Goal: Information Seeking & Learning: Find specific fact

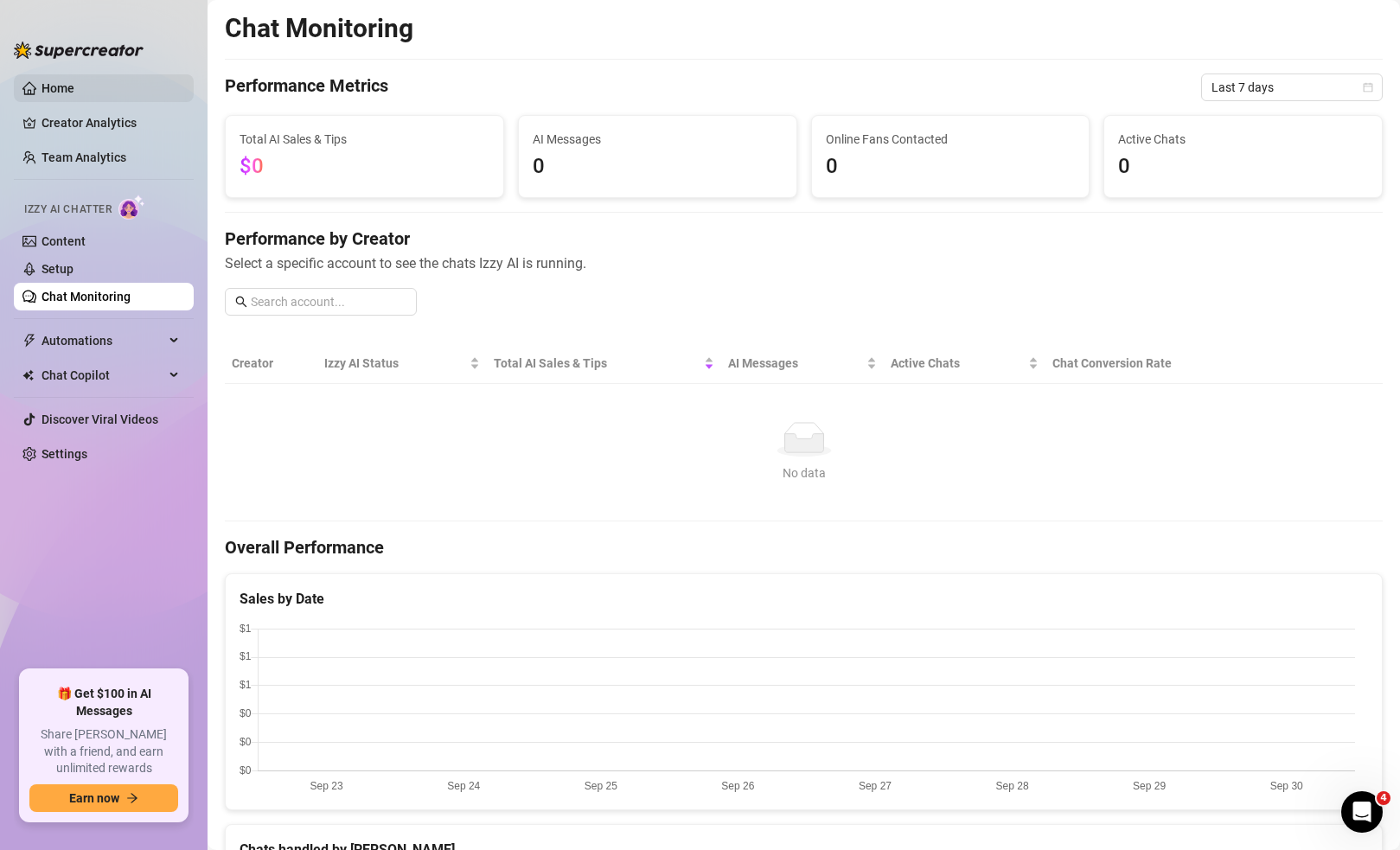
click at [69, 84] on link "Home" at bounding box center [58, 88] width 33 height 14
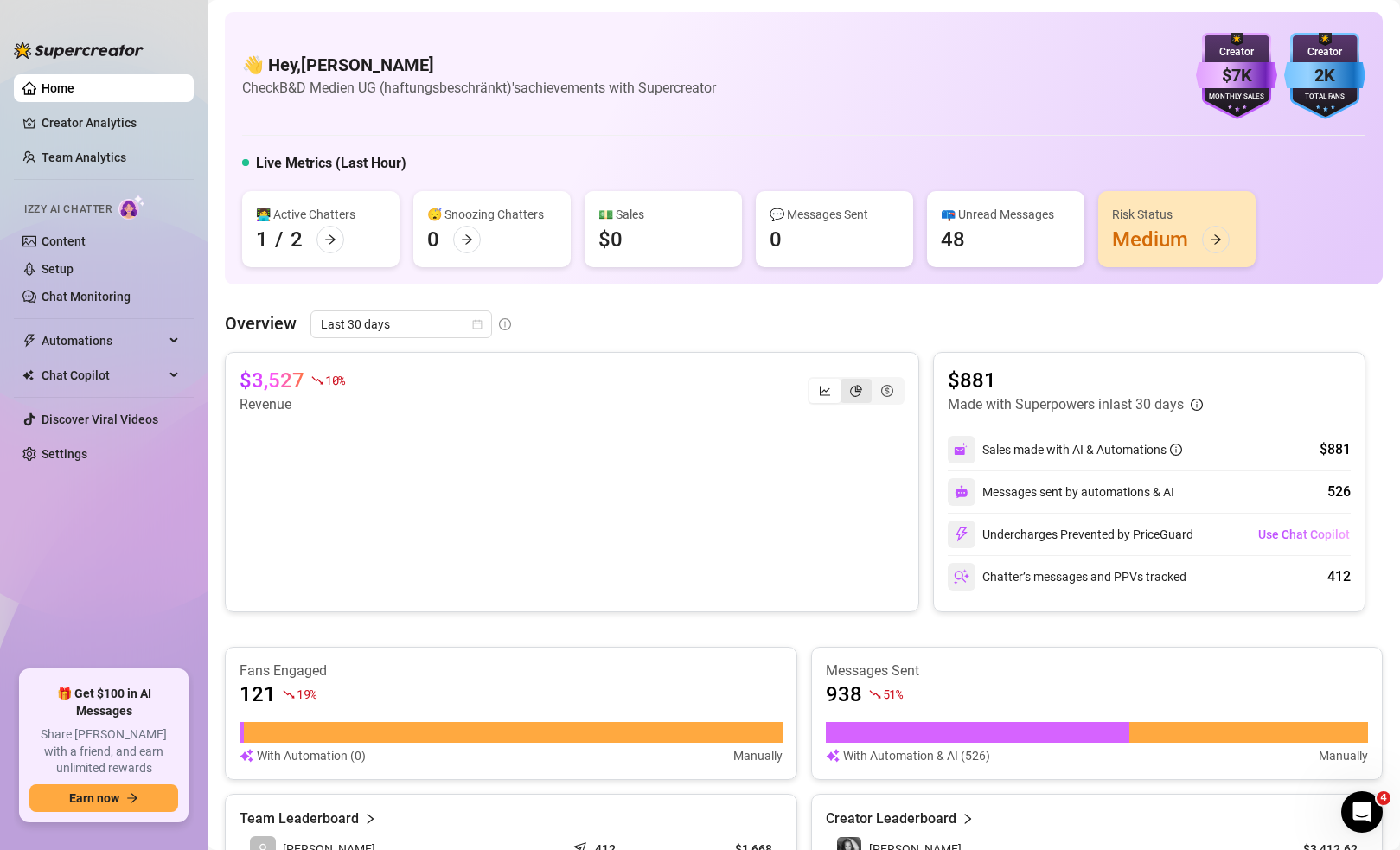
click at [850, 390] on icon "pie-chart" at bounding box center [855, 391] width 12 height 12
click at [845, 382] on input "segmented control" at bounding box center [845, 382] width 0 height 0
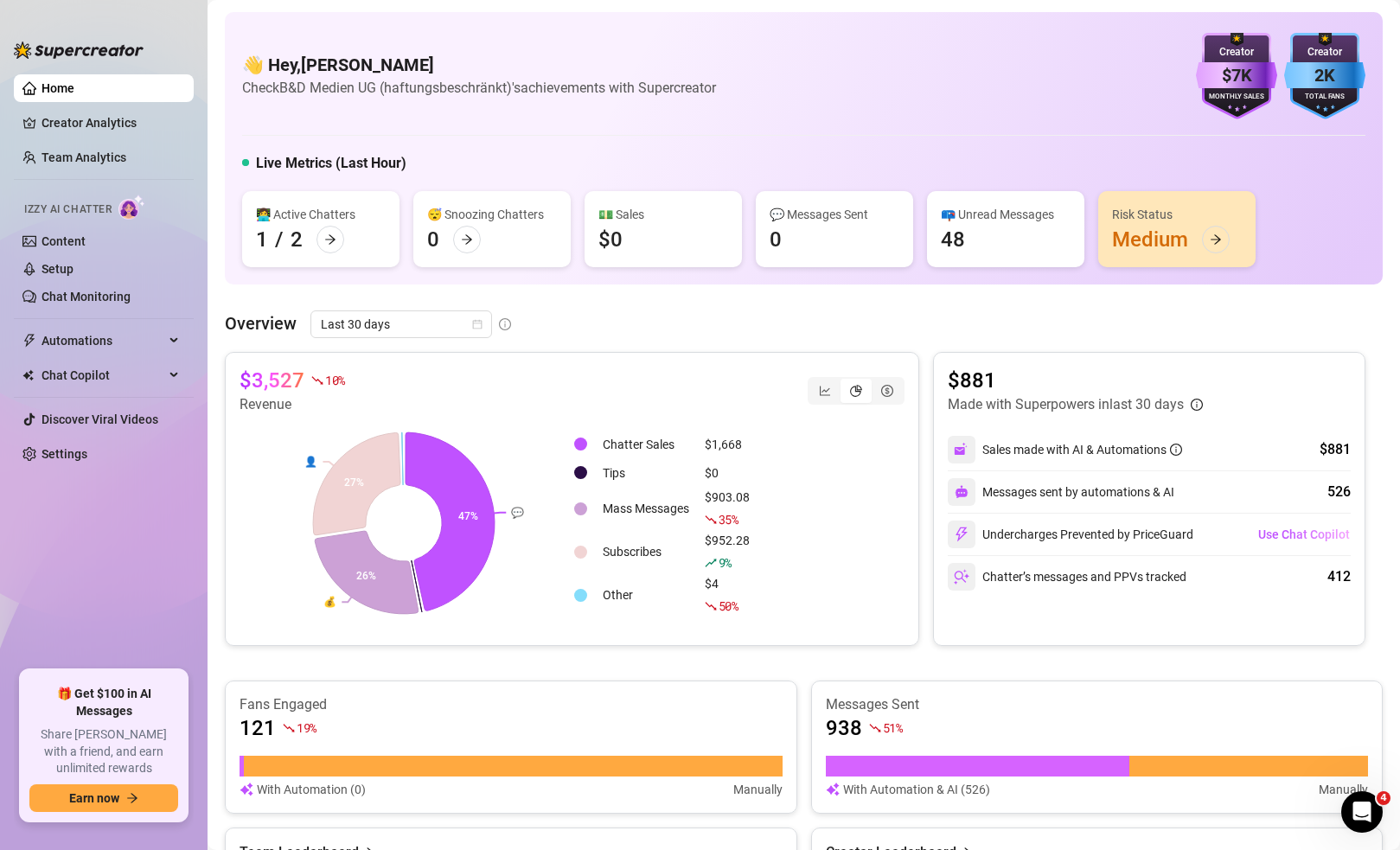
click at [128, 359] on ul "Home Creator Analytics Team Analytics Izzy AI Chatter Content Setup Chat Monito…" at bounding box center [103, 365] width 180 height 596
click at [133, 371] on span "Chat Copilot" at bounding box center [102, 375] width 123 height 28
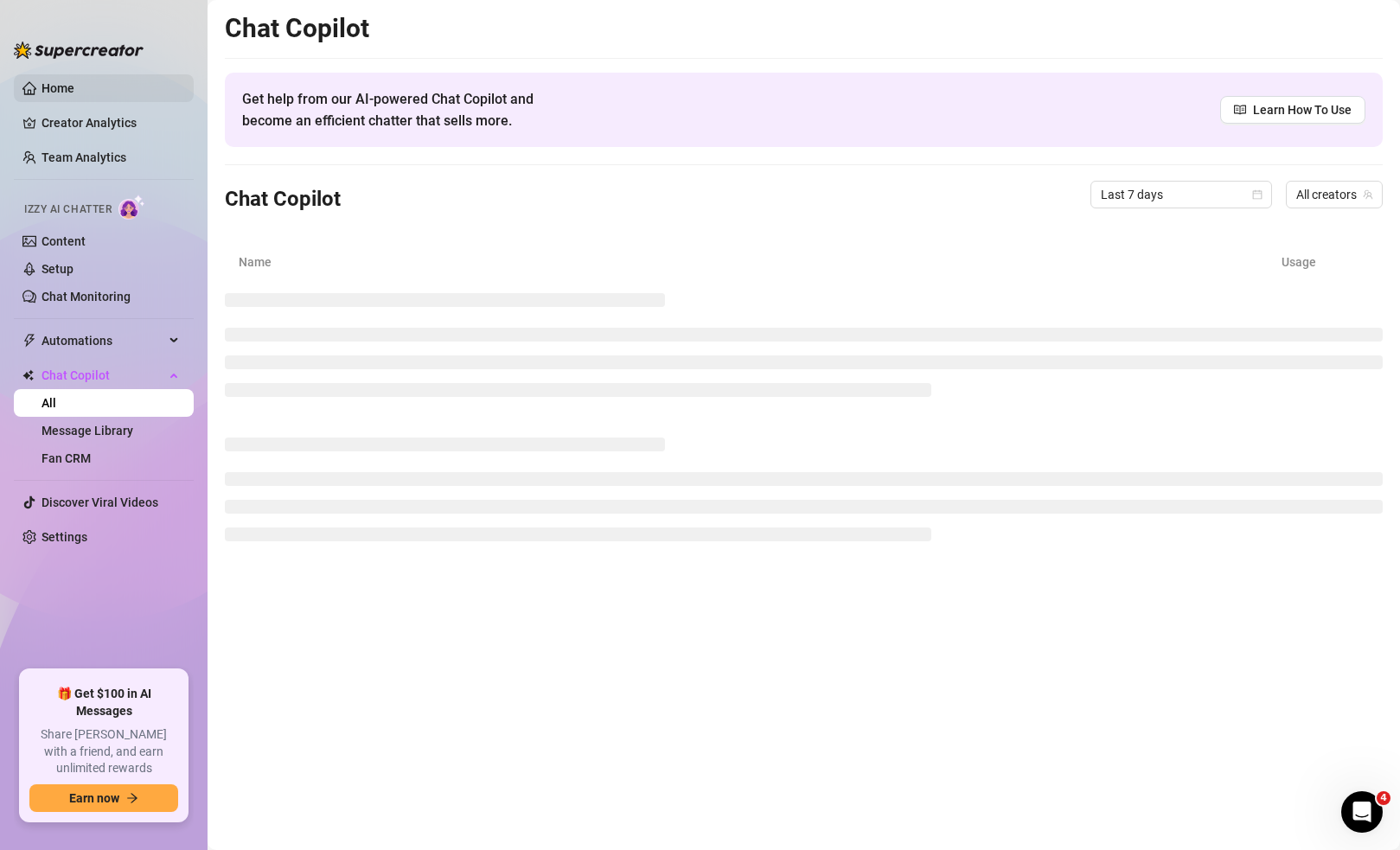
click at [75, 84] on link "Home" at bounding box center [58, 88] width 33 height 14
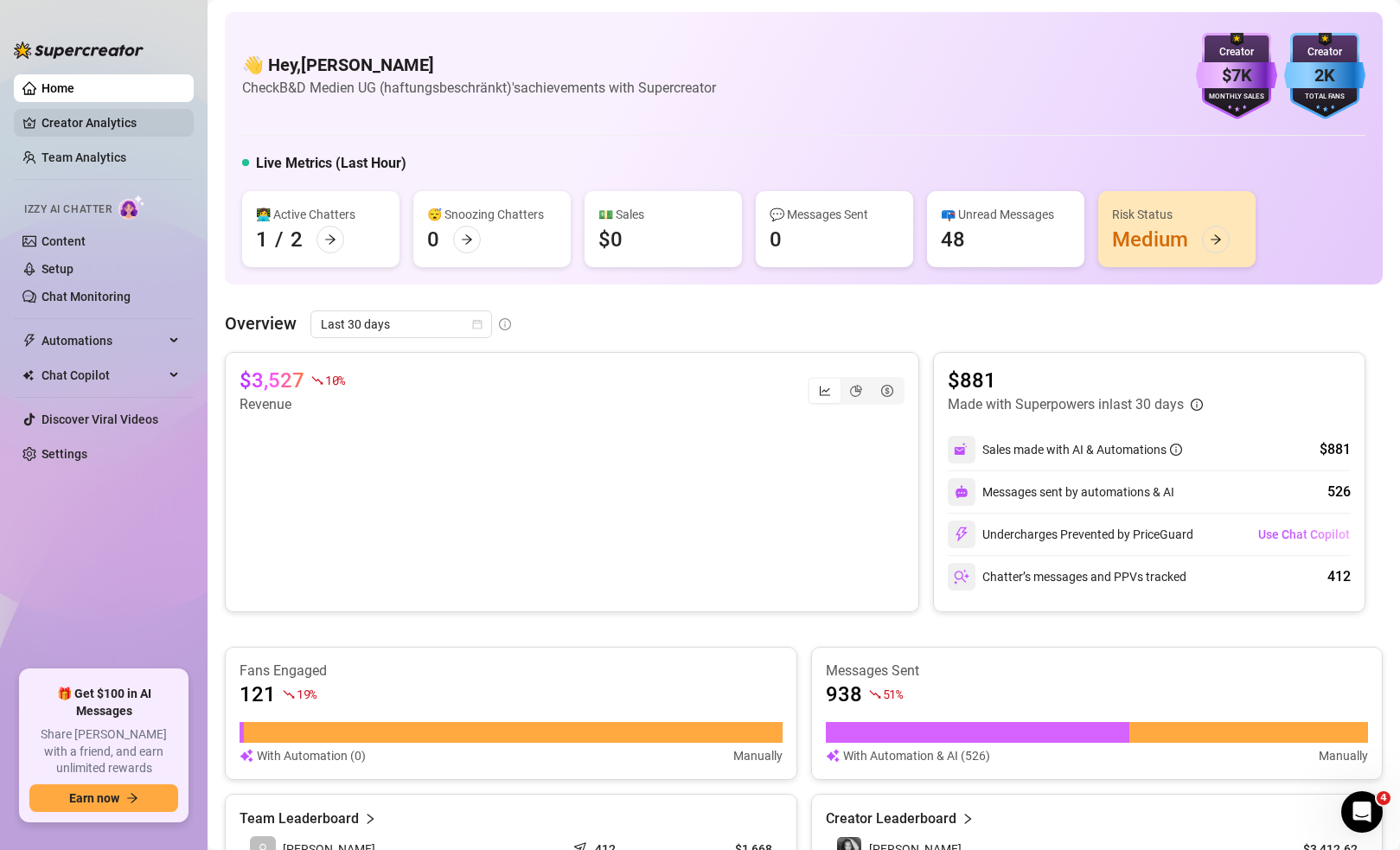
click at [97, 134] on link "Creator Analytics" at bounding box center [111, 123] width 138 height 28
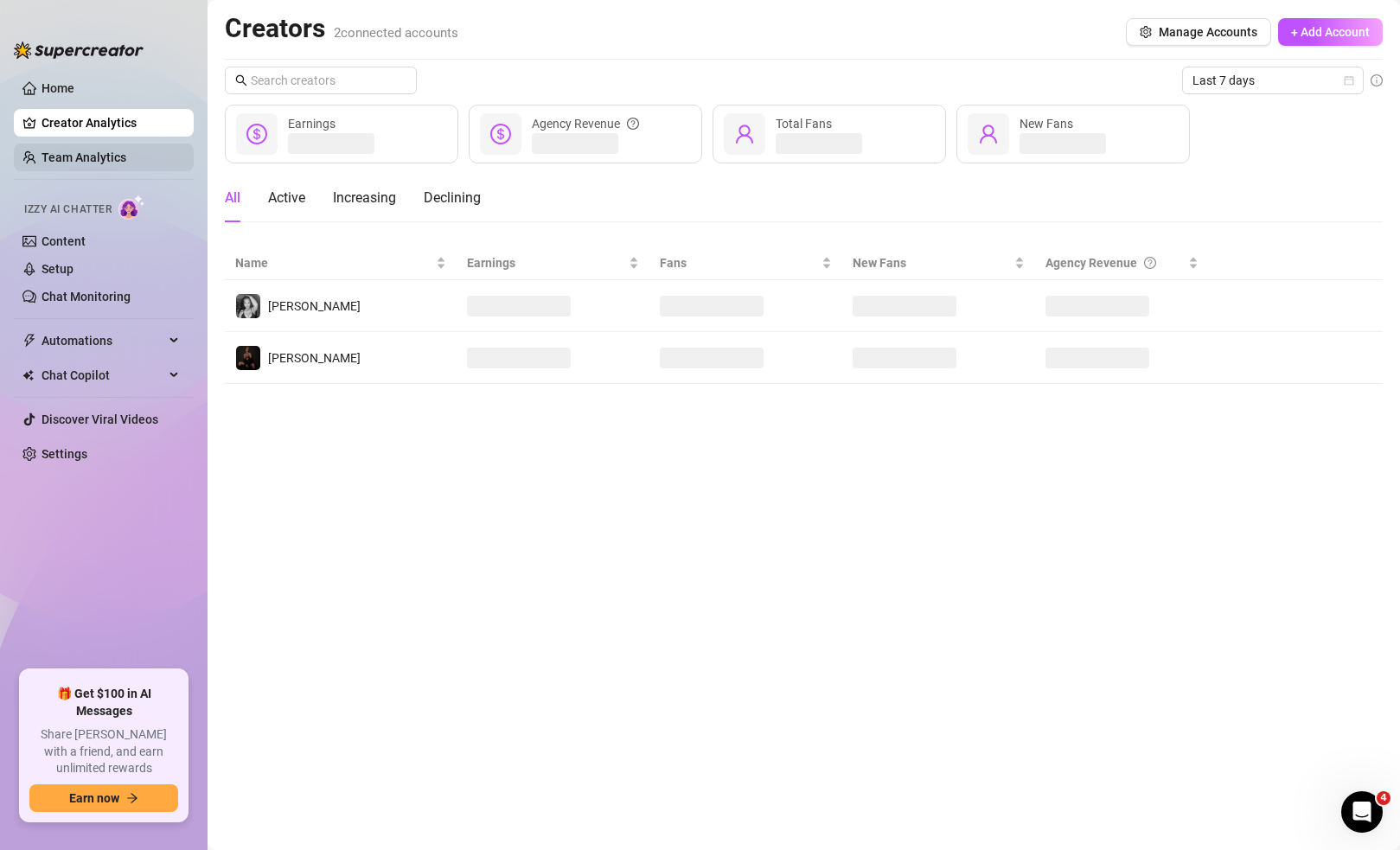
click at [113, 160] on link "Team Analytics" at bounding box center [84, 157] width 85 height 14
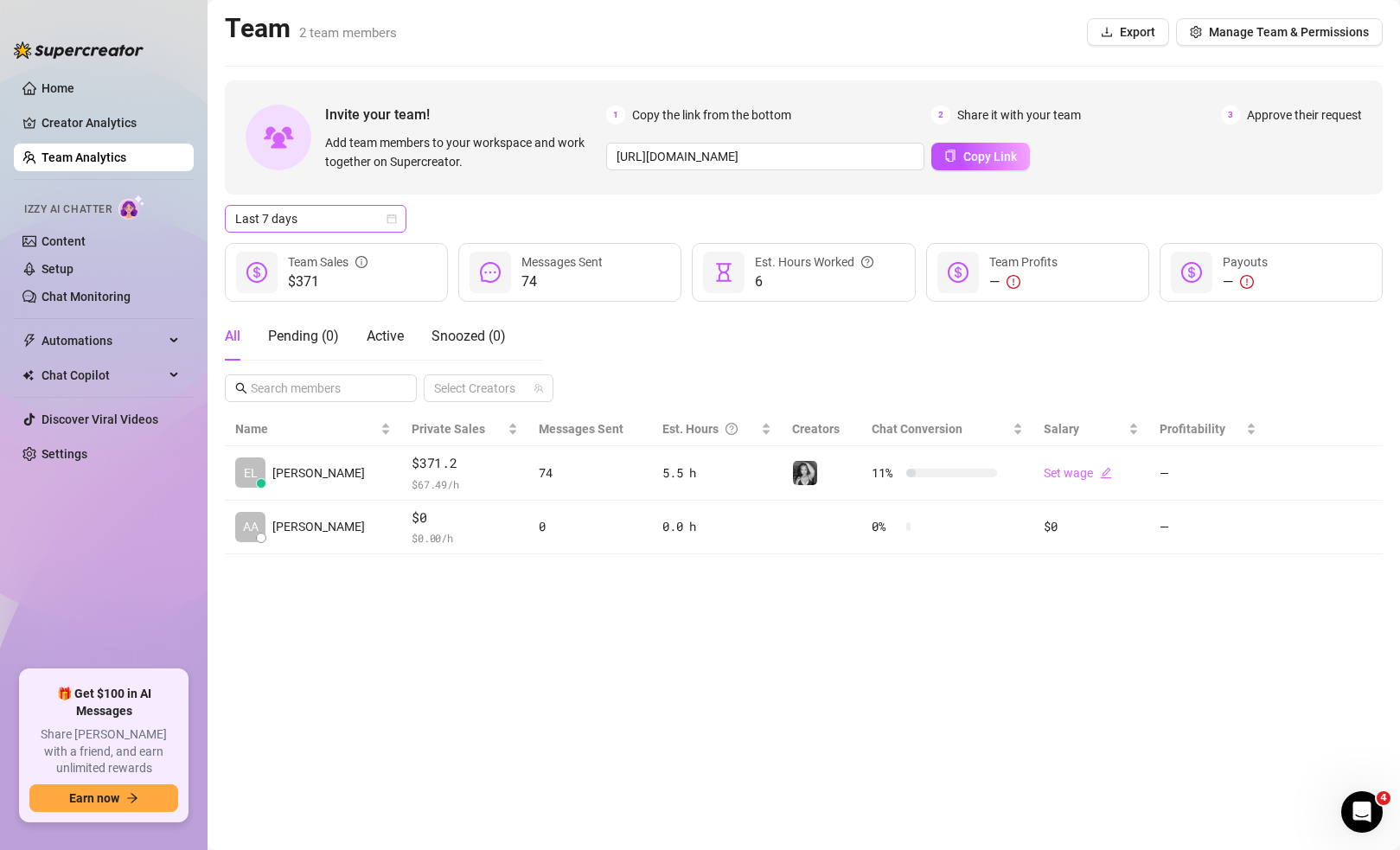
click at [308, 219] on span "Last 7 days" at bounding box center [315, 218] width 161 height 26
click at [309, 336] on div "Last 90 days" at bounding box center [315, 336] width 154 height 19
click at [75, 90] on link "Home" at bounding box center [58, 88] width 33 height 14
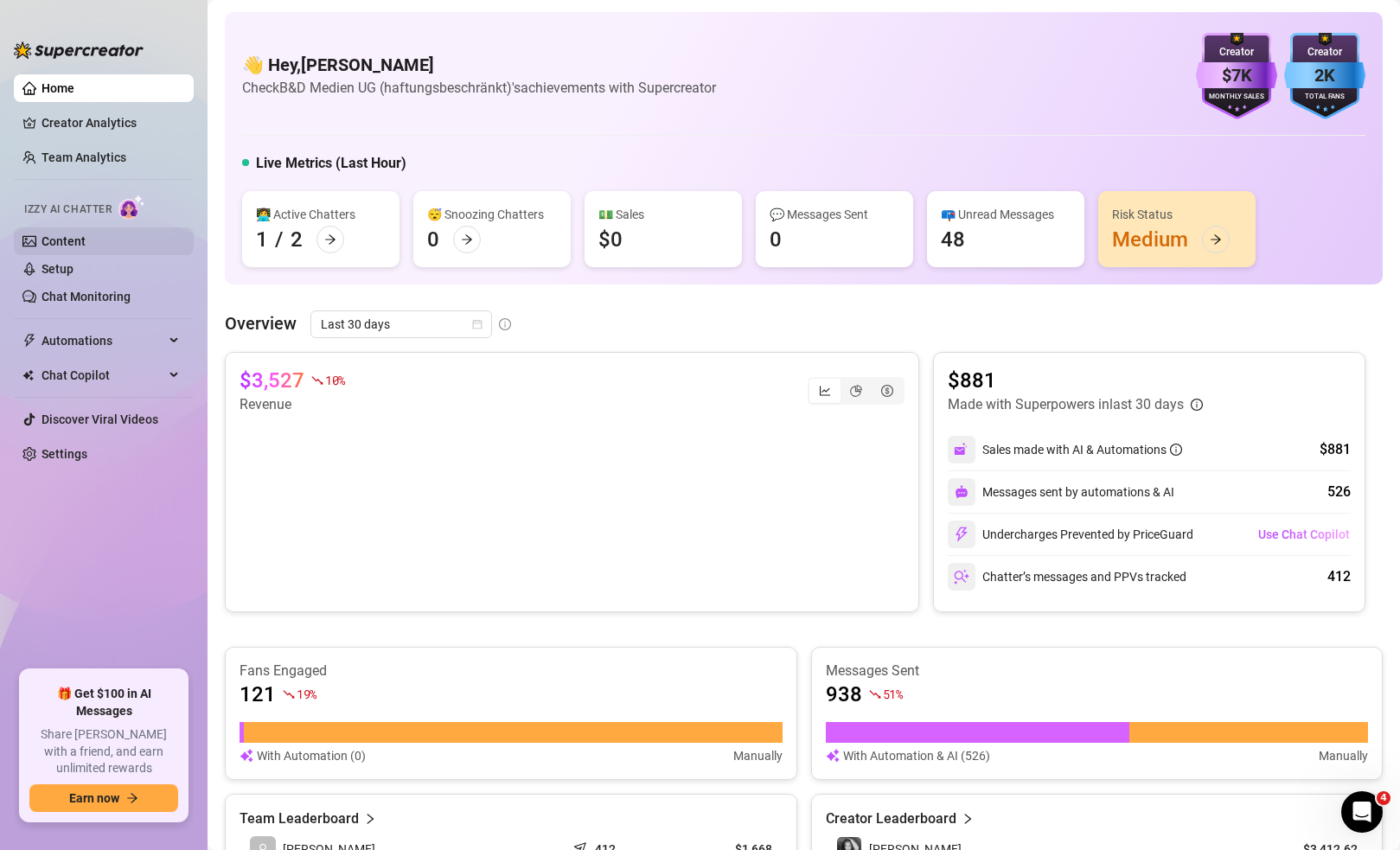
click at [86, 242] on link "Content" at bounding box center [64, 241] width 44 height 14
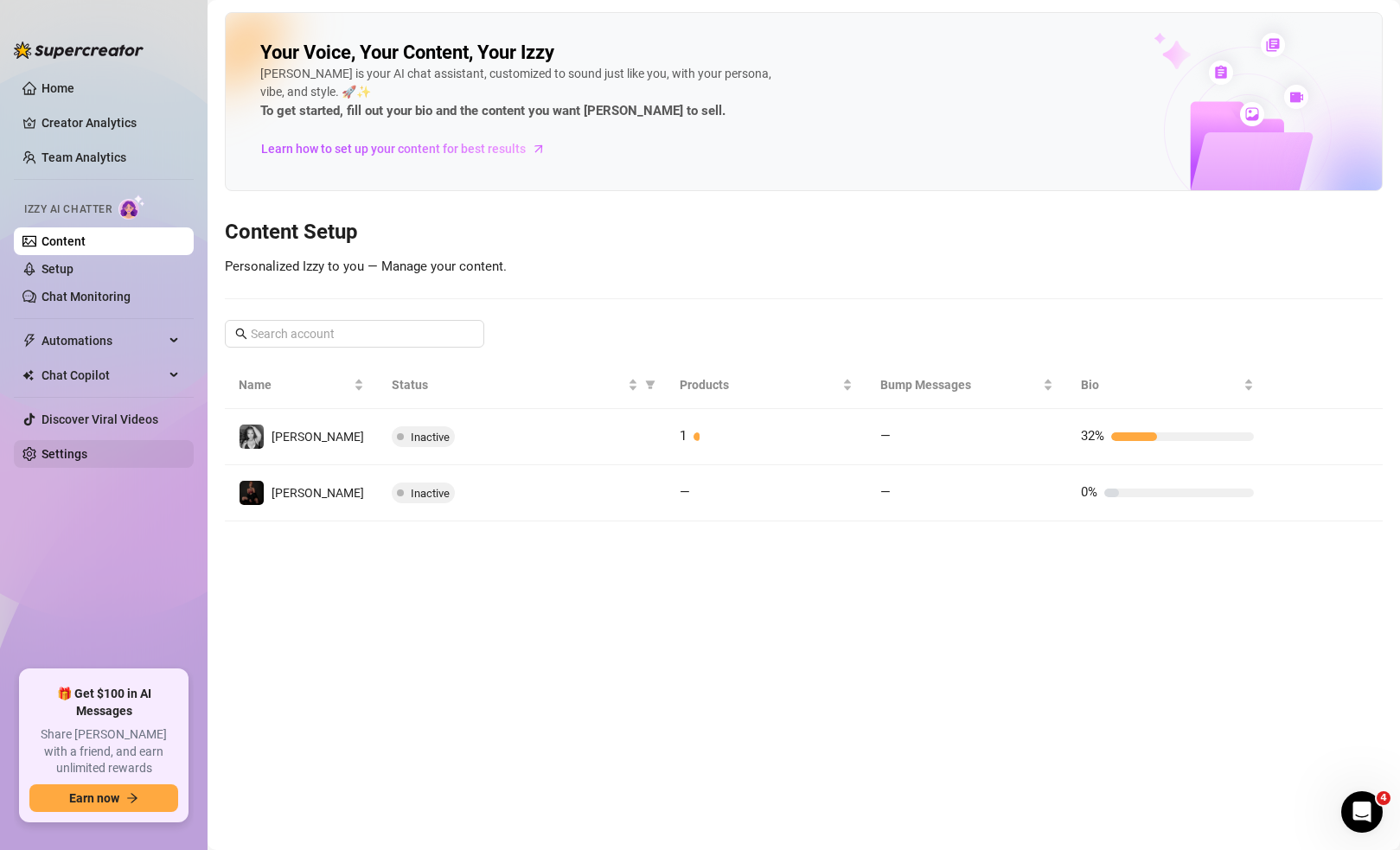
click at [88, 459] on link "Settings" at bounding box center [65, 454] width 46 height 14
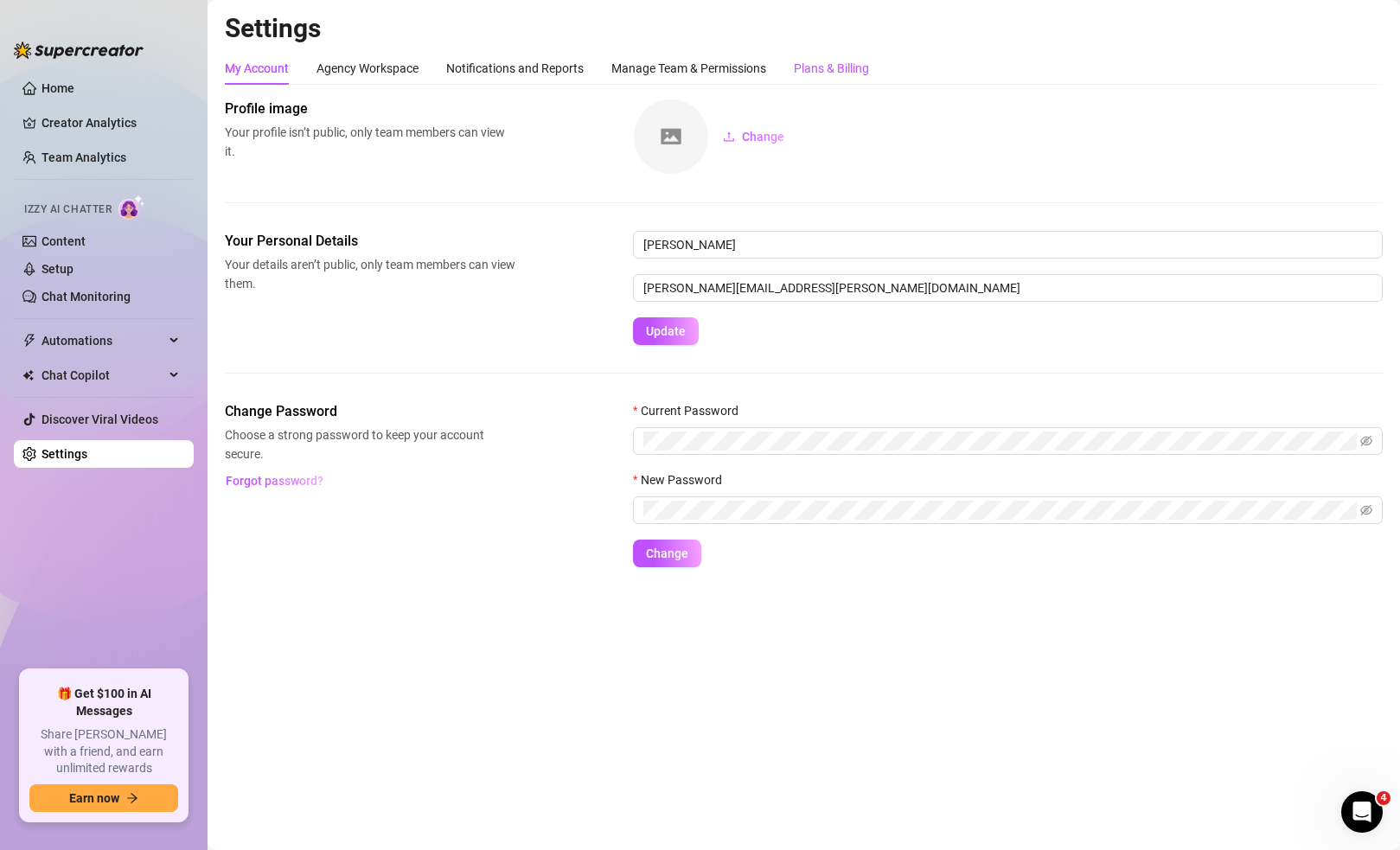
click at [850, 73] on div "Plans & Billing" at bounding box center [831, 68] width 76 height 19
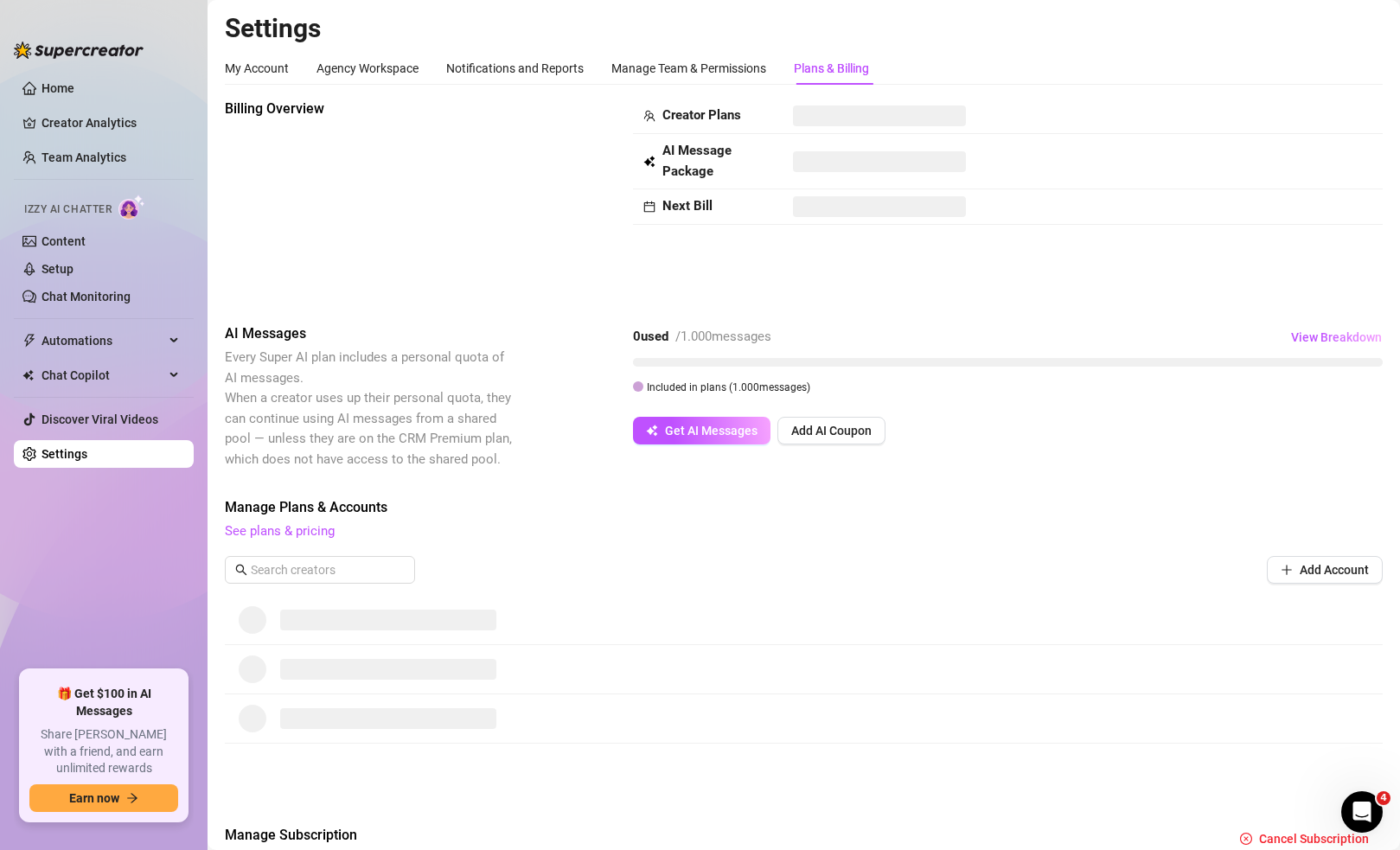
click at [1097, 322] on div "Billing Overview Creator Plans AI Message Package Next Bill AI Messages Every S…" at bounding box center [804, 493] width 1159 height 789
click at [308, 531] on link "See plans & pricing" at bounding box center [279, 531] width 110 height 16
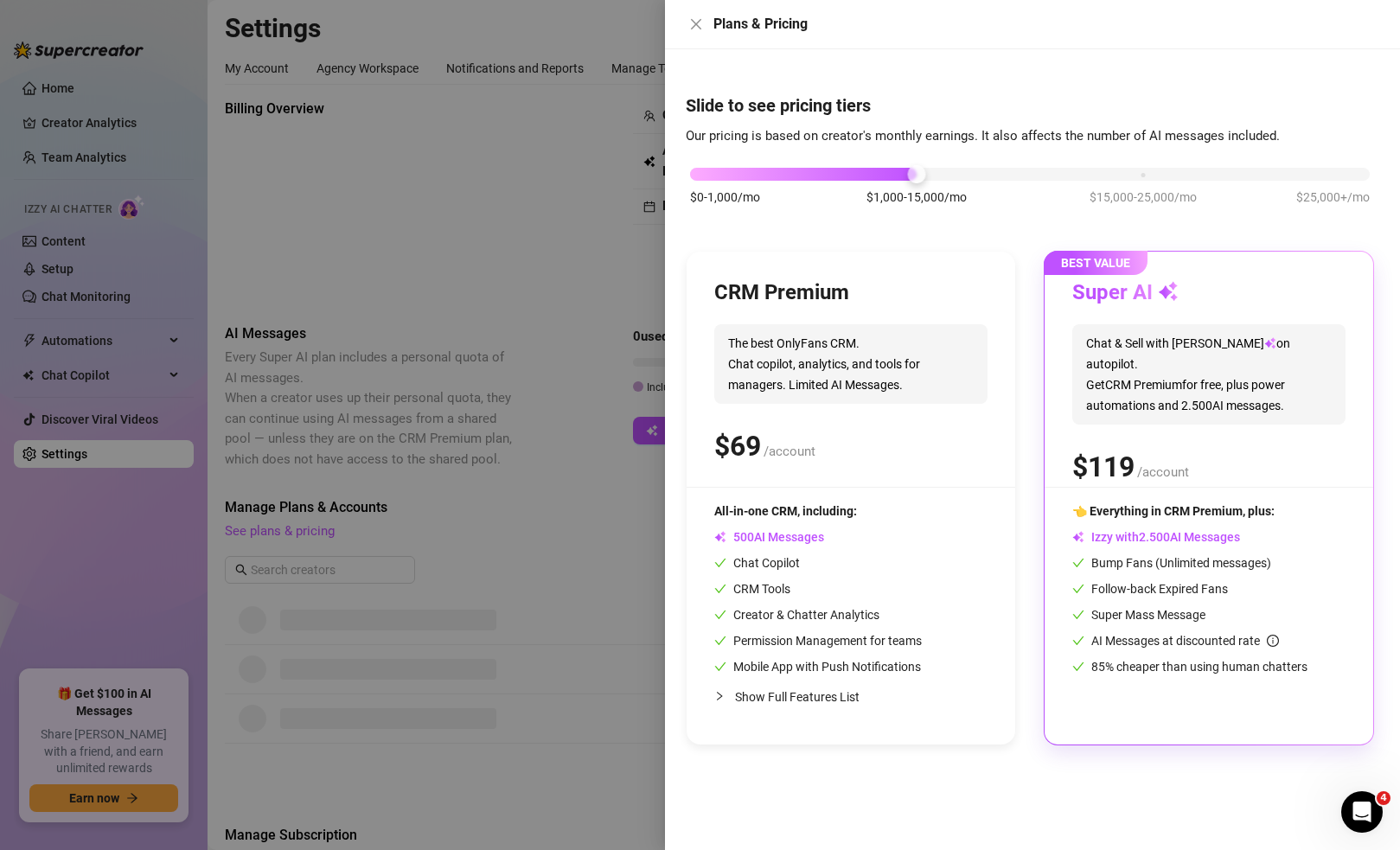
click at [412, 253] on div at bounding box center [700, 425] width 1400 height 850
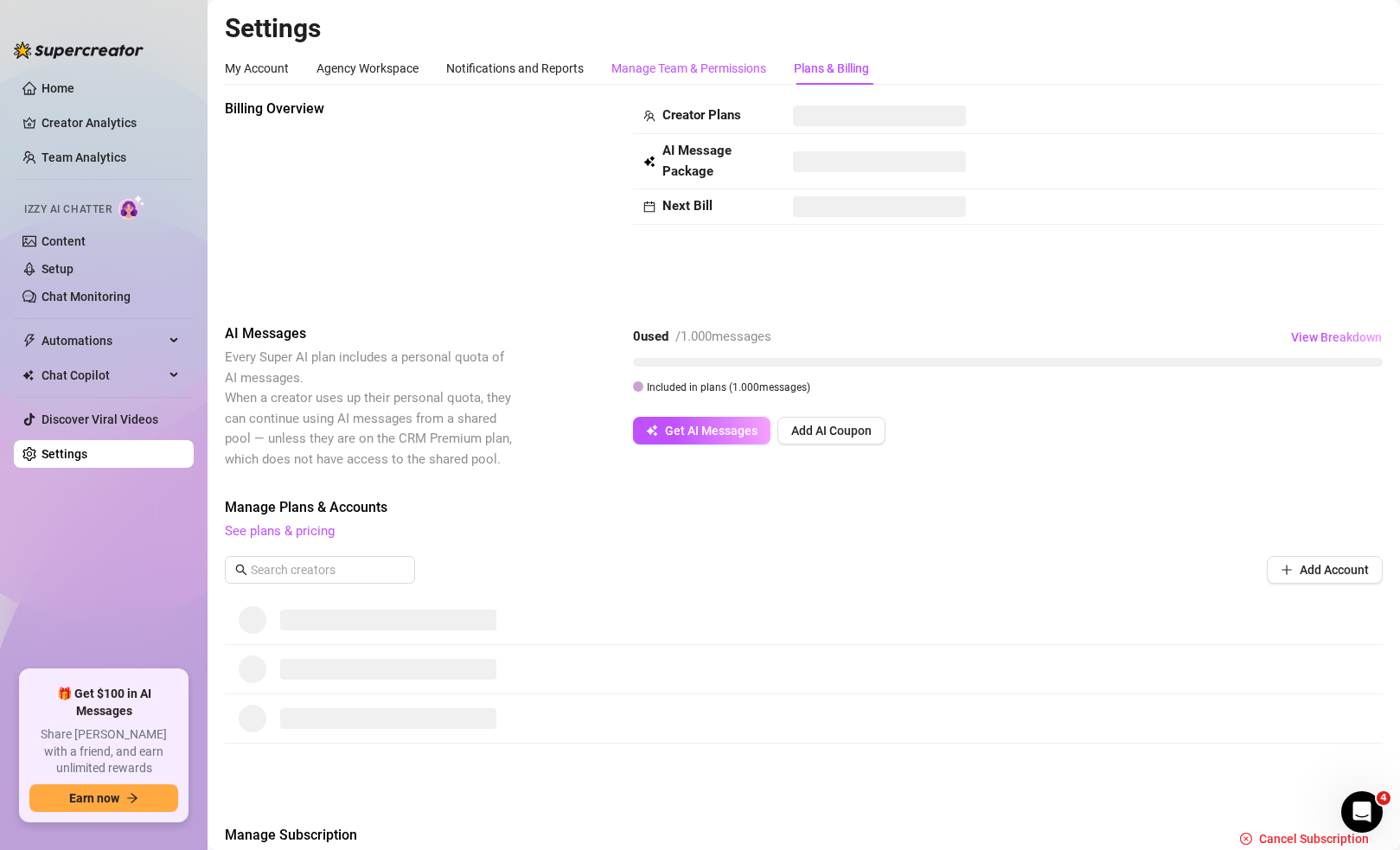
click at [714, 77] on div "Manage Team & Permissions" at bounding box center [688, 68] width 155 height 19
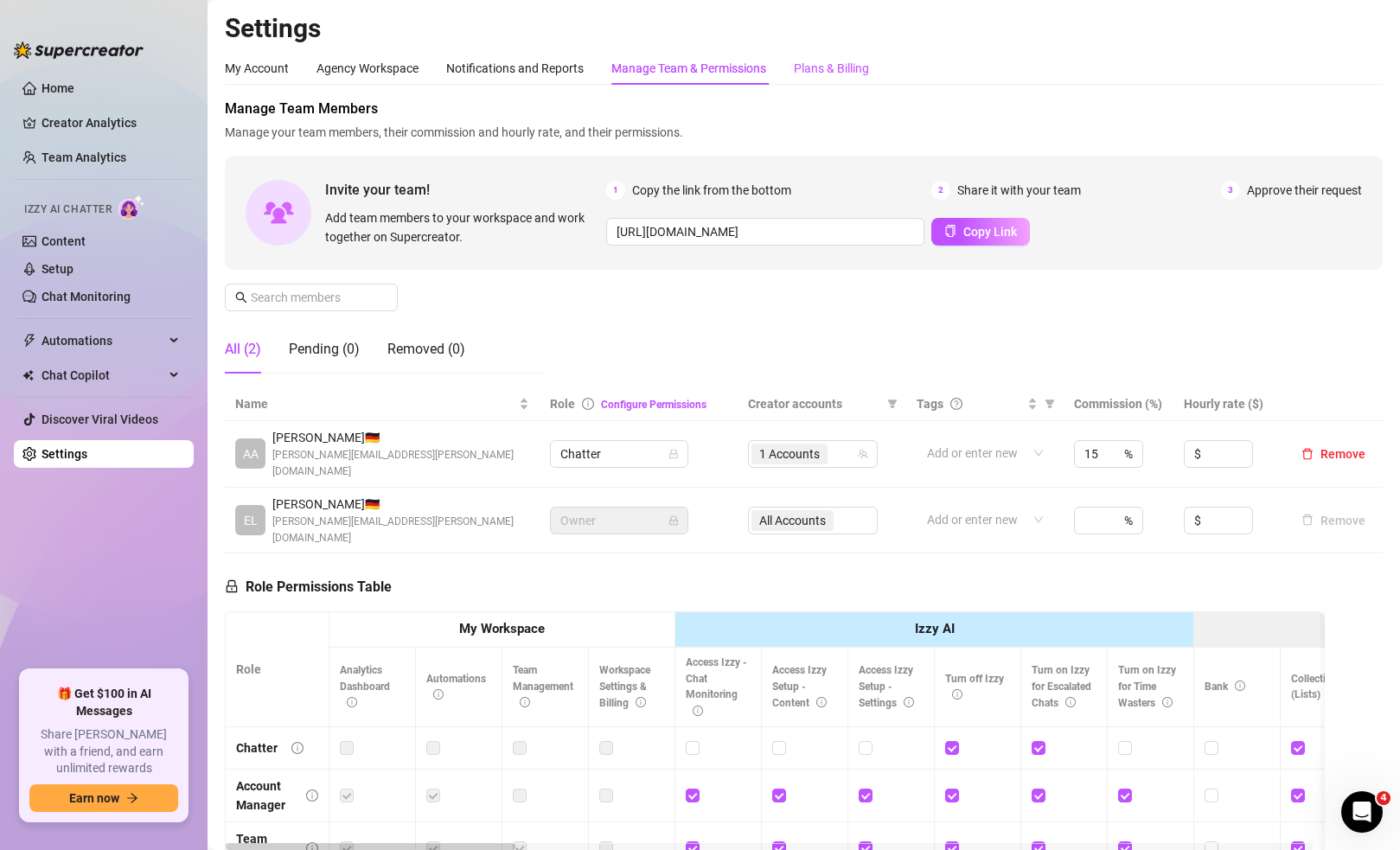
click at [838, 65] on div "Plans & Billing" at bounding box center [831, 68] width 76 height 19
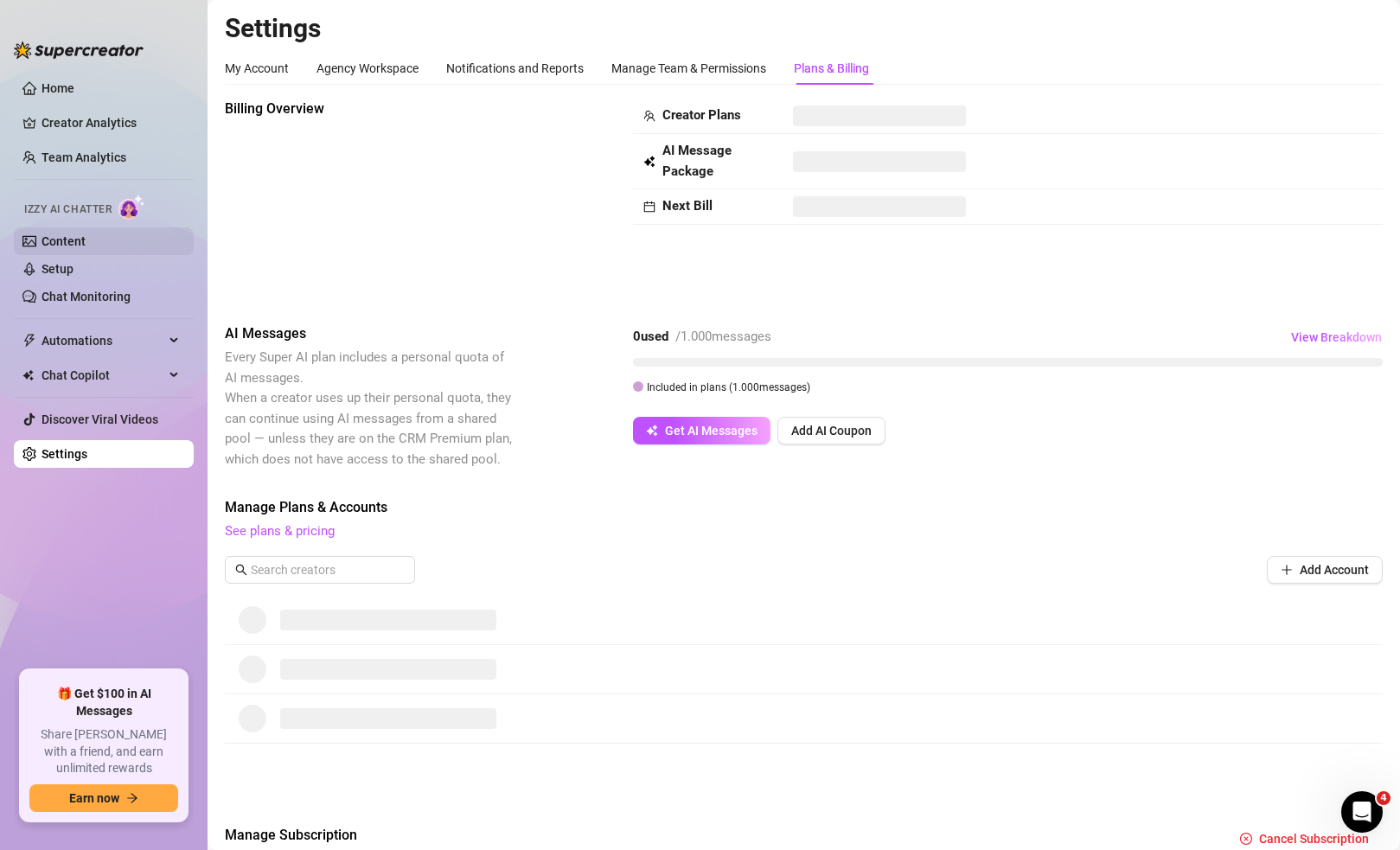
click at [85, 248] on link "Content" at bounding box center [64, 241] width 44 height 14
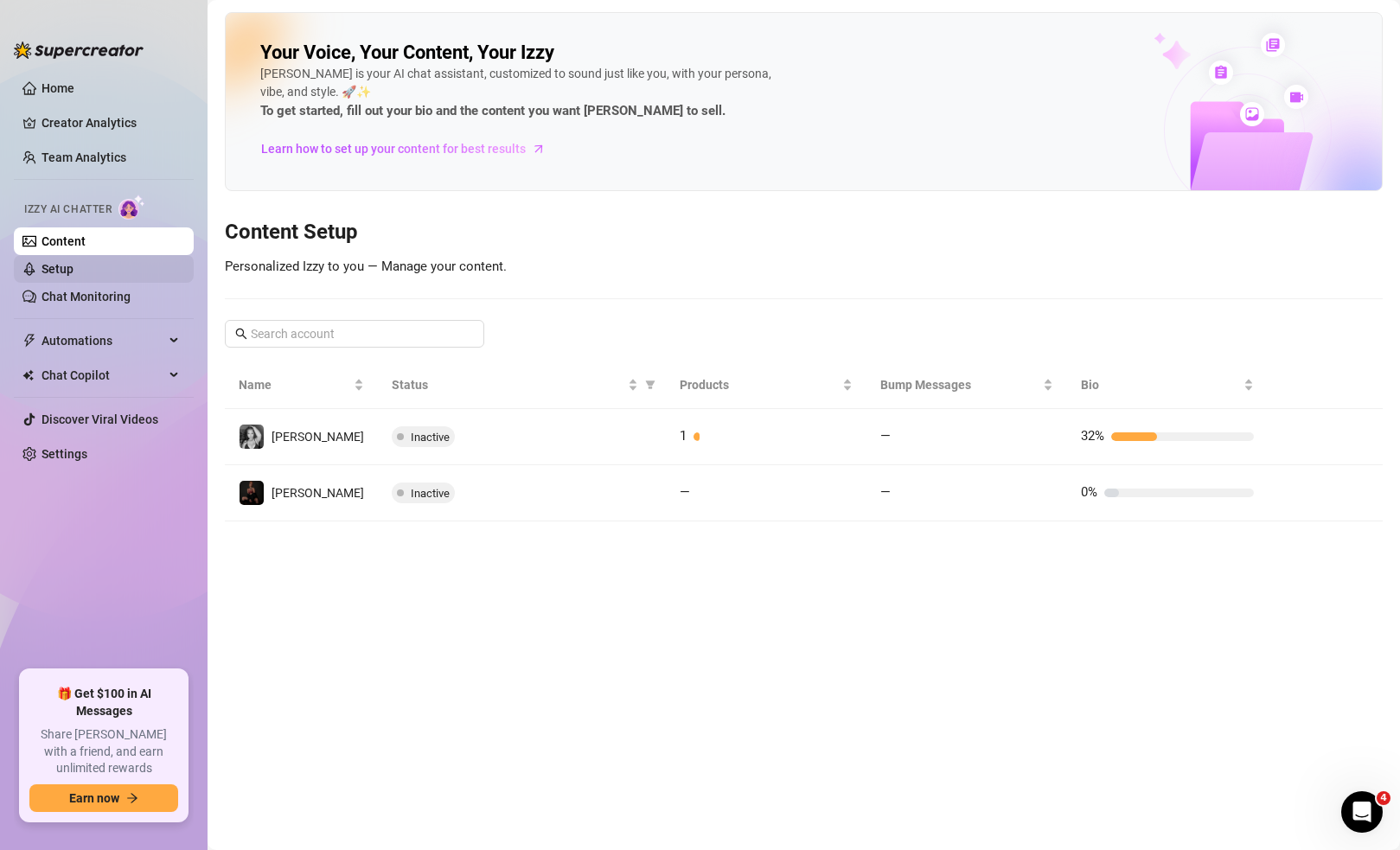
click at [74, 273] on link "Setup" at bounding box center [57, 268] width 32 height 14
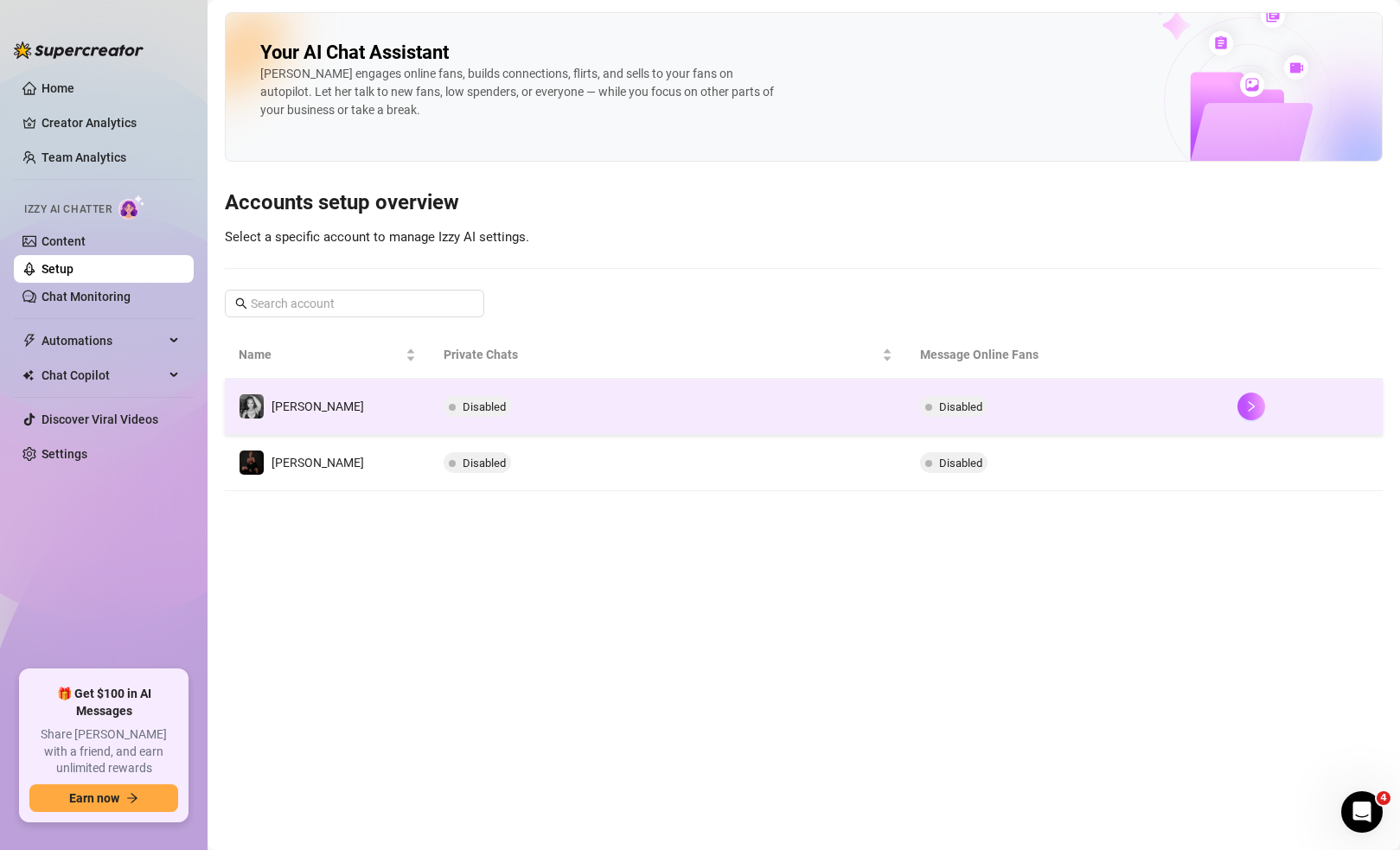
click at [995, 407] on td "Disabled" at bounding box center [1065, 407] width 317 height 56
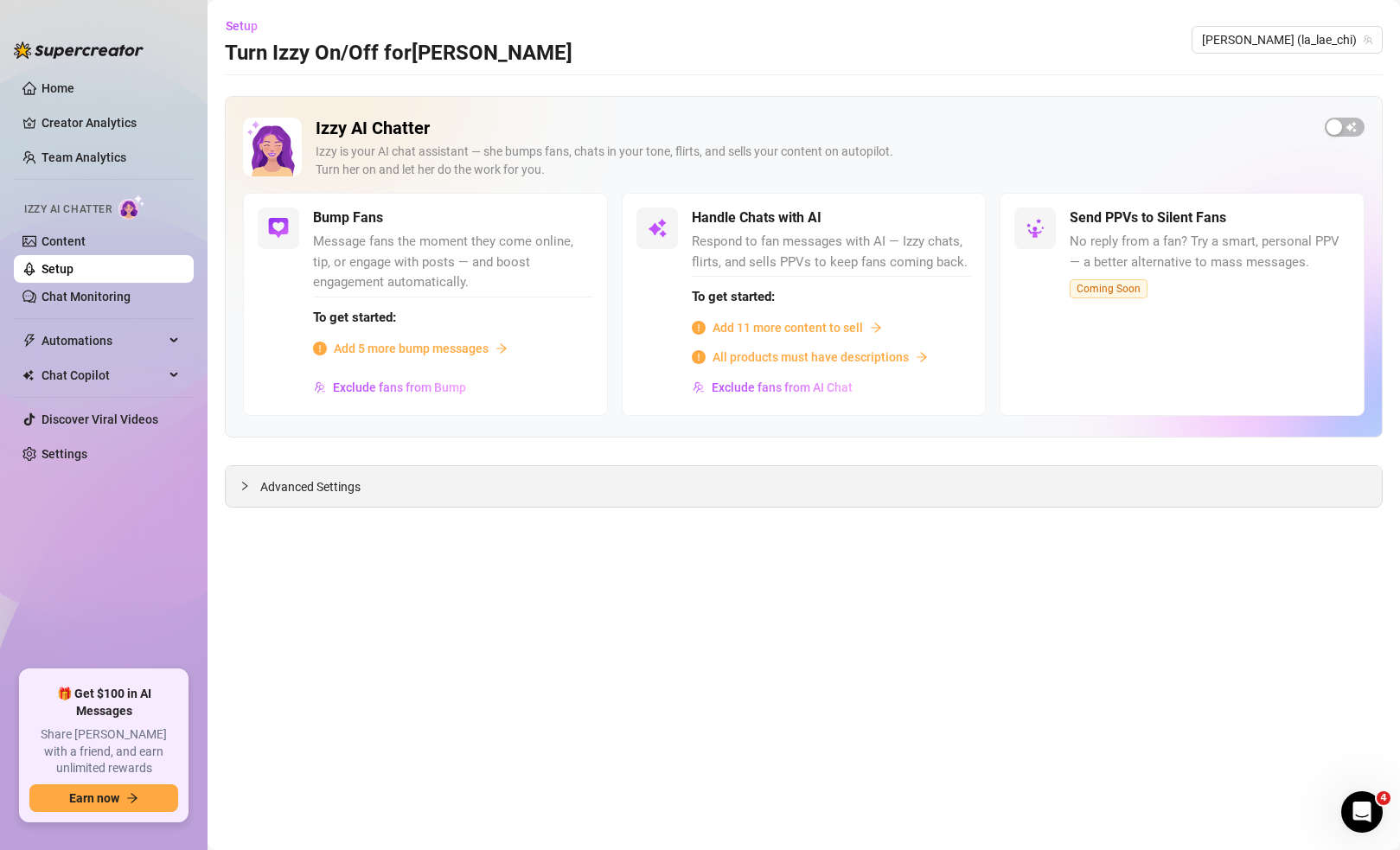
click at [314, 492] on span "Advanced Settings" at bounding box center [310, 487] width 100 height 19
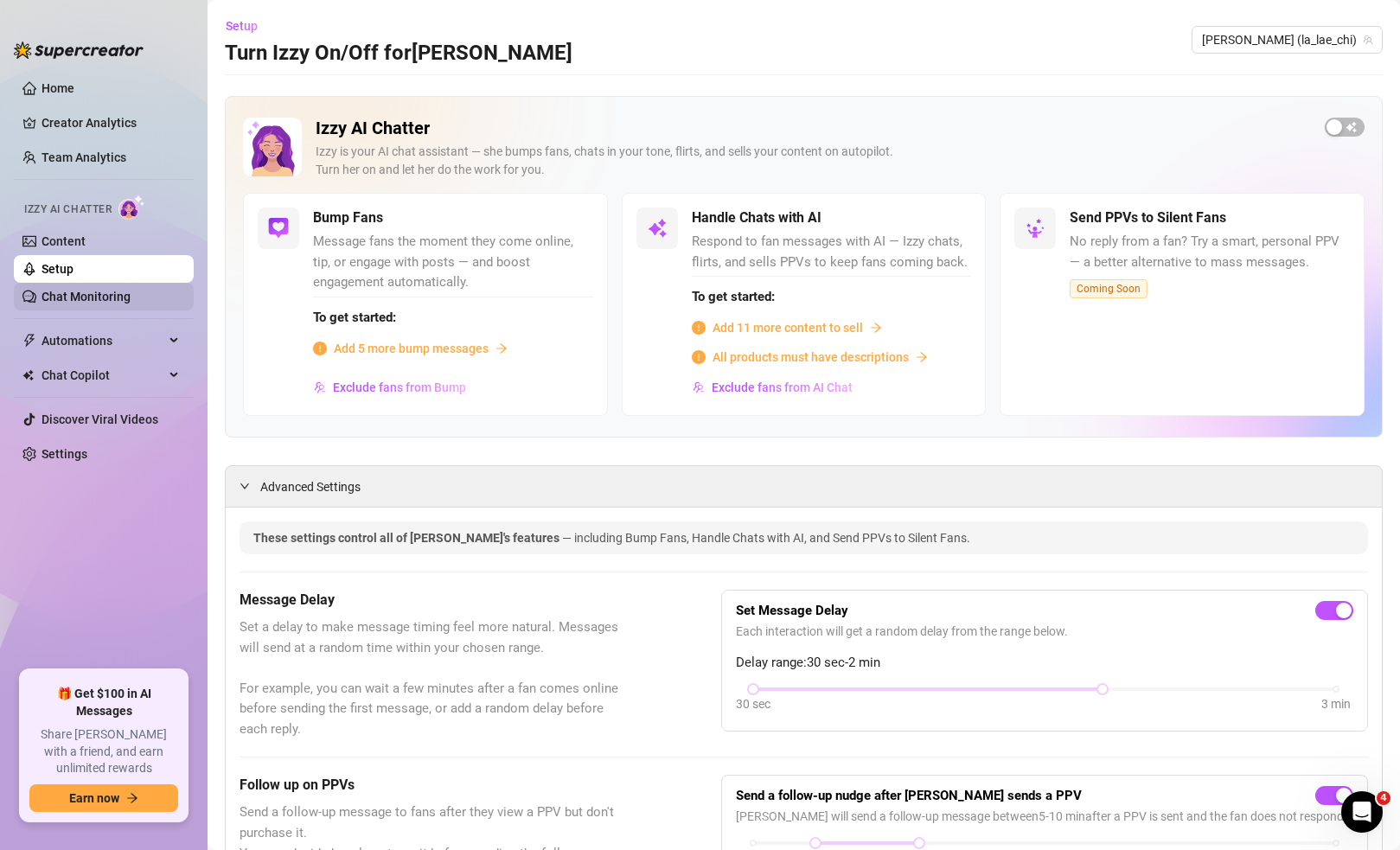
click at [131, 300] on link "Chat Monitoring" at bounding box center [86, 296] width 89 height 14
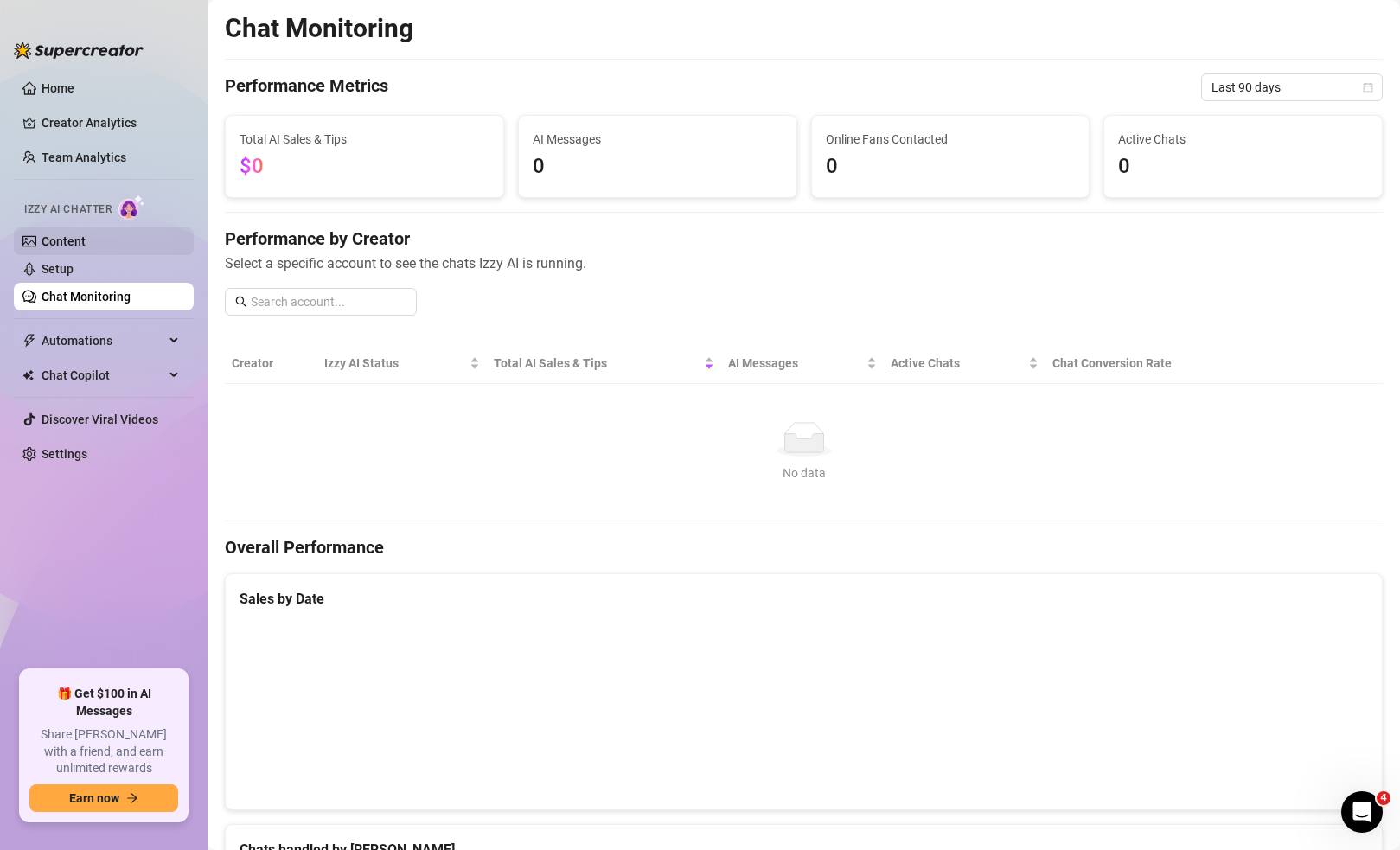
click at [86, 246] on link "Content" at bounding box center [64, 241] width 44 height 14
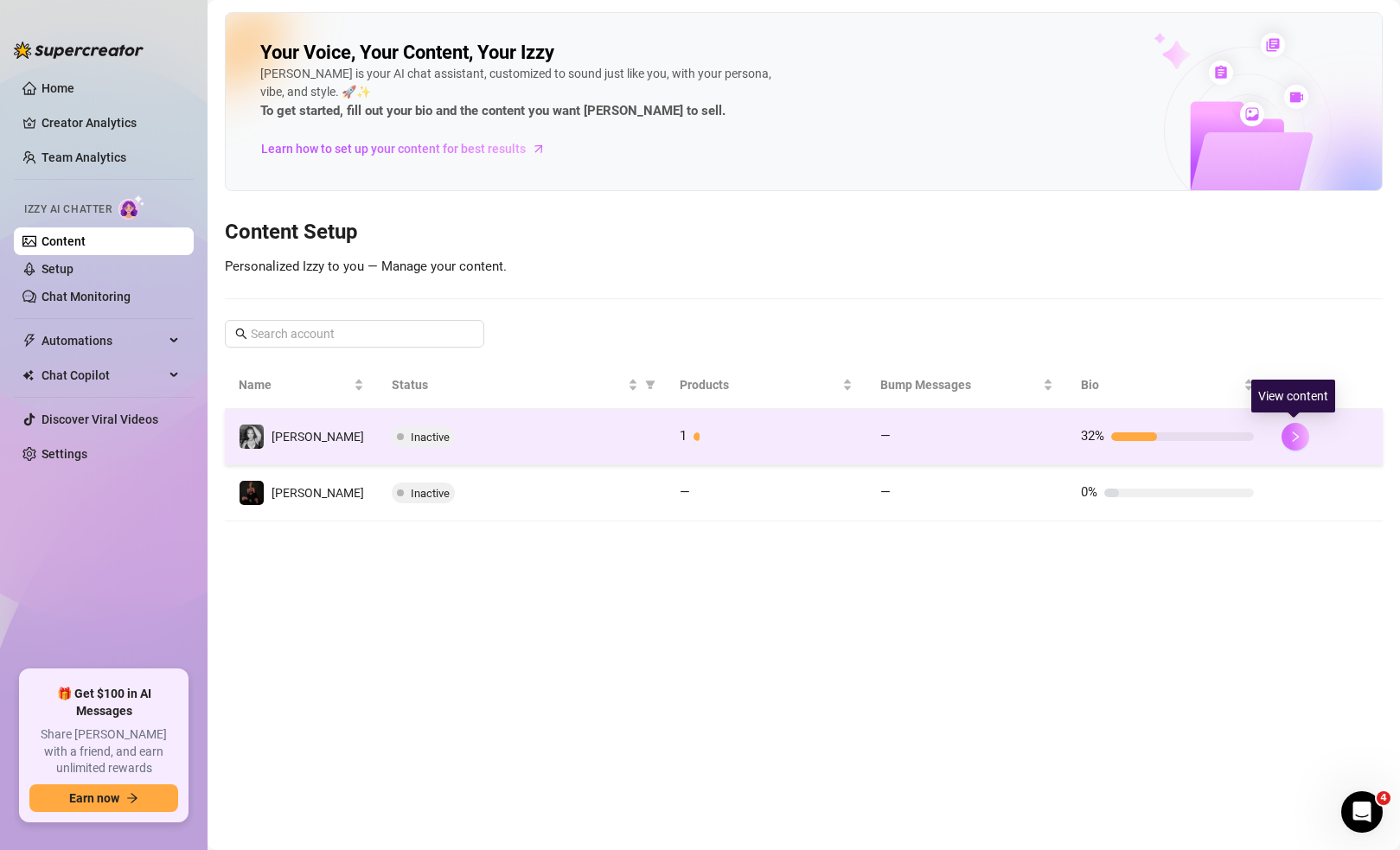
click at [1289, 433] on icon "right" at bounding box center [1295, 436] width 12 height 12
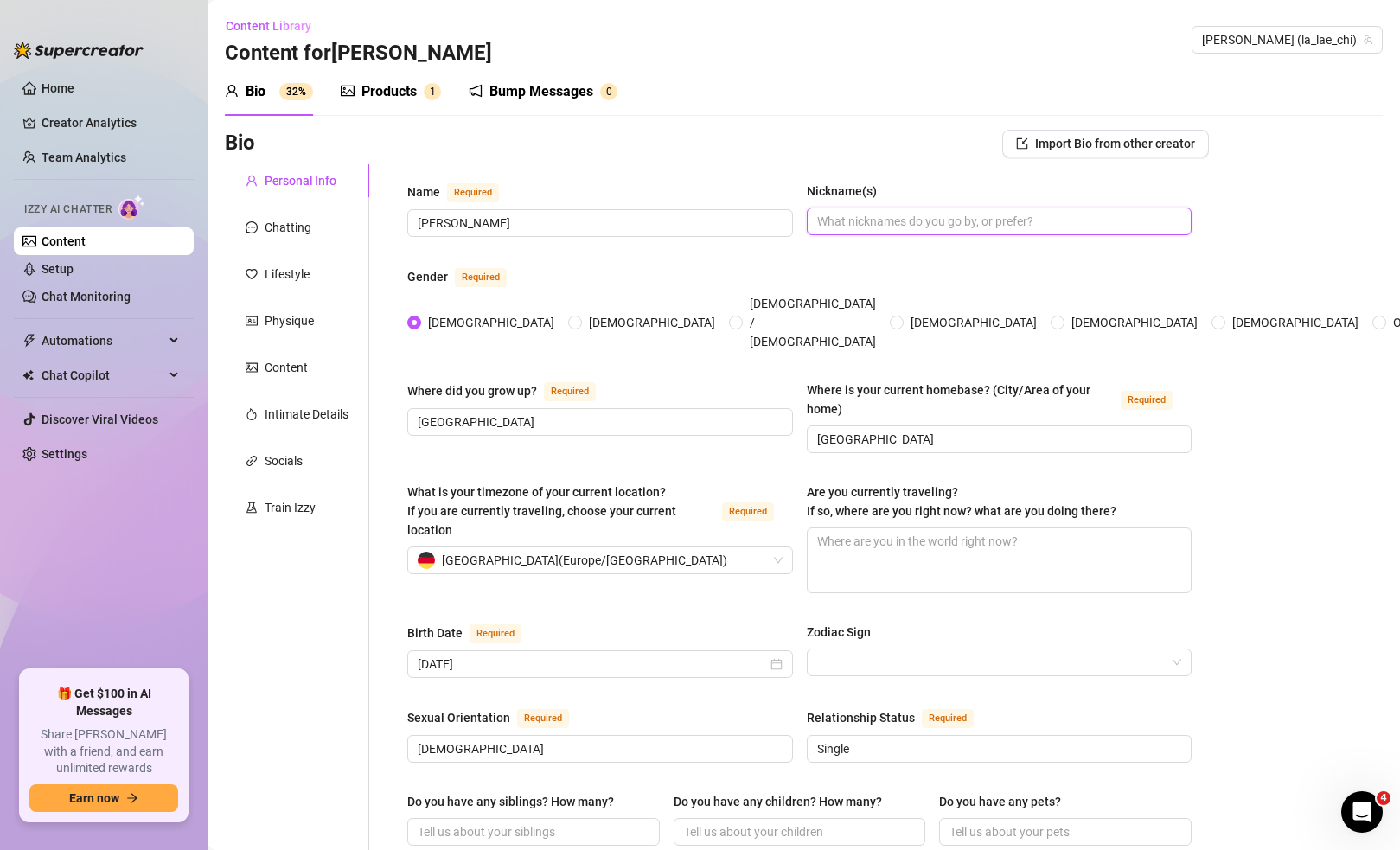
click at [956, 225] on input "Nickname(s)" at bounding box center [998, 221] width 361 height 19
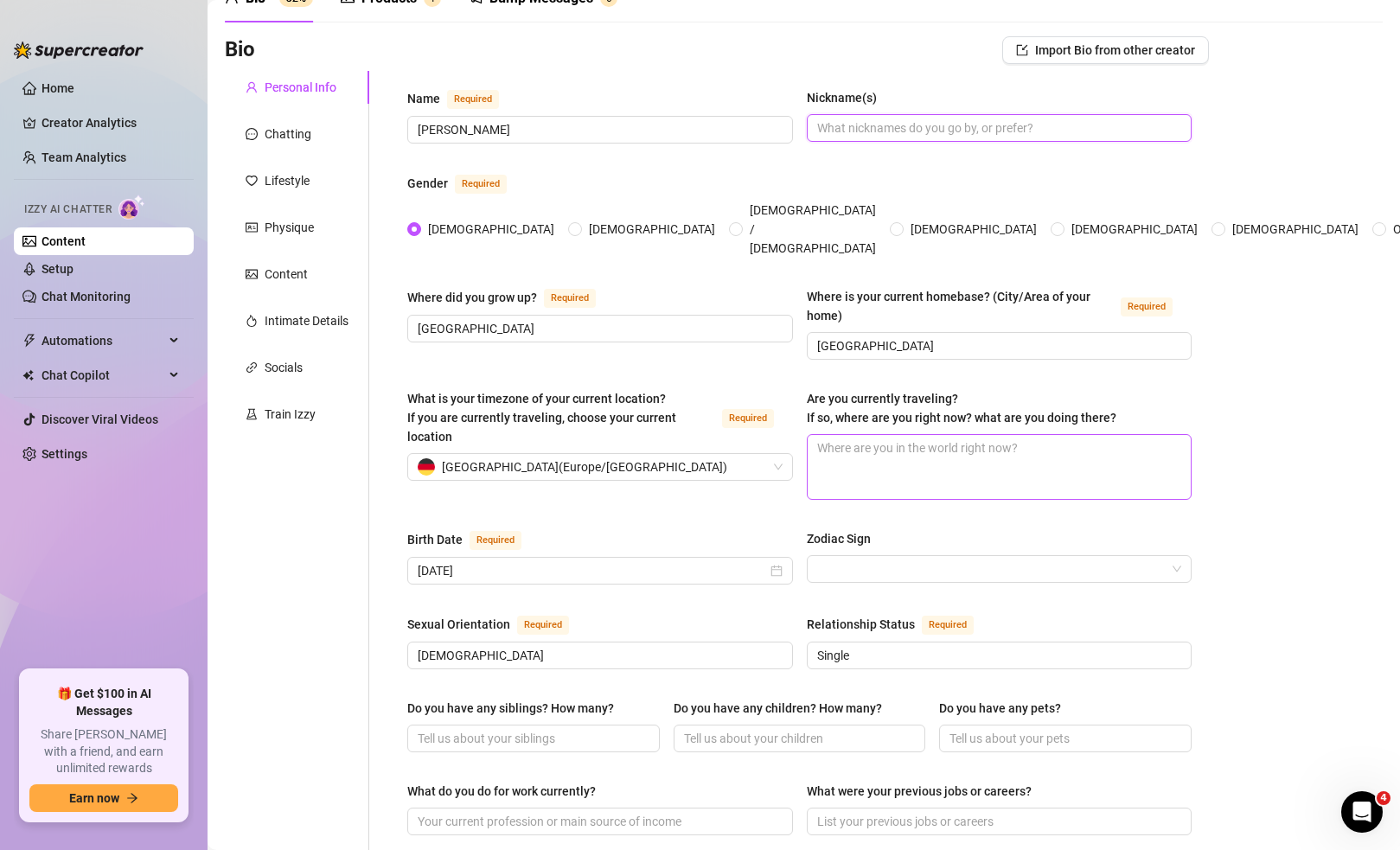
scroll to position [110, 0]
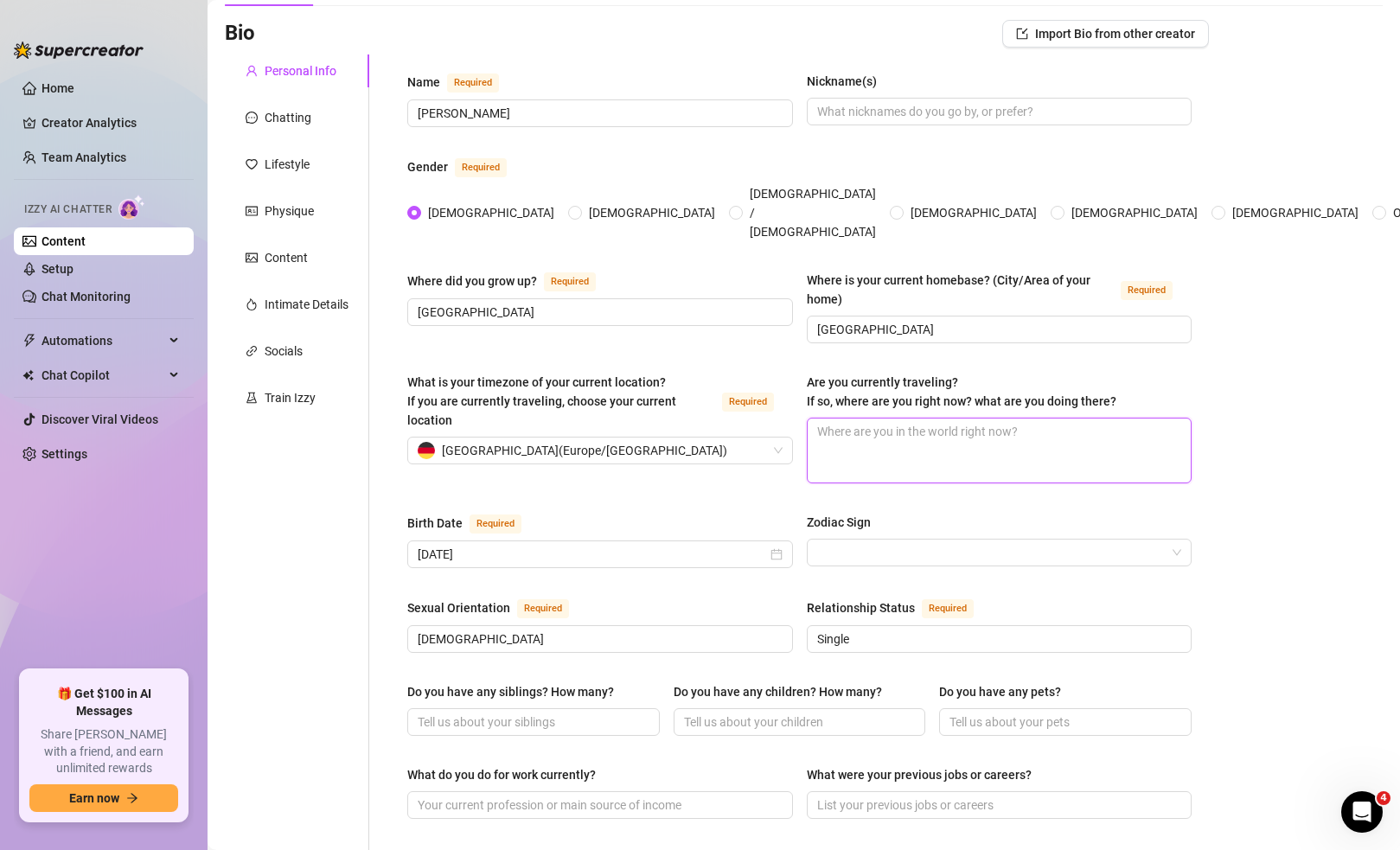
click at [966, 426] on textarea "Are you currently traveling? If so, where are you right now? what are you doing…" at bounding box center [1000, 450] width 384 height 64
click at [507, 630] on input "[DEMOGRAPHIC_DATA]" at bounding box center [598, 639] width 361 height 19
click at [860, 630] on input "Single" at bounding box center [998, 639] width 361 height 19
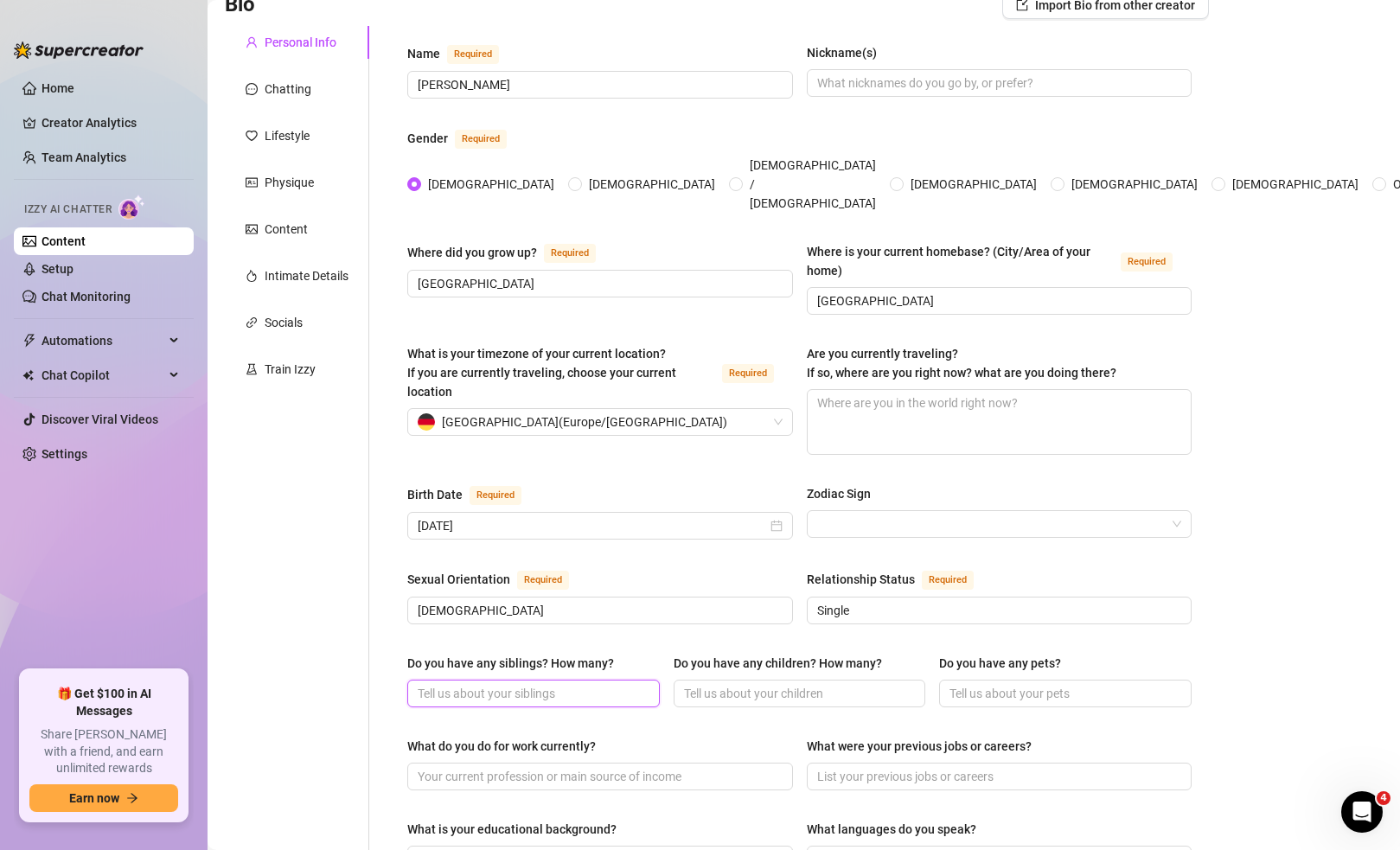
click at [572, 684] on input "Do you have any siblings? How many?" at bounding box center [532, 693] width 229 height 19
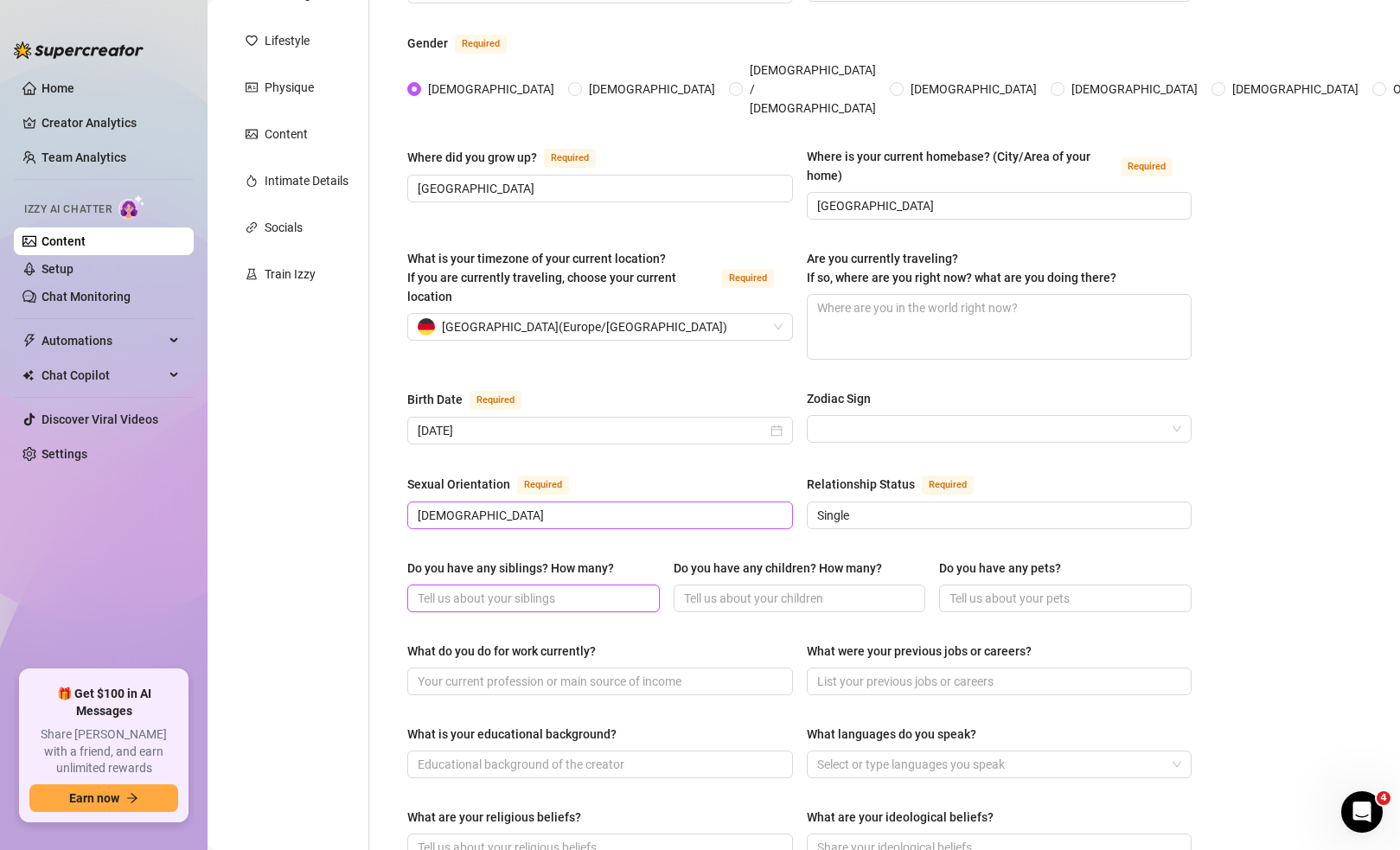
scroll to position [0, 0]
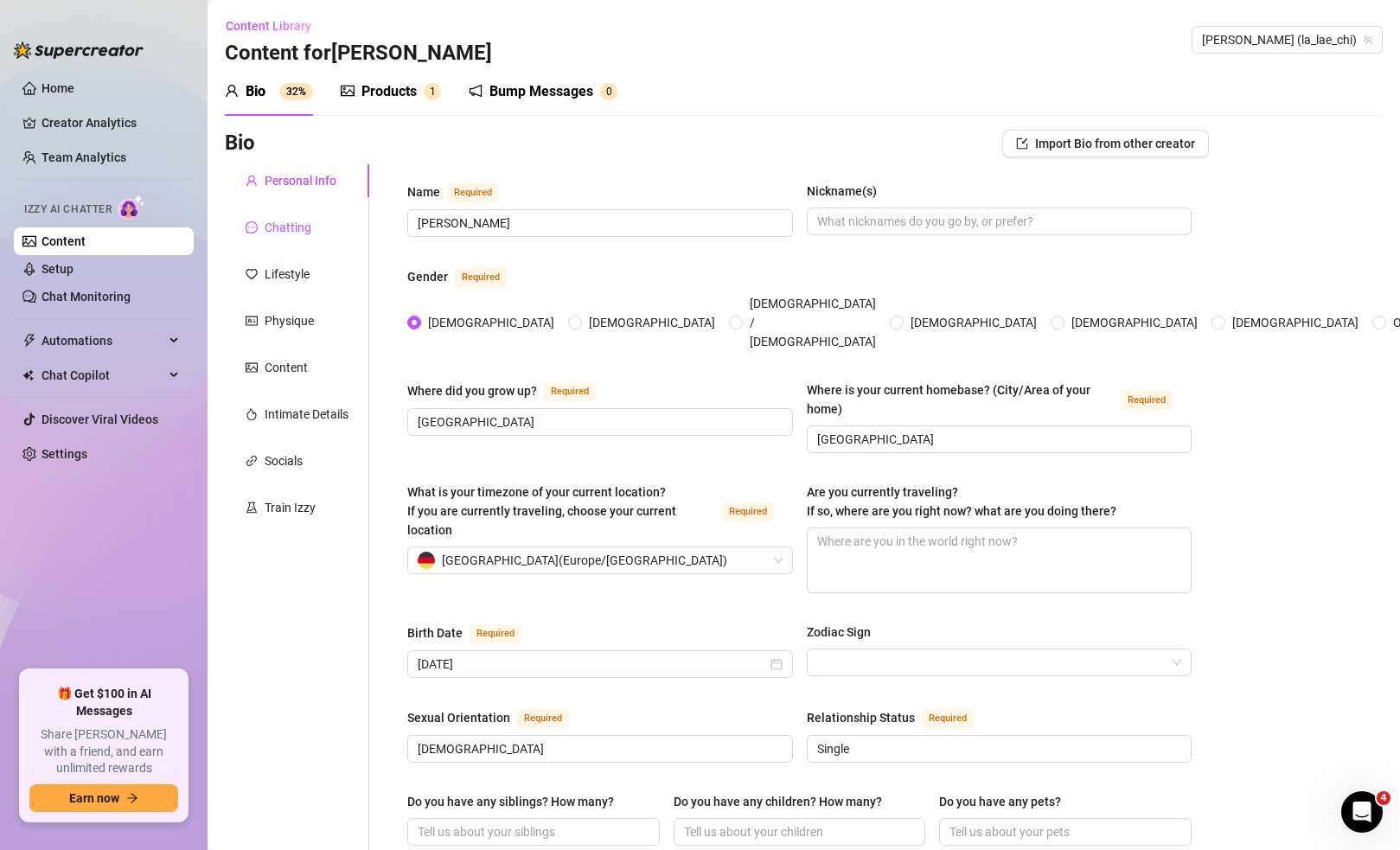
click at [255, 226] on icon "message" at bounding box center [252, 227] width 12 height 12
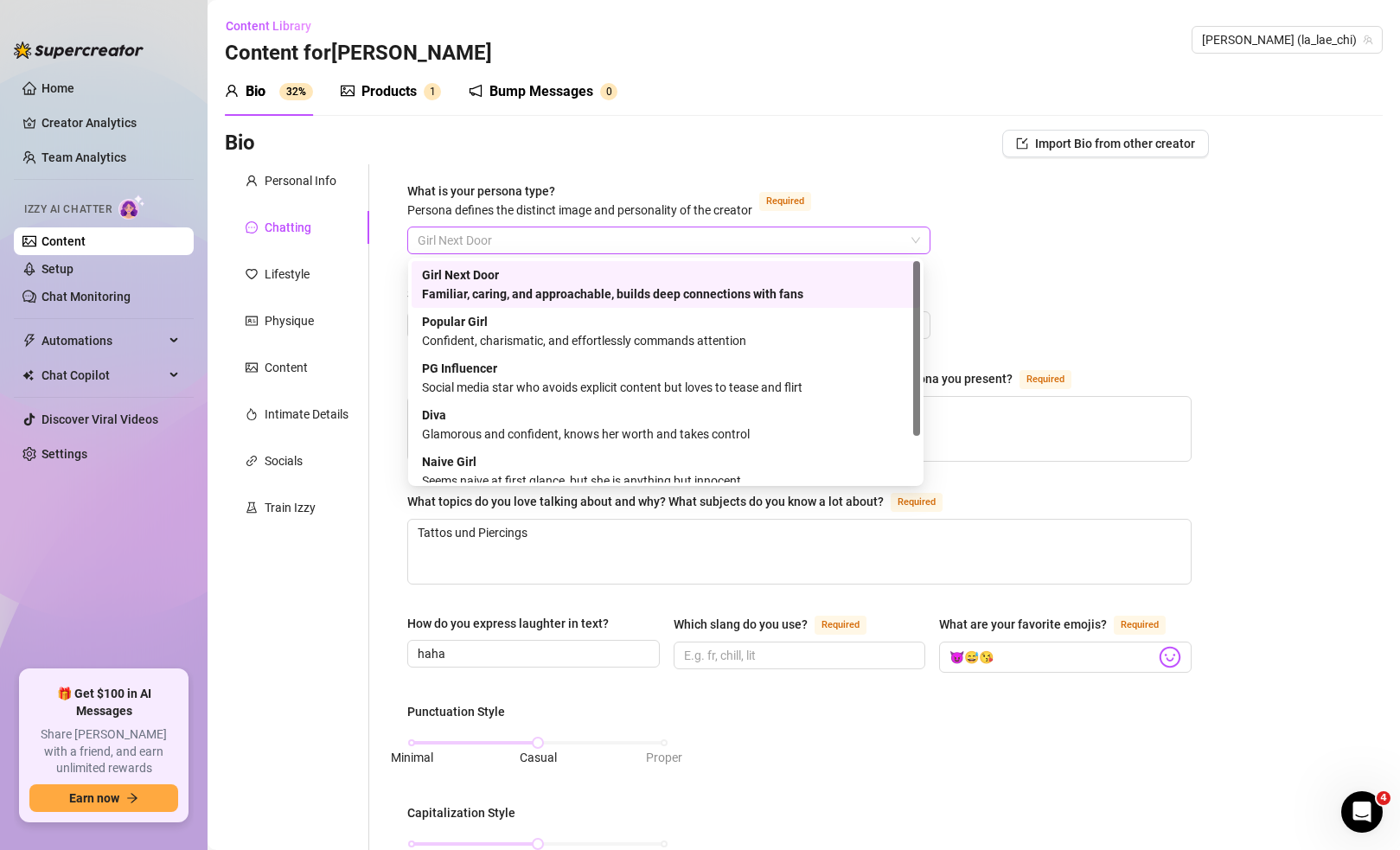
click at [504, 235] on span "Girl Next Door" at bounding box center [668, 241] width 502 height 26
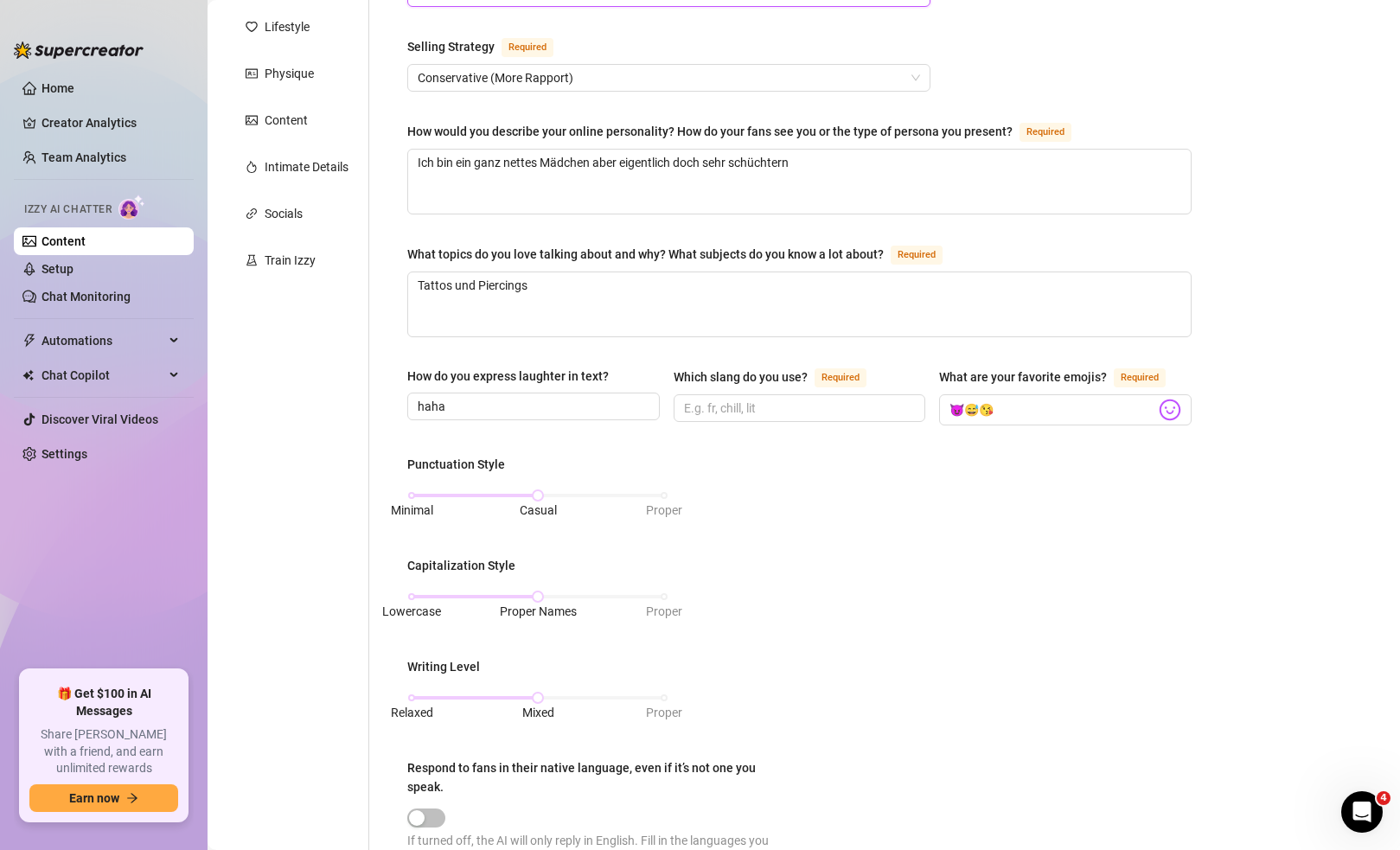
scroll to position [251, 0]
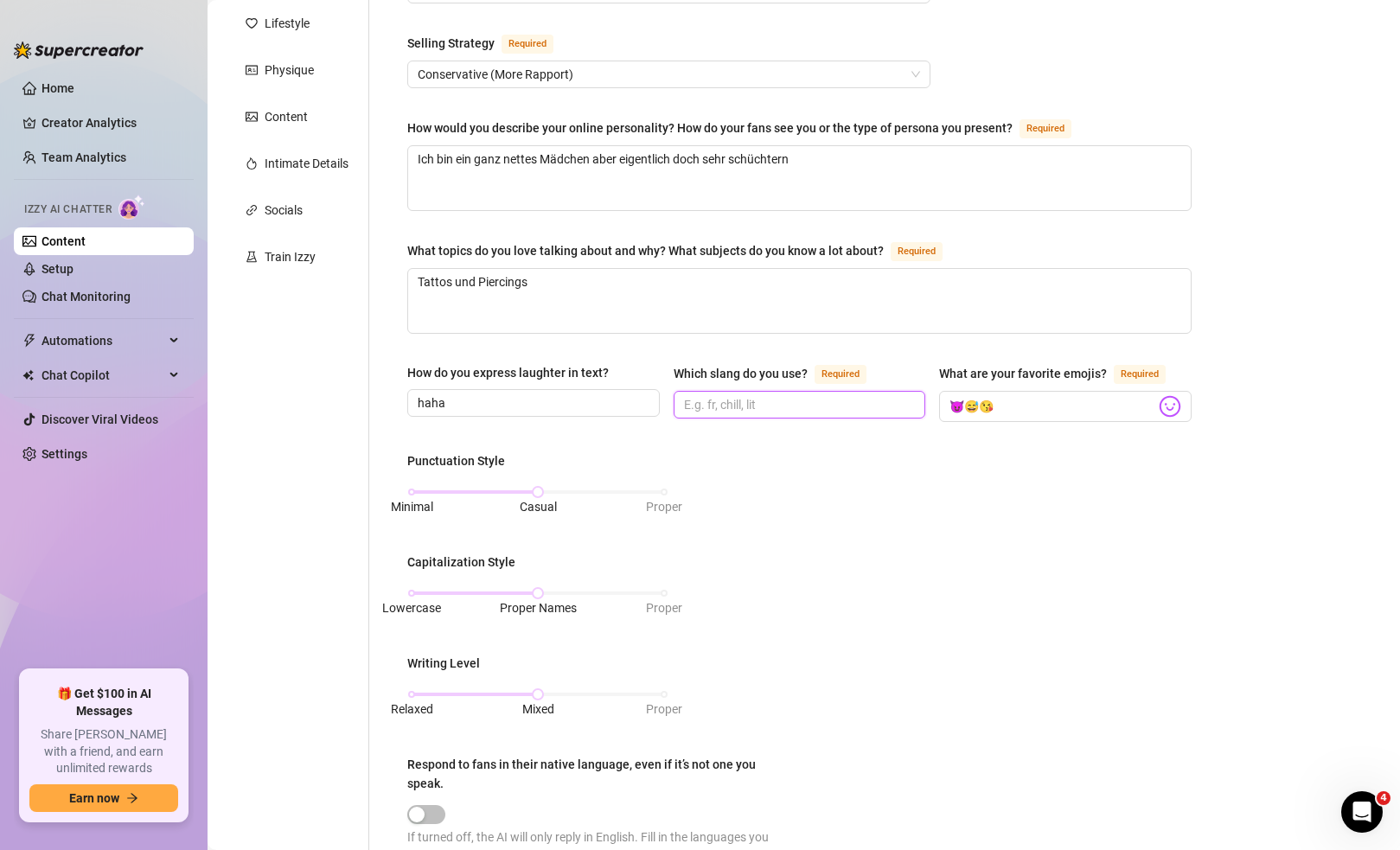
click at [786, 401] on input "Which slang do you use? Required" at bounding box center [798, 405] width 229 height 19
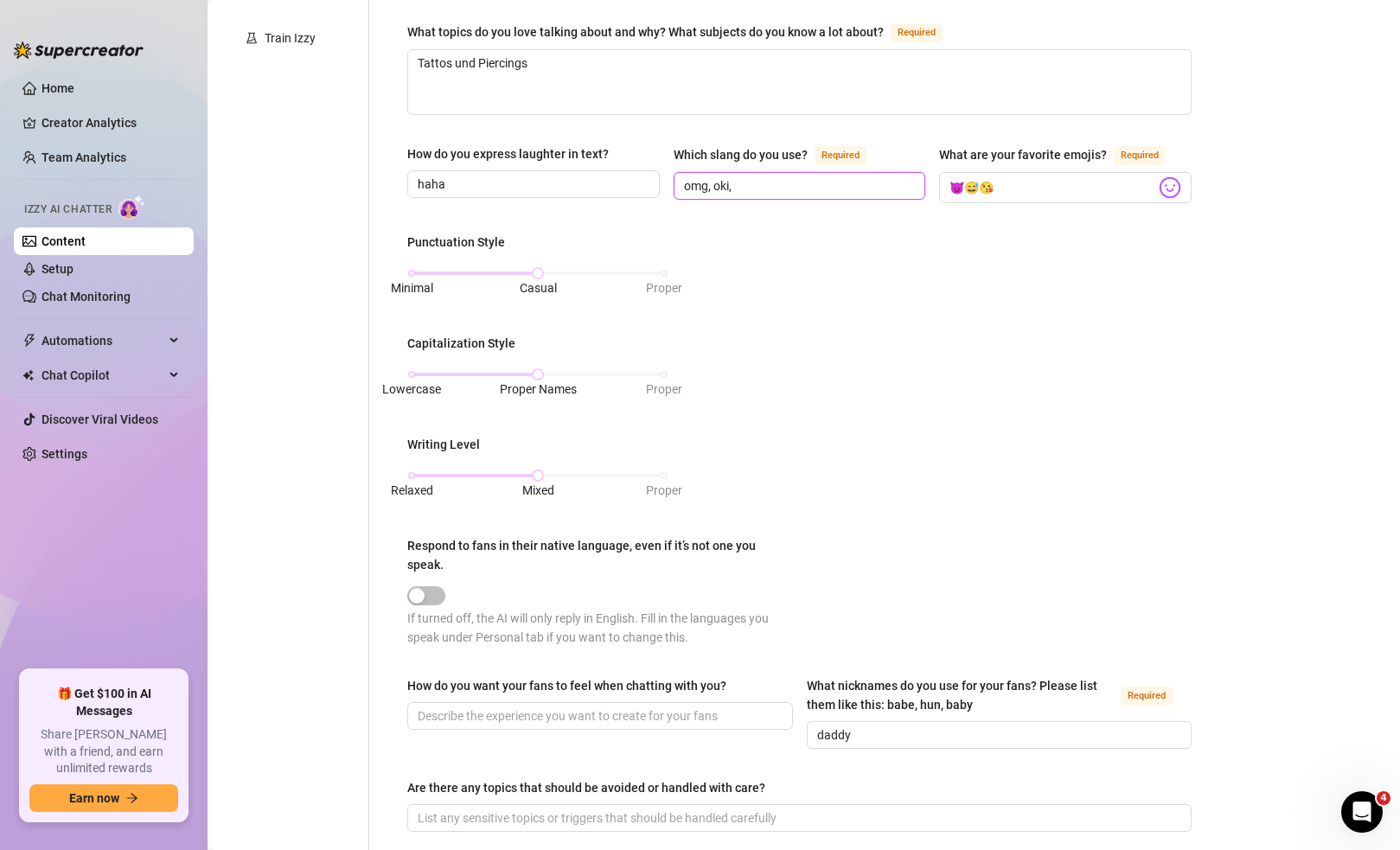
scroll to position [489, 0]
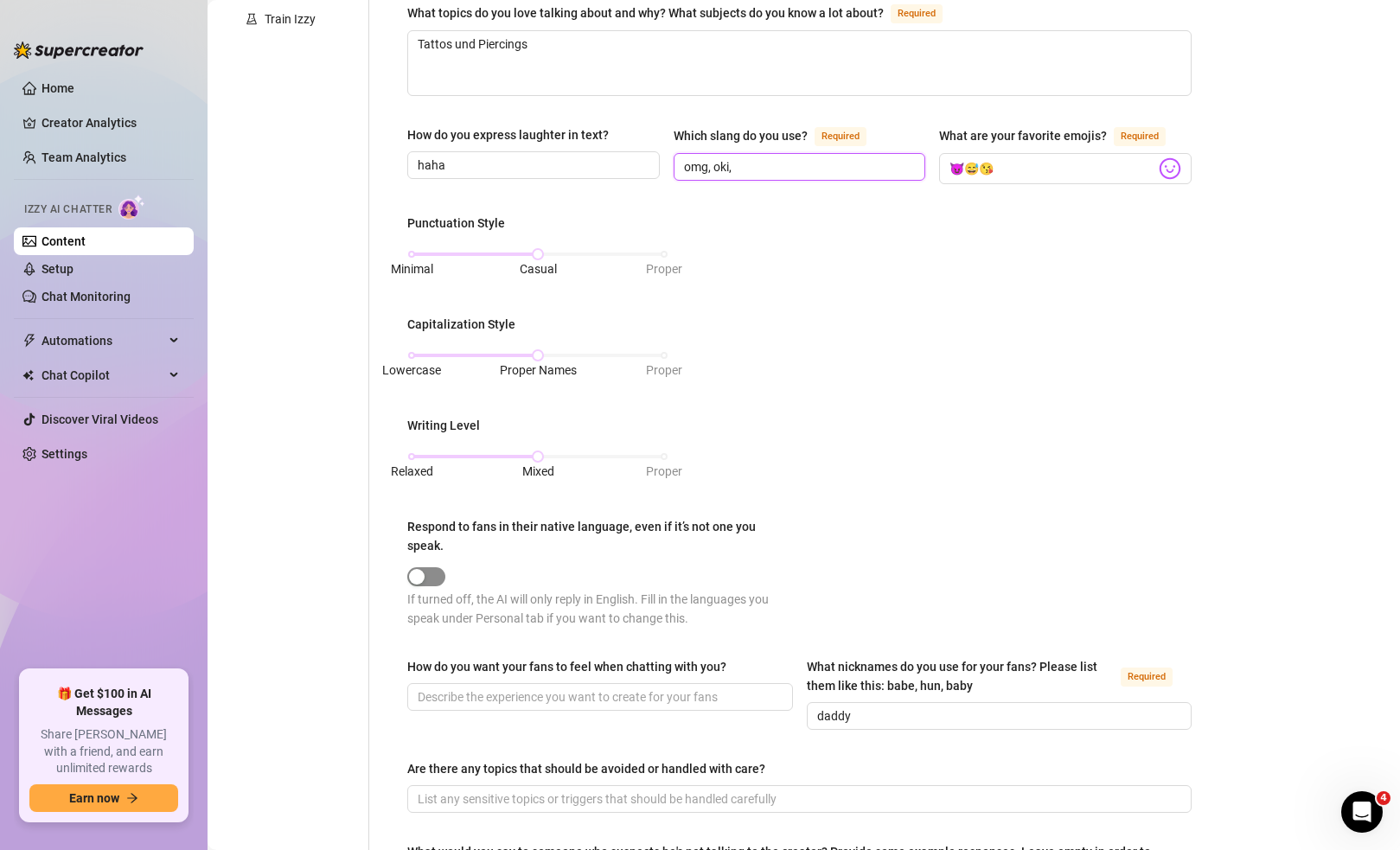
type input "omg, oki,"
click at [433, 577] on span "button" at bounding box center [426, 577] width 38 height 19
click at [429, 576] on span "button" at bounding box center [426, 577] width 38 height 19
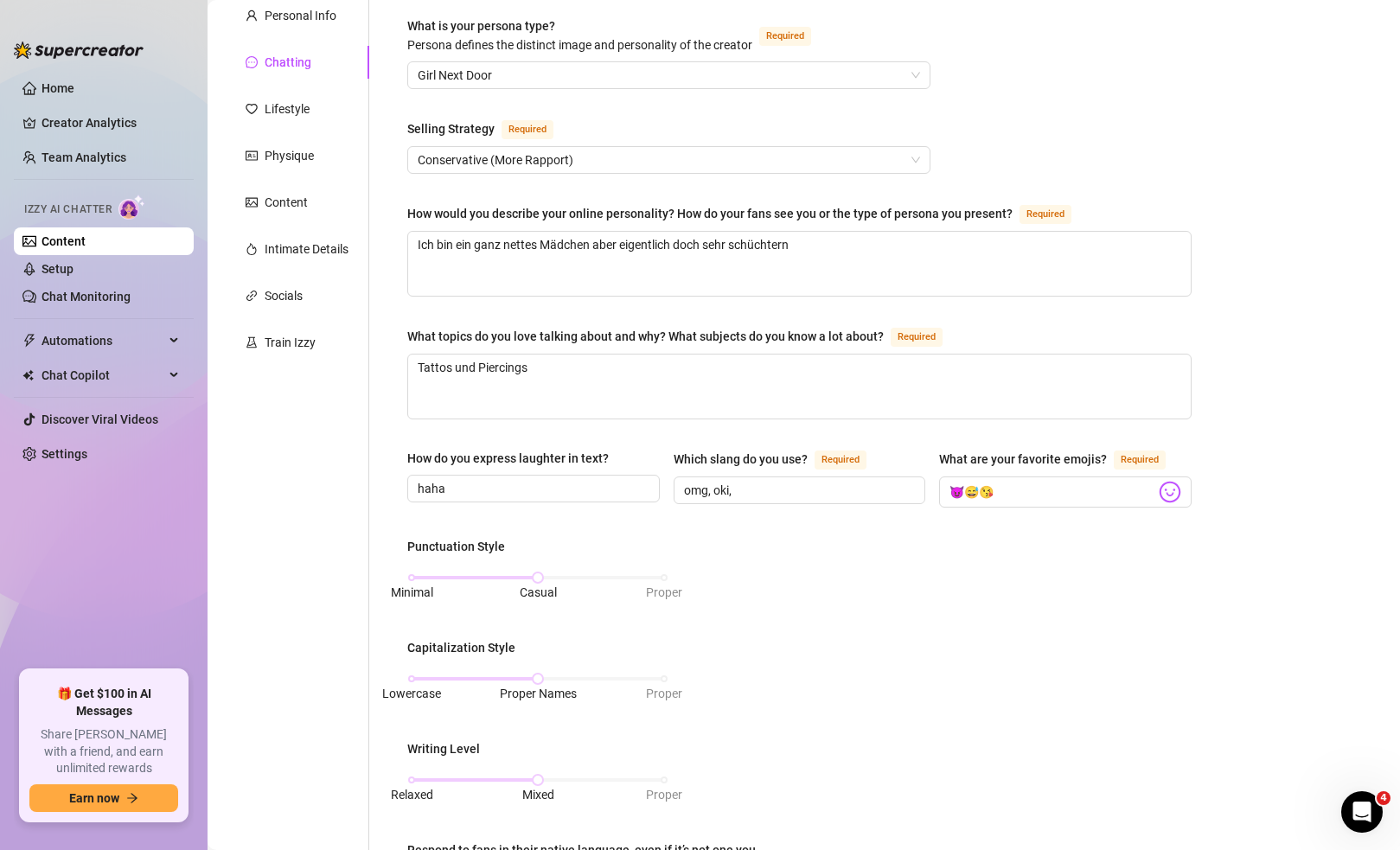
scroll to position [0, 0]
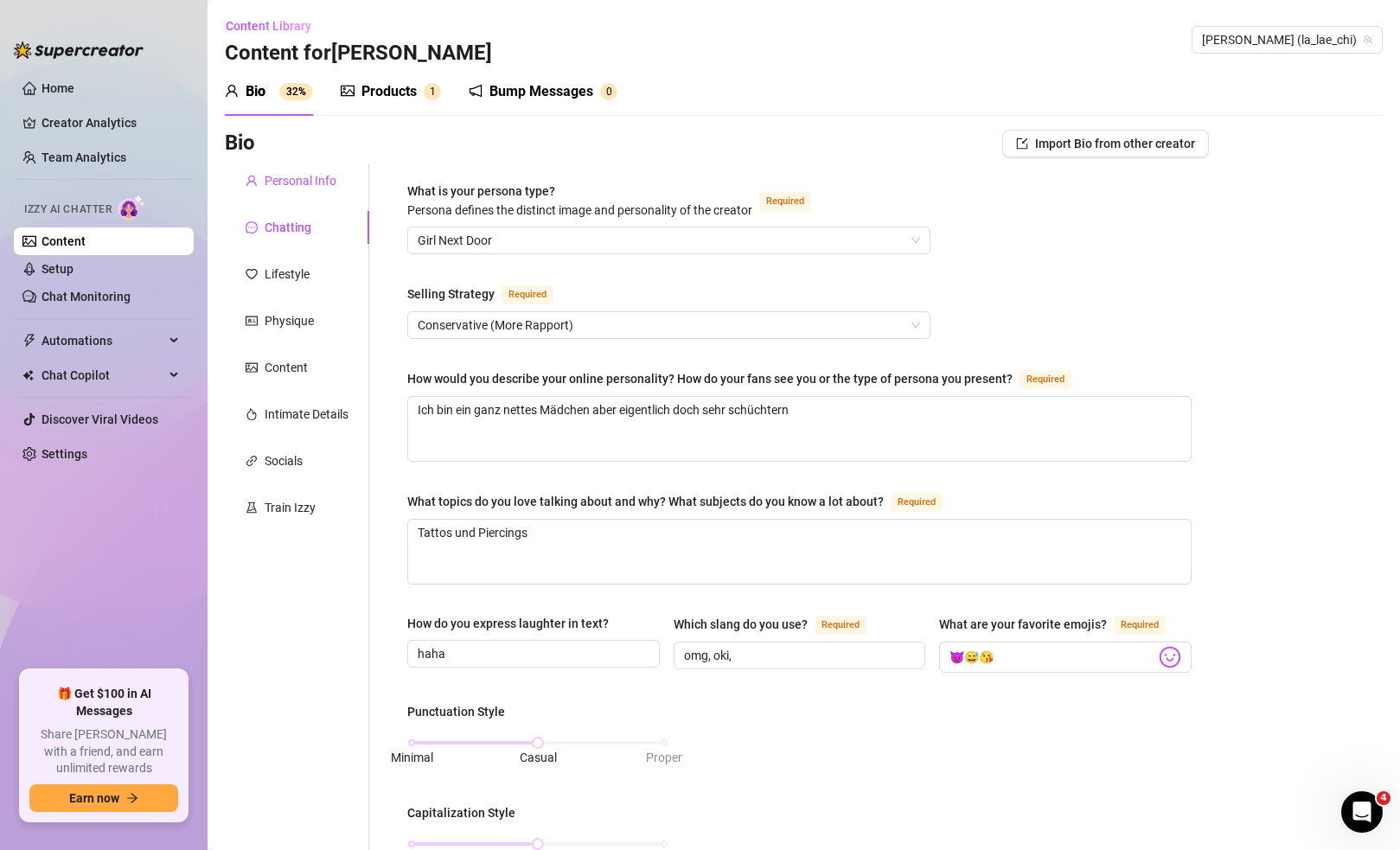
click at [315, 181] on div "Personal Info" at bounding box center [300, 181] width 72 height 19
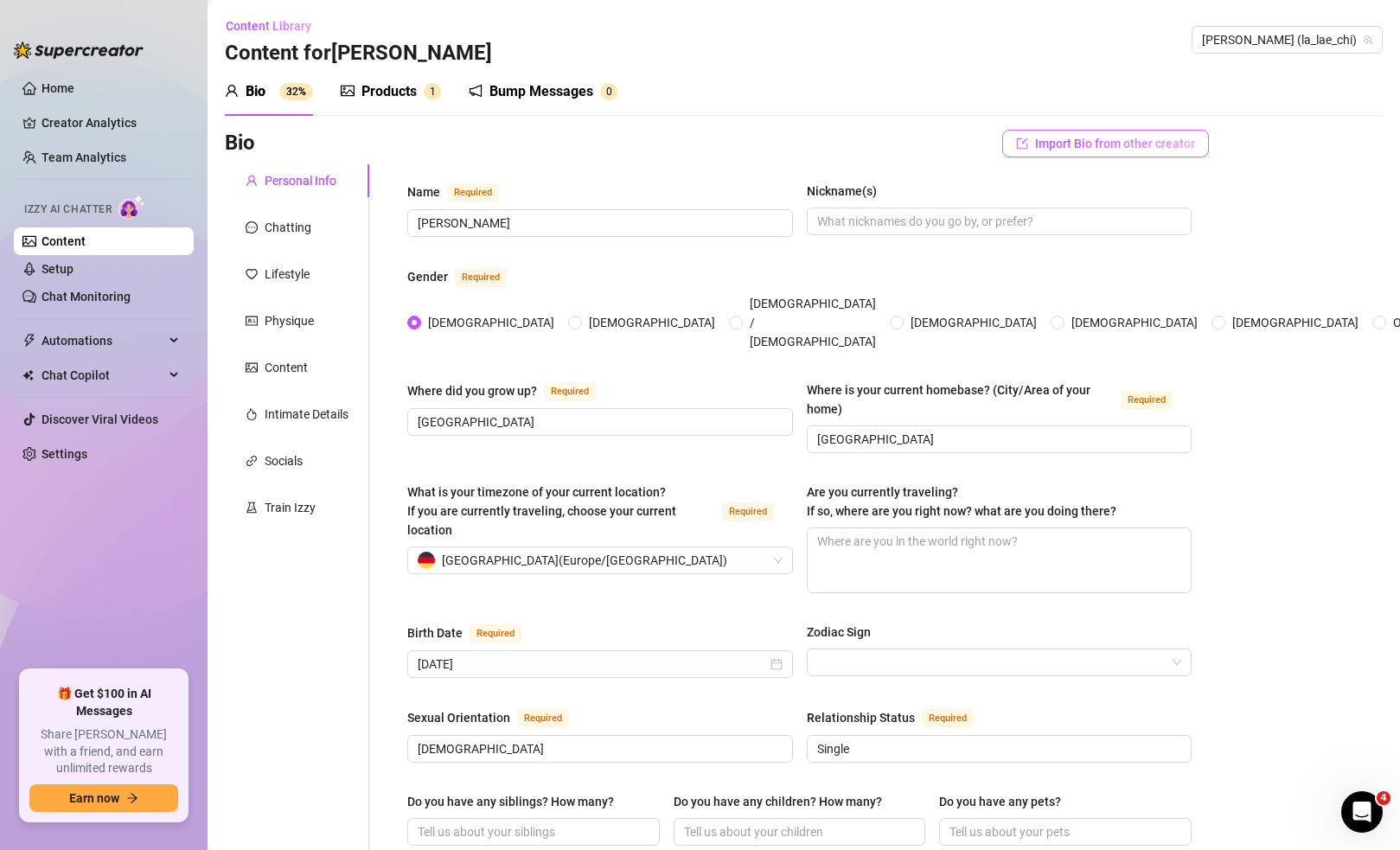
click at [1072, 141] on span "Import Bio from other creator" at bounding box center [1115, 143] width 160 height 14
click at [1088, 197] on input "search" at bounding box center [1088, 192] width 136 height 26
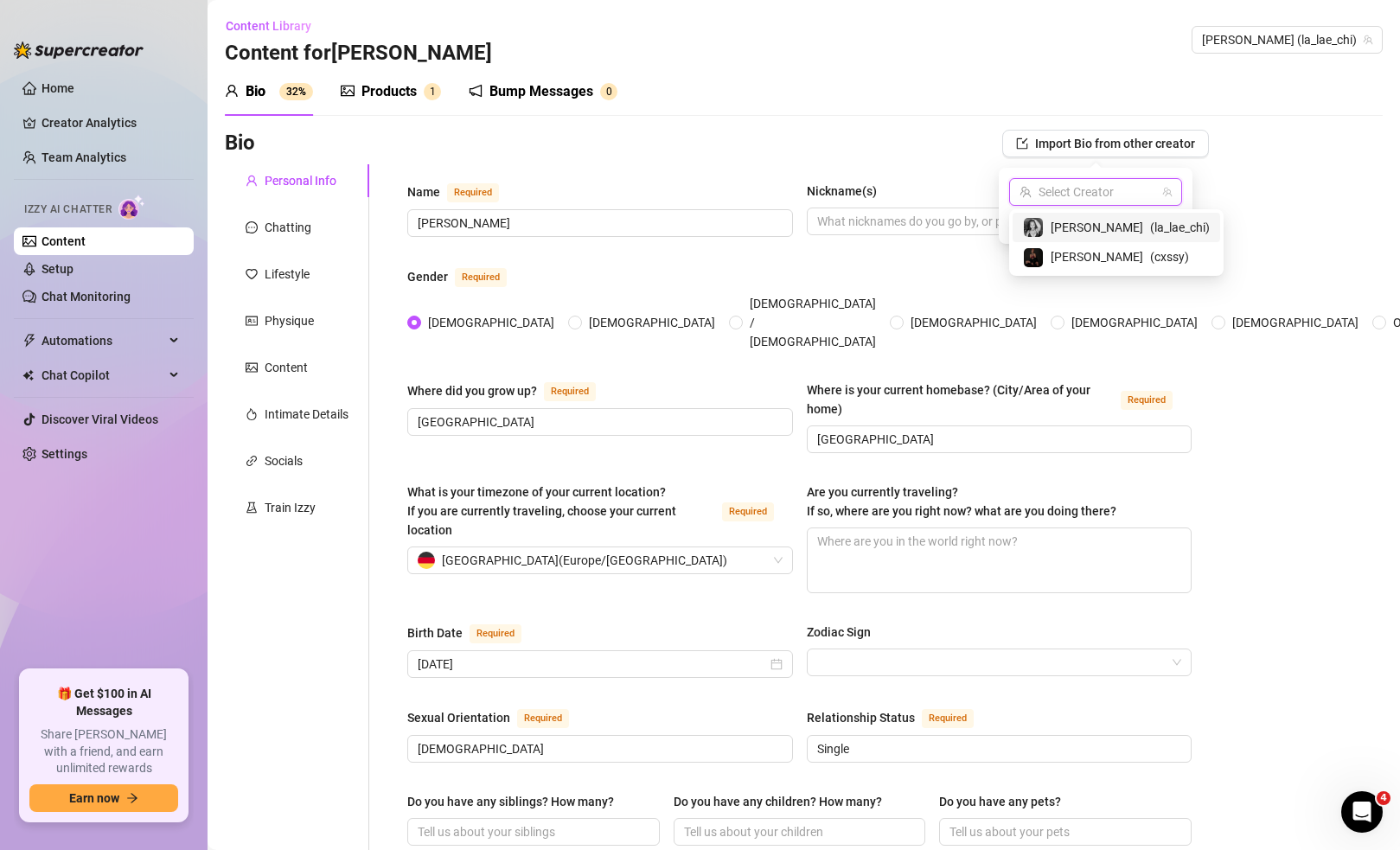
click at [917, 138] on div "Bio Import Bio from other creator" at bounding box center [717, 144] width 984 height 28
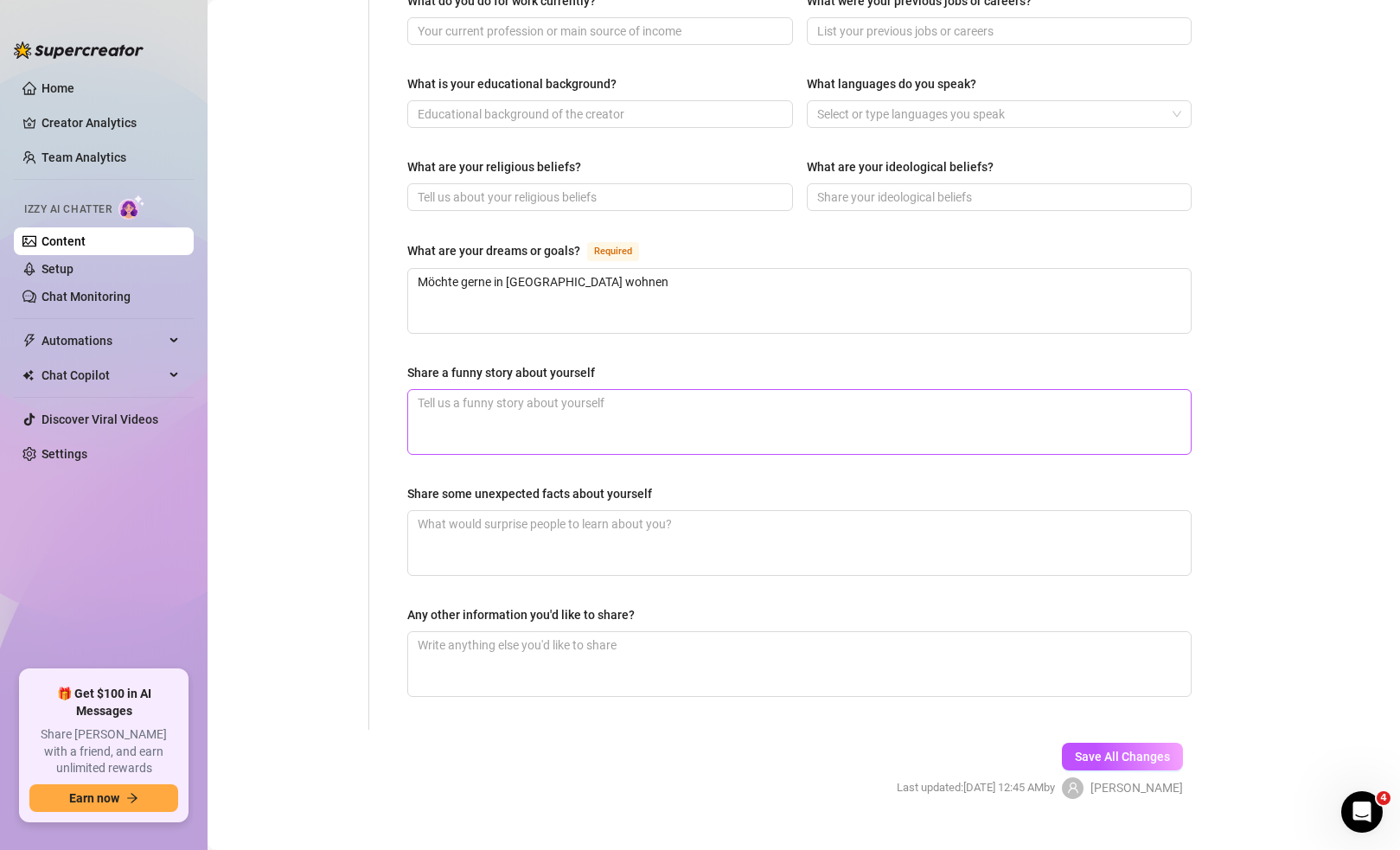
scroll to position [886, 0]
click at [83, 120] on link "Creator Analytics" at bounding box center [111, 123] width 138 height 28
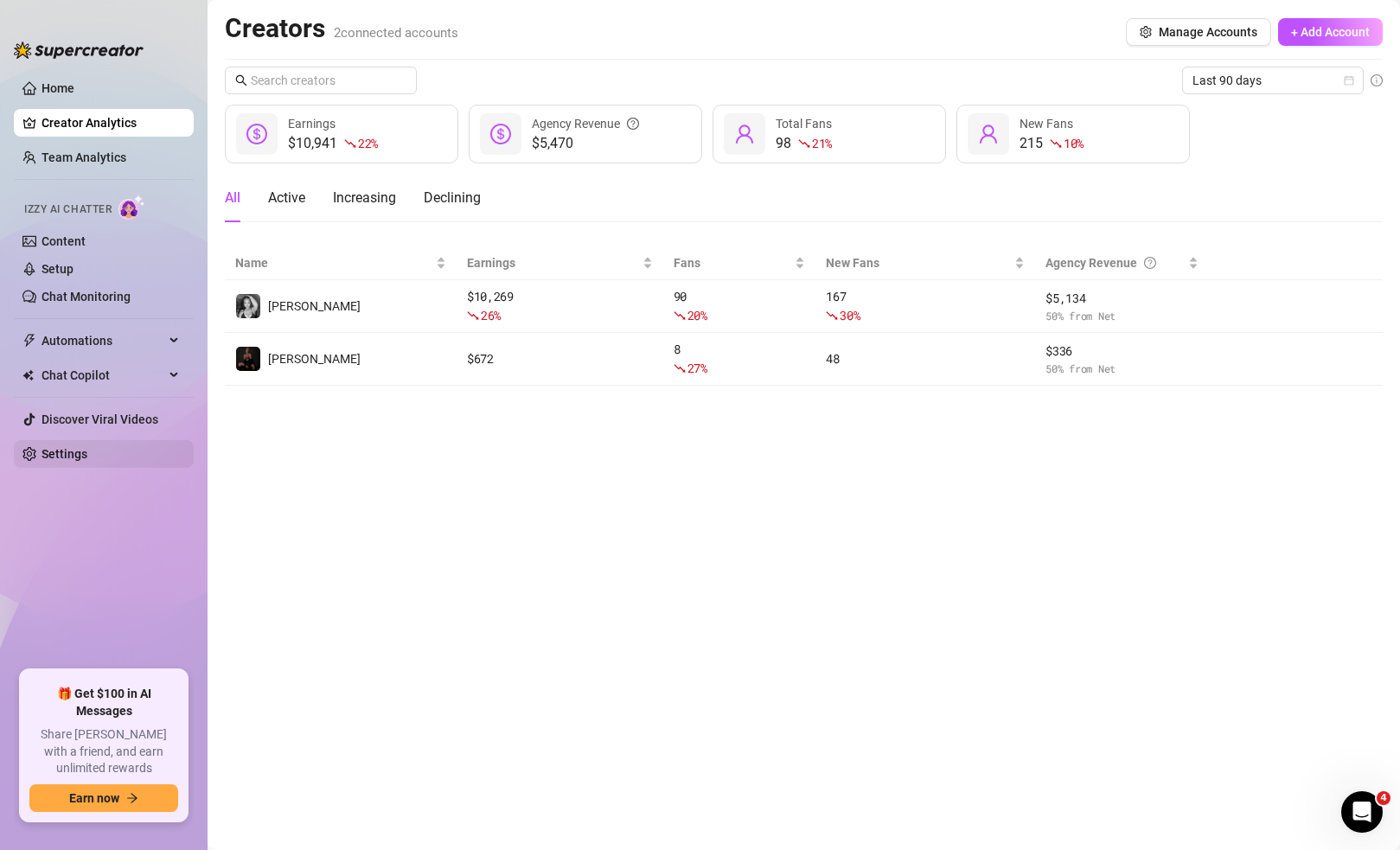
click at [86, 455] on link "Settings" at bounding box center [65, 454] width 46 height 14
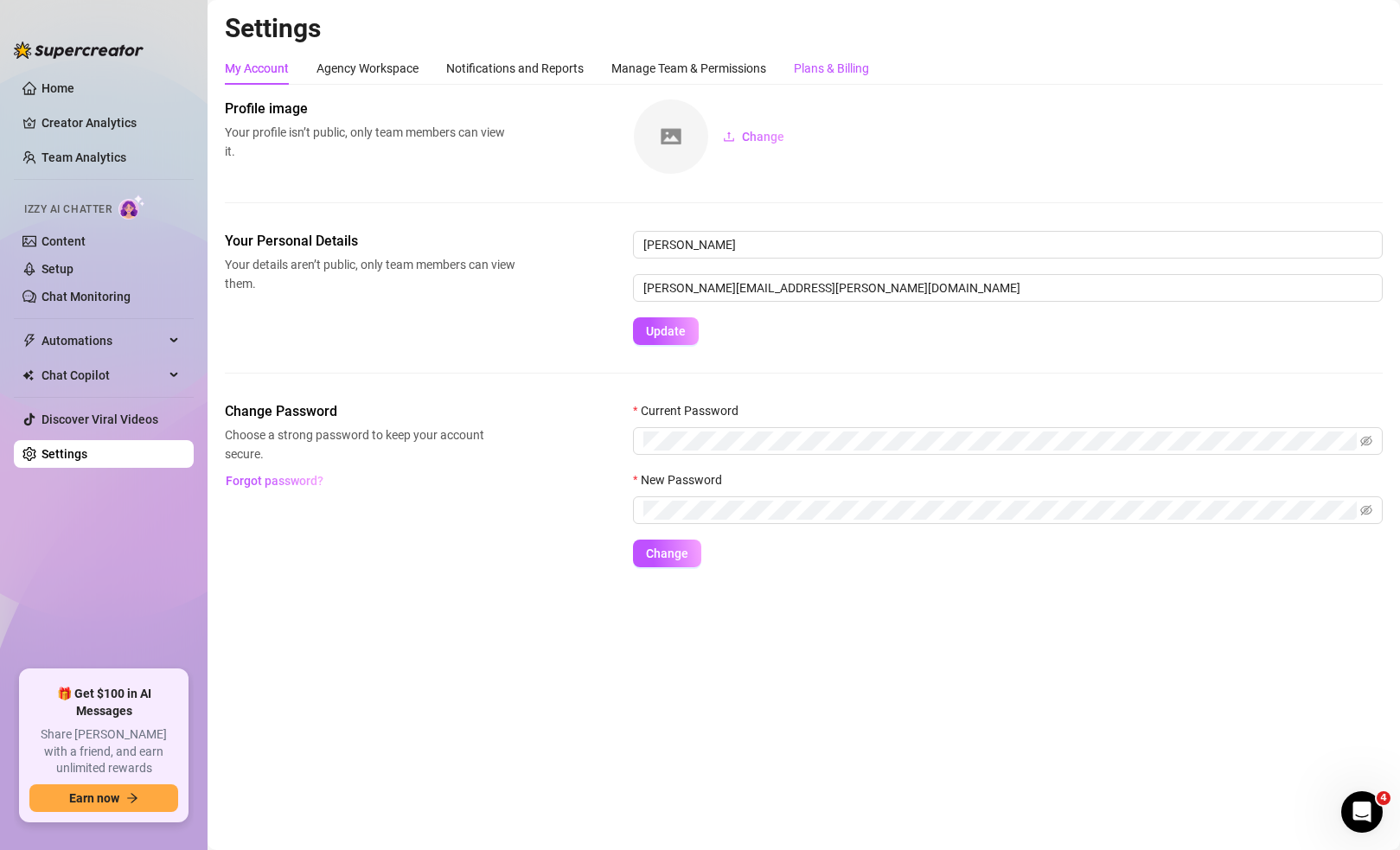
click at [846, 72] on div "Plans & Billing" at bounding box center [831, 68] width 76 height 19
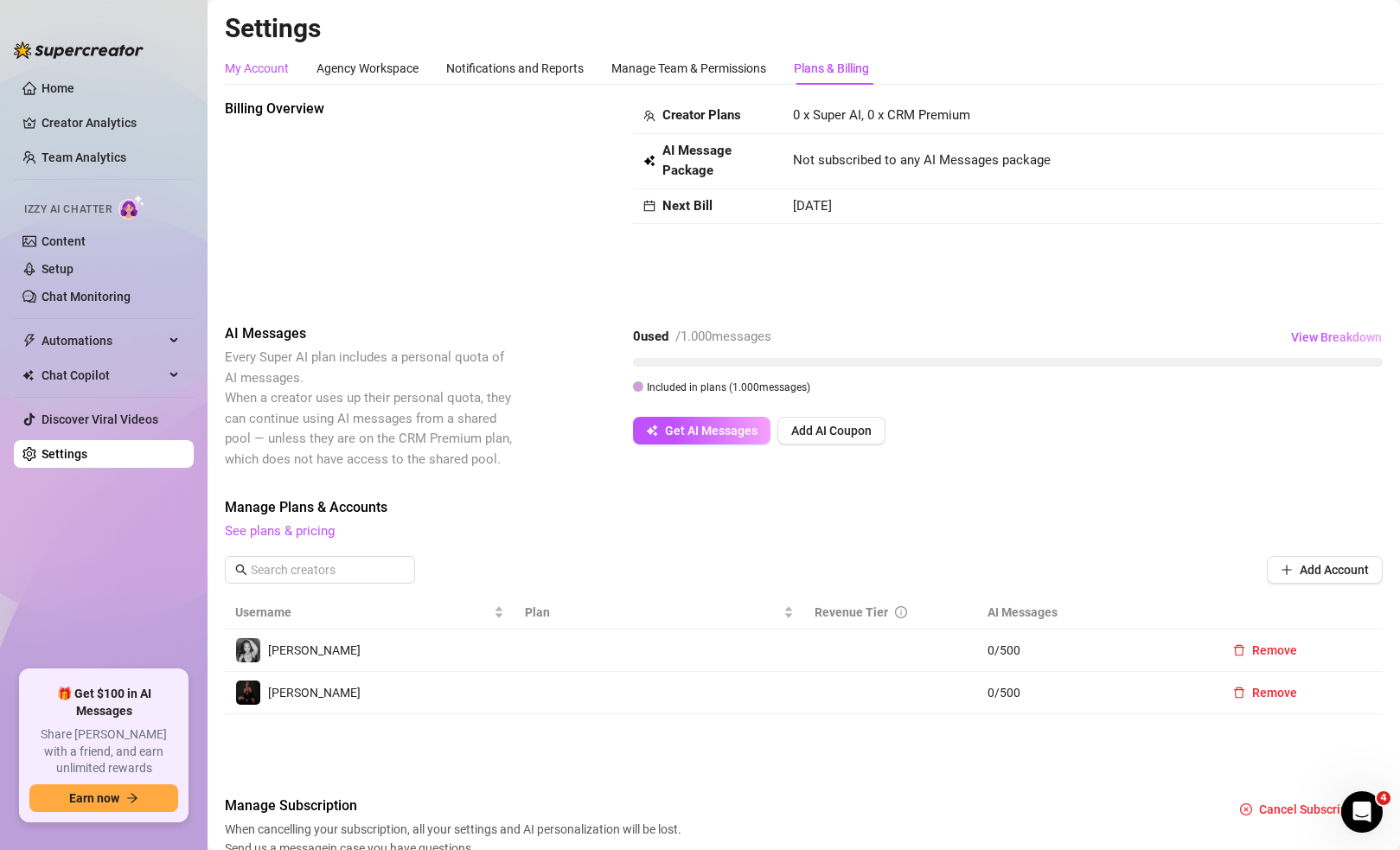
click at [262, 71] on div "My Account" at bounding box center [256, 68] width 64 height 19
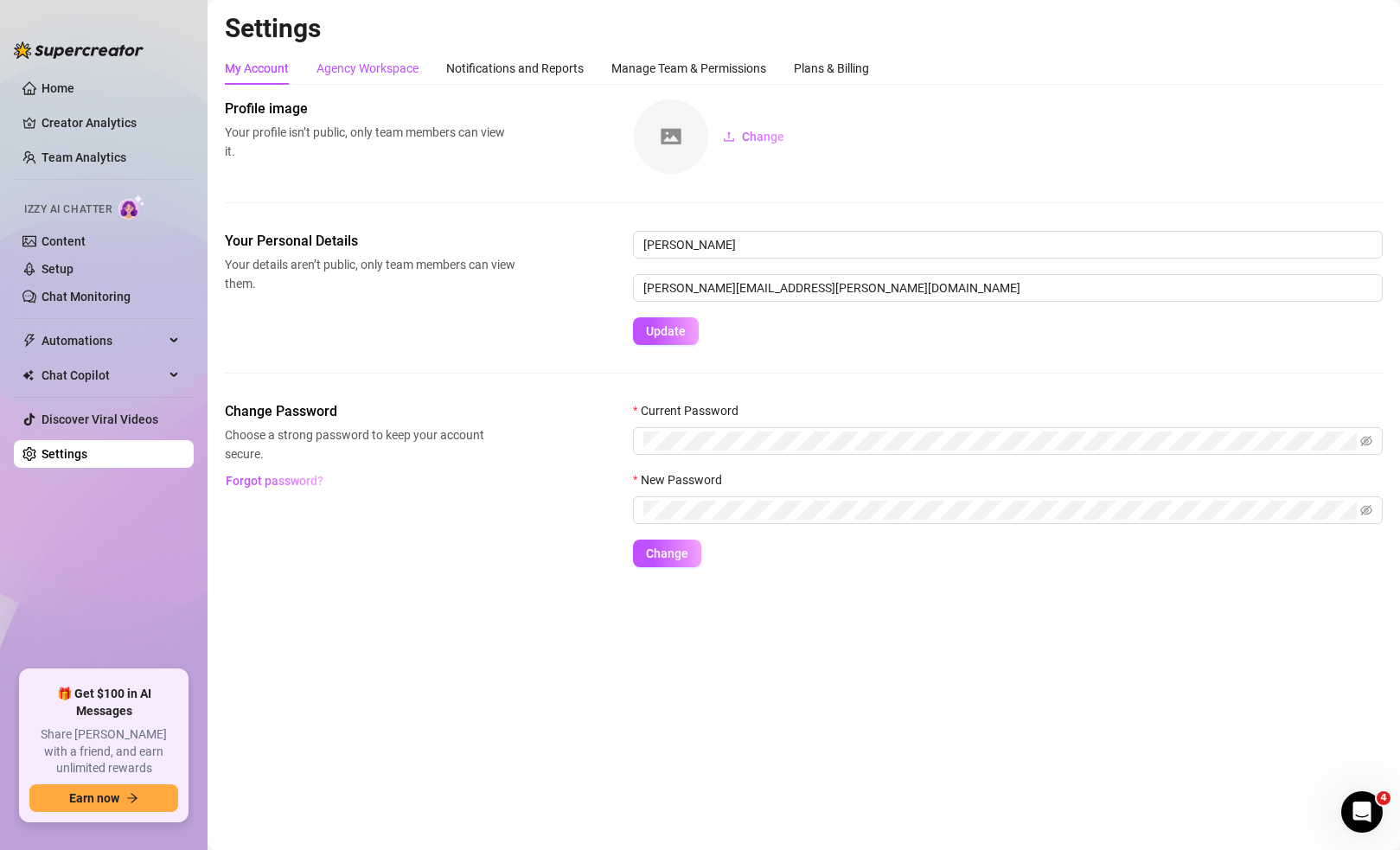
click at [350, 77] on div "Agency Workspace" at bounding box center [367, 68] width 102 height 19
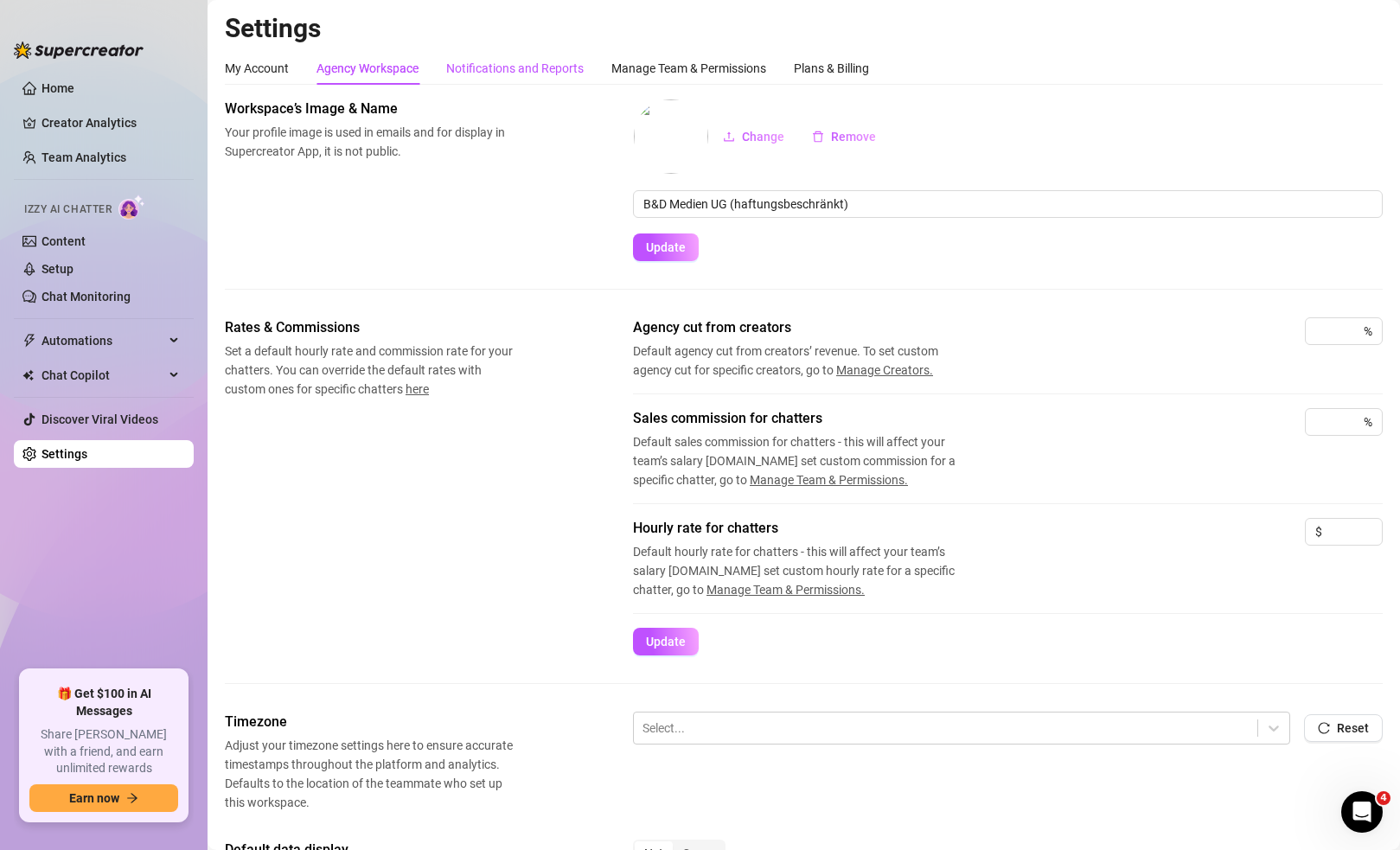
click at [501, 67] on div "Notifications and Reports" at bounding box center [514, 68] width 137 height 19
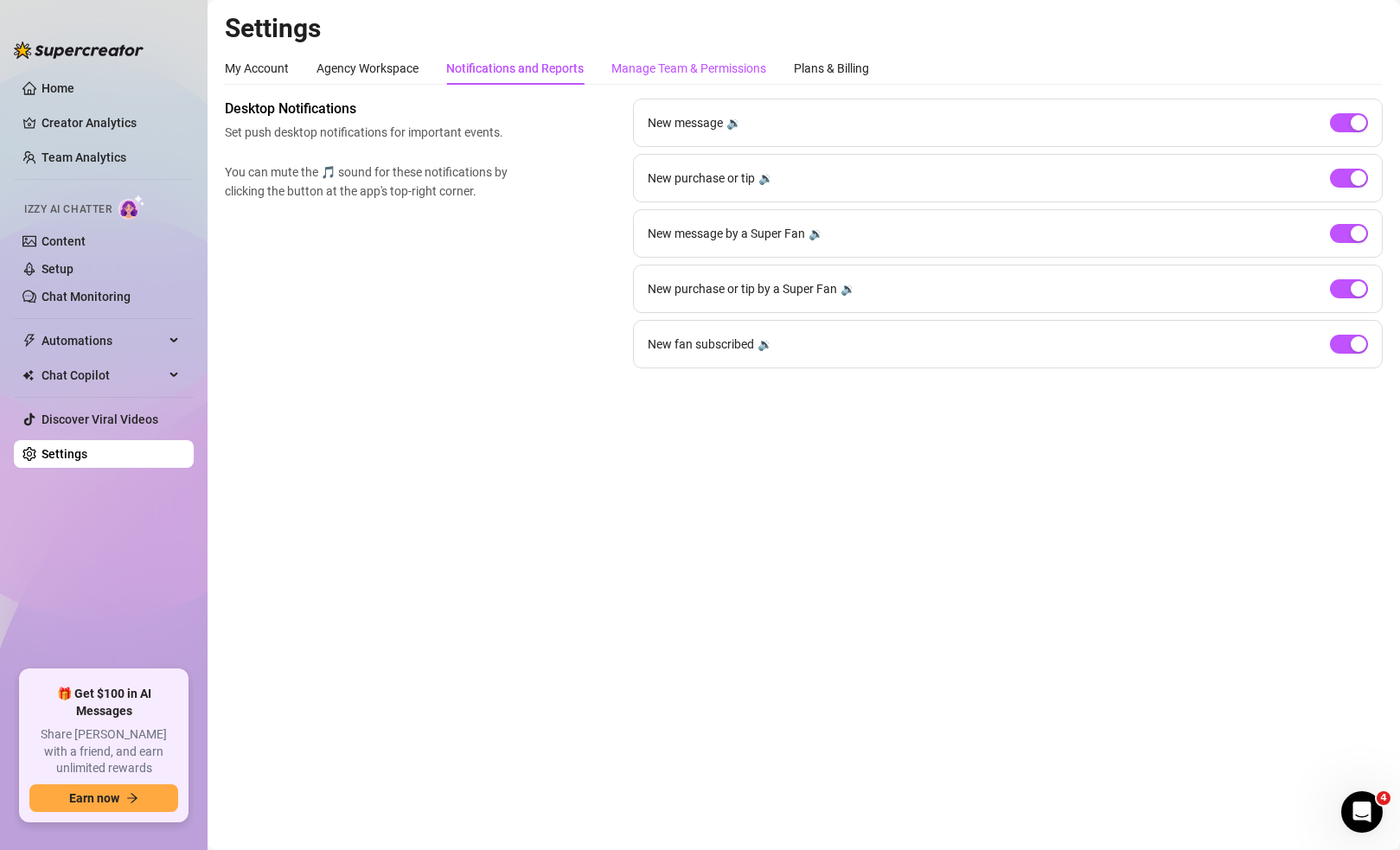
click at [655, 70] on div "Manage Team & Permissions" at bounding box center [688, 68] width 155 height 19
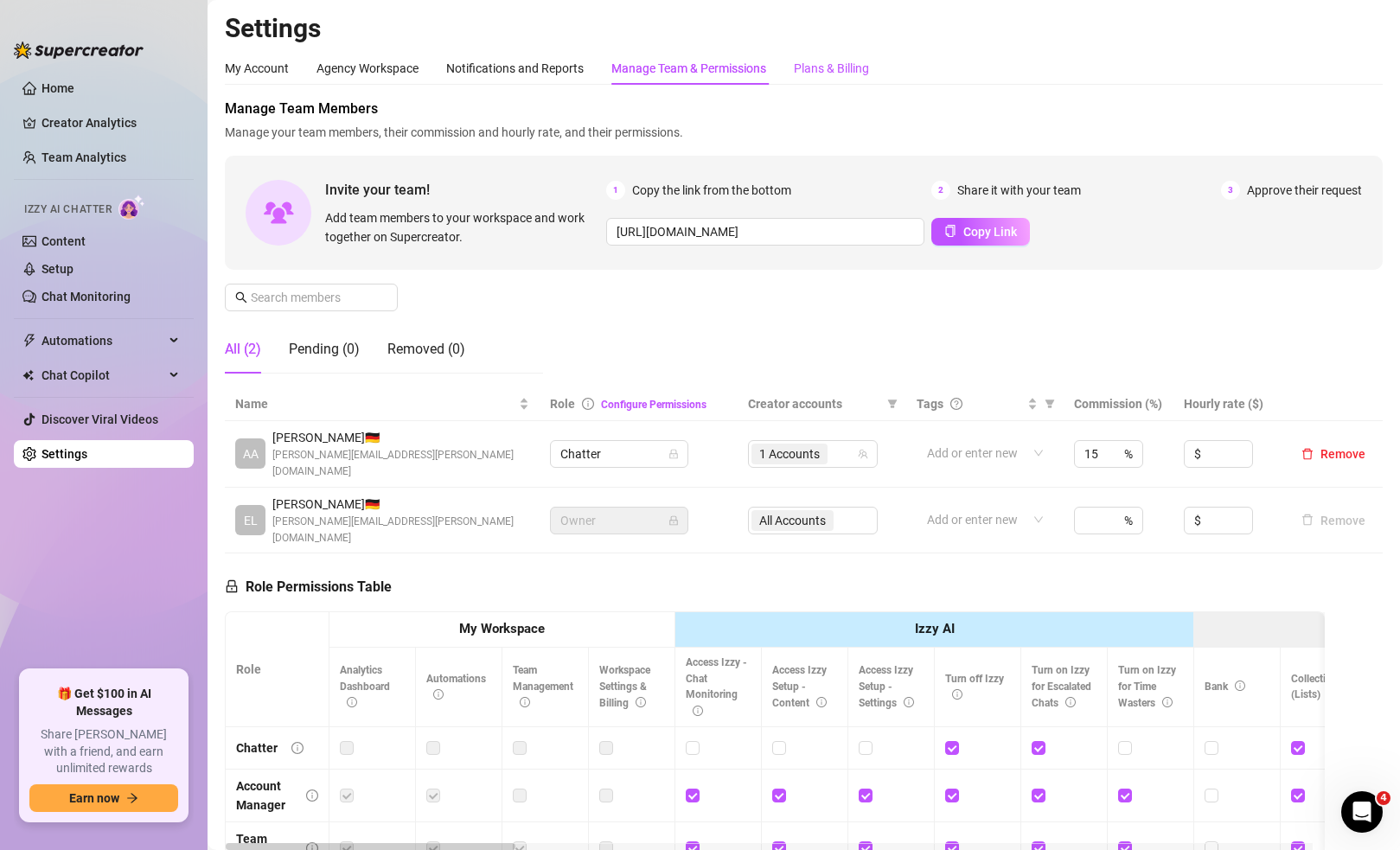
click at [849, 63] on div "Plans & Billing" at bounding box center [831, 68] width 76 height 19
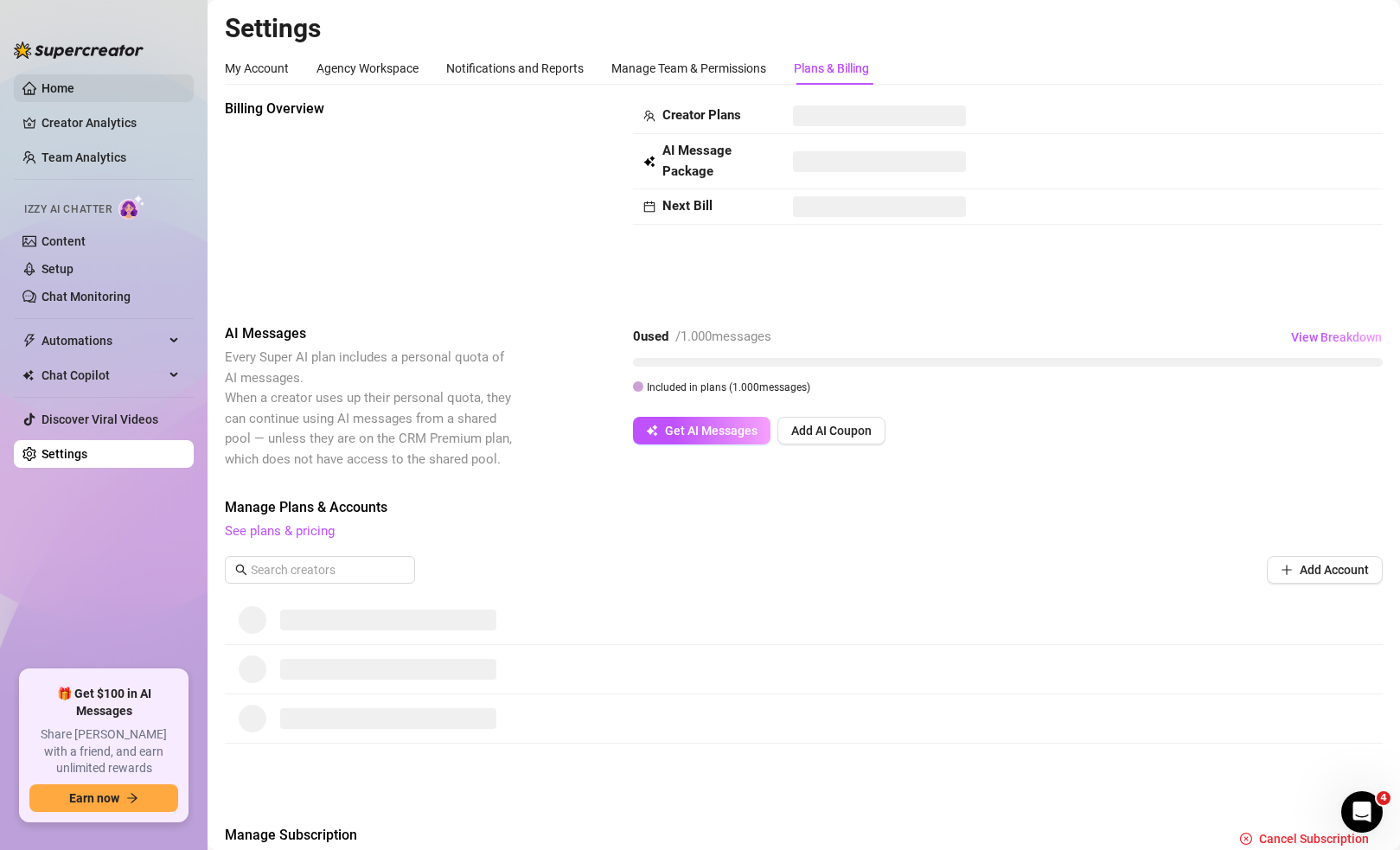
click at [75, 89] on link "Home" at bounding box center [58, 88] width 33 height 14
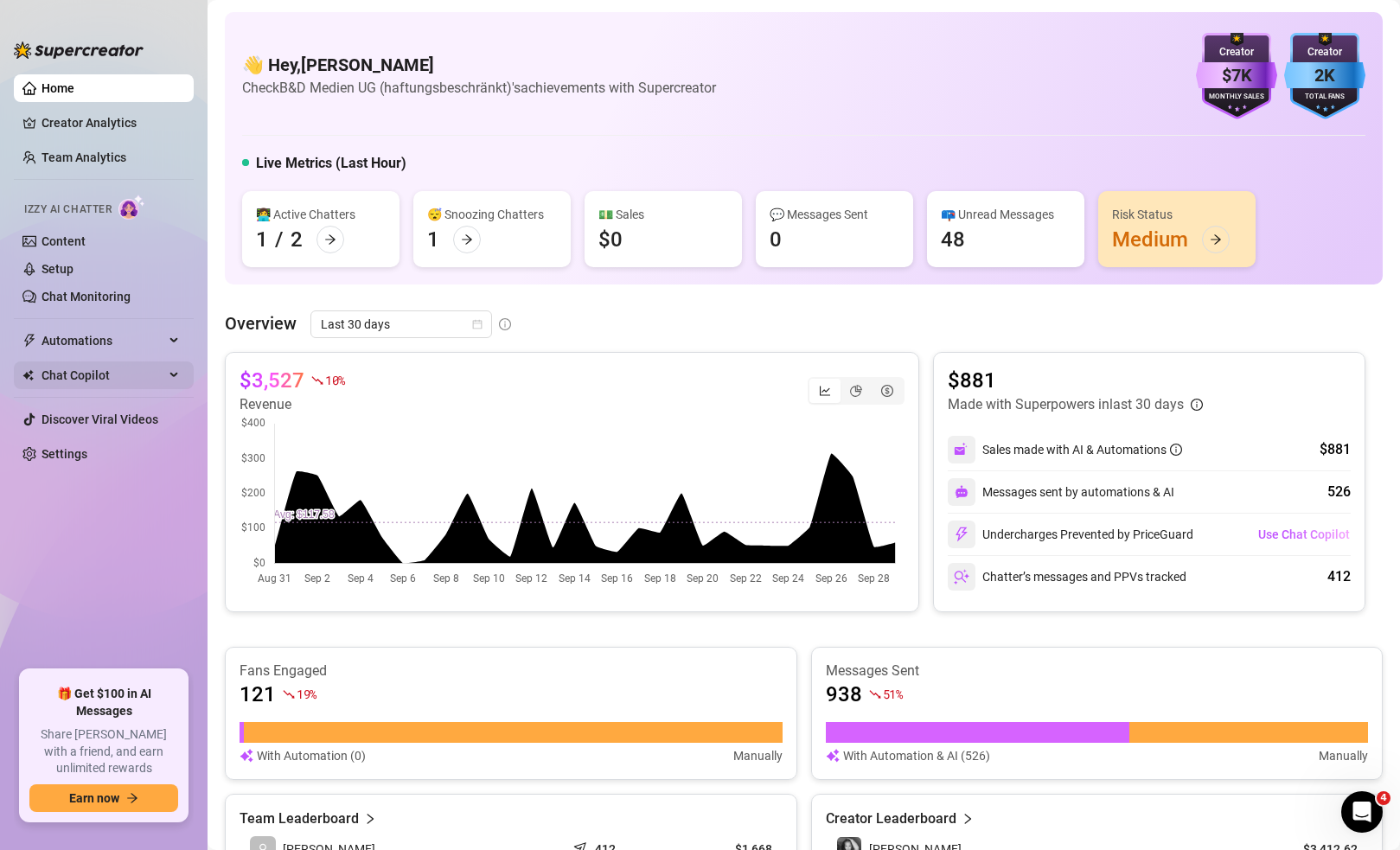
click at [133, 362] on span "Chat Copilot" at bounding box center [102, 375] width 123 height 28
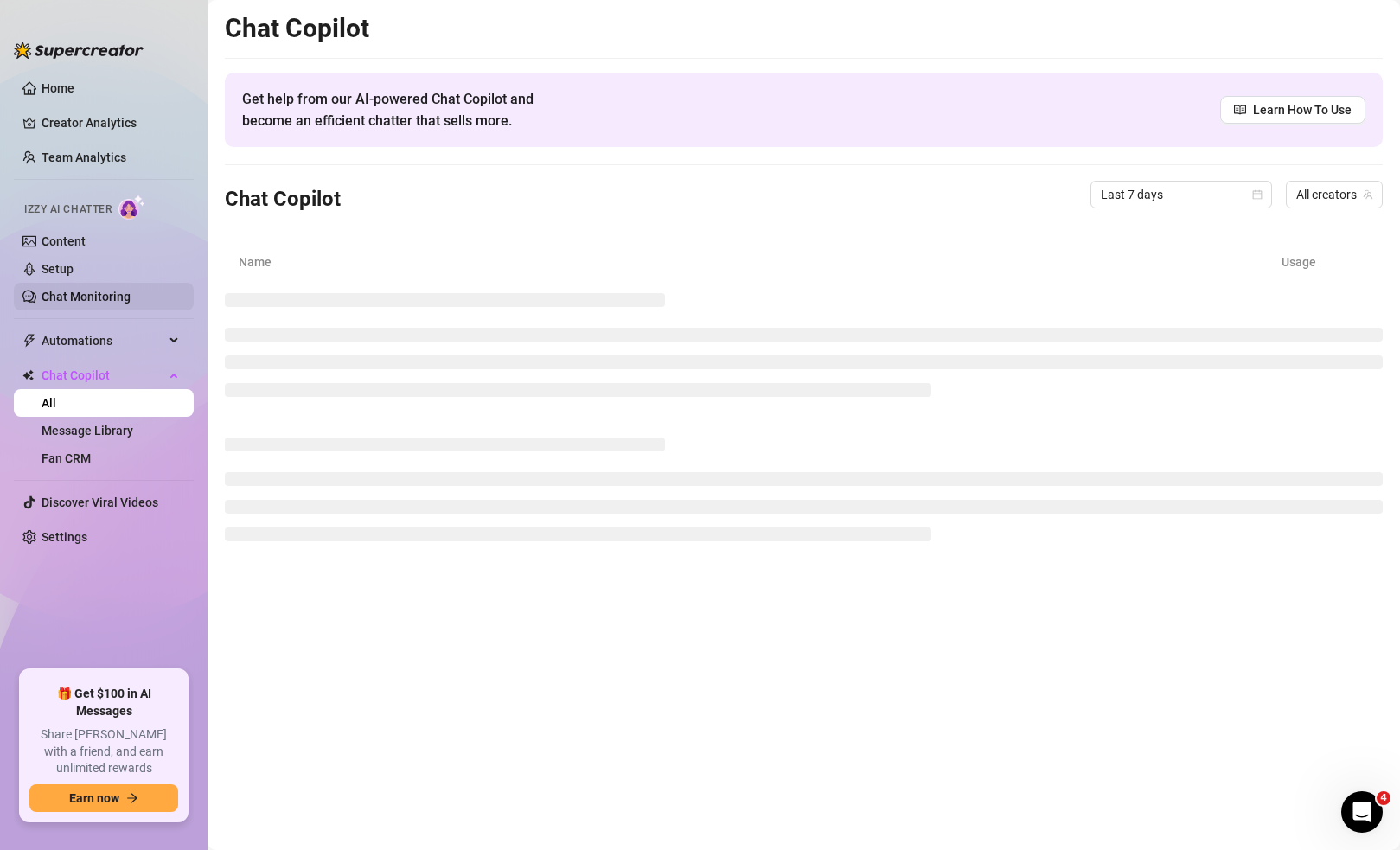
click at [114, 292] on link "Chat Monitoring" at bounding box center [86, 296] width 89 height 14
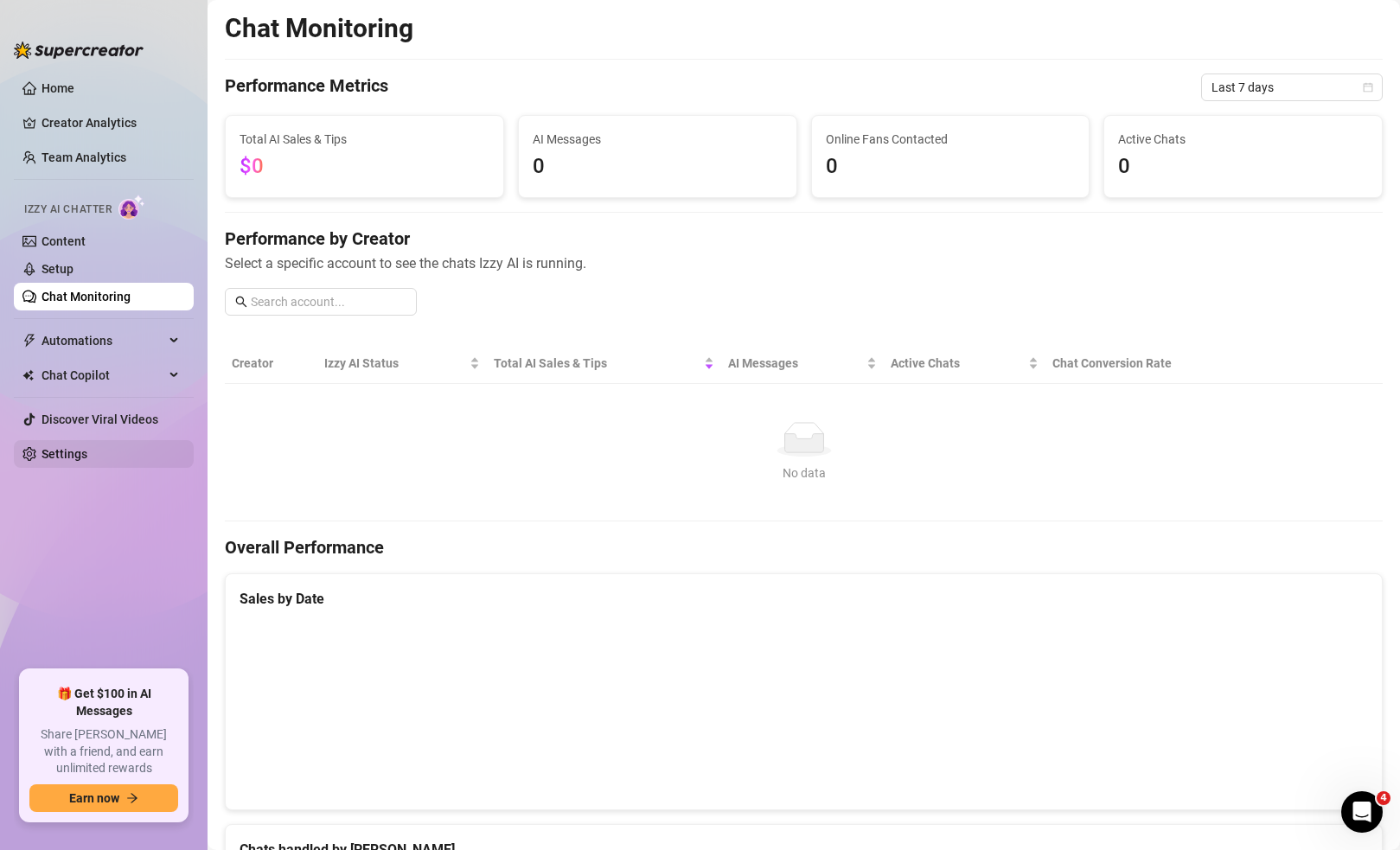
click at [88, 449] on link "Settings" at bounding box center [65, 454] width 46 height 14
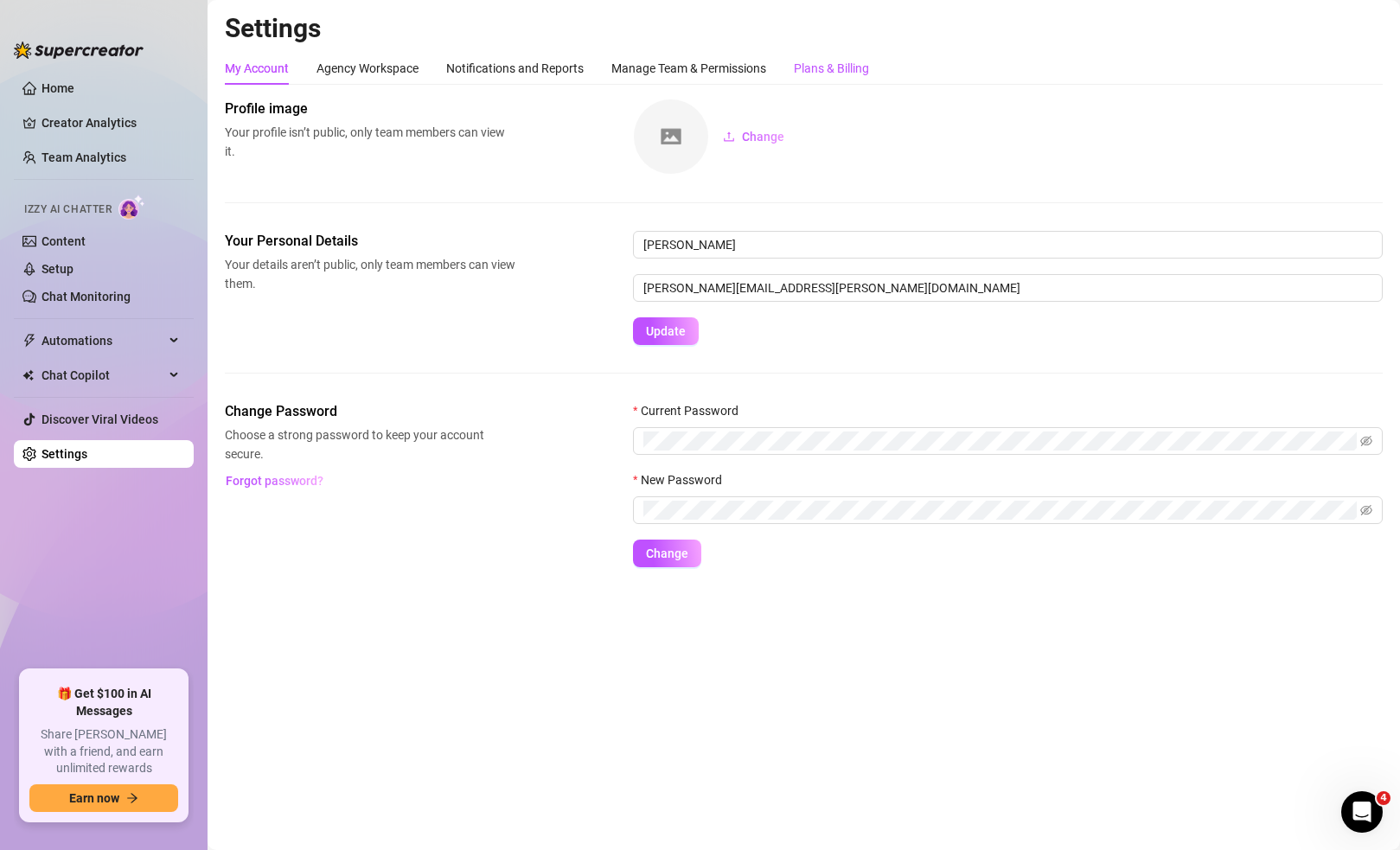
click at [849, 71] on div "Plans & Billing" at bounding box center [831, 68] width 76 height 19
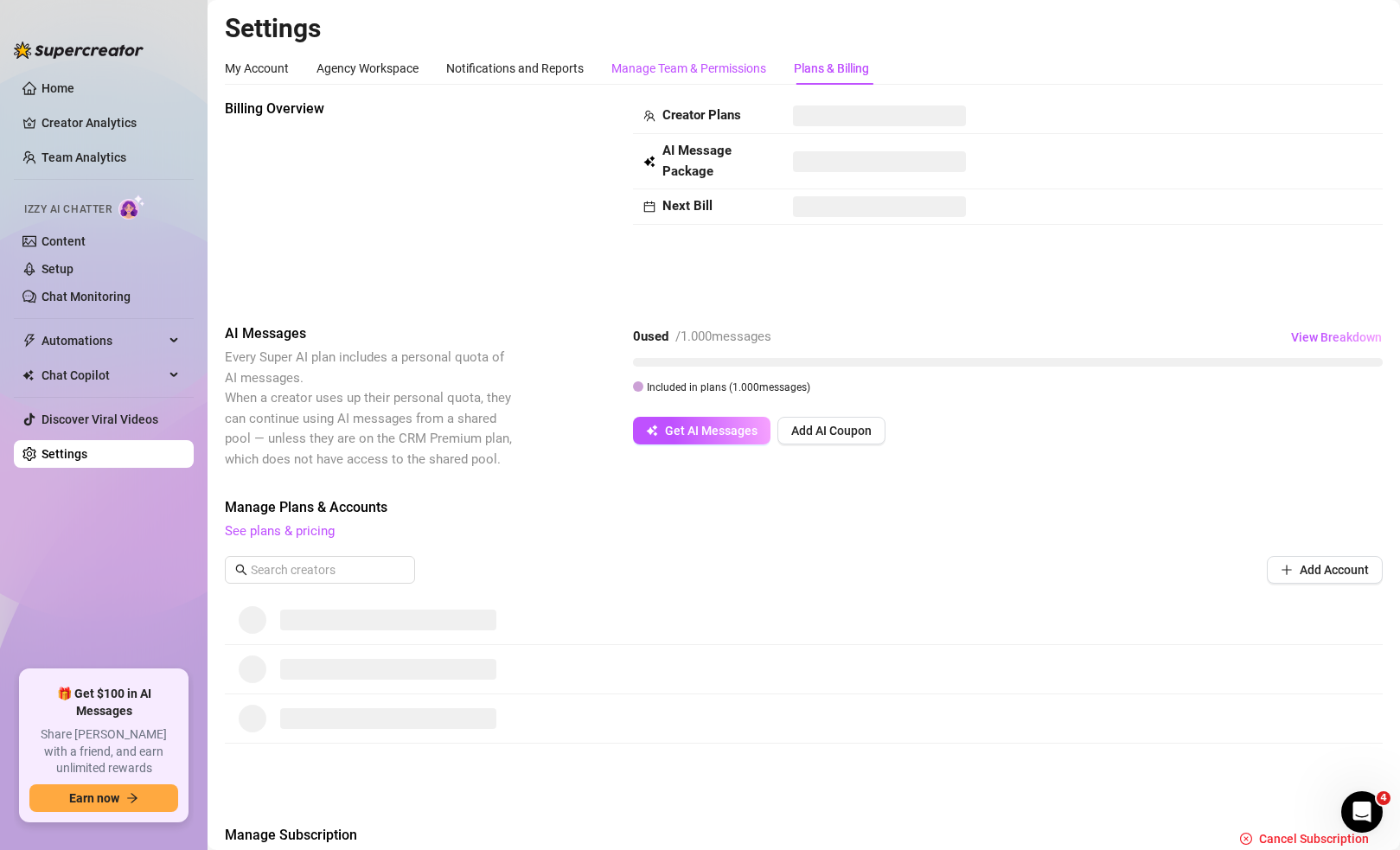
click at [678, 75] on div "Manage Team & Permissions" at bounding box center [688, 68] width 155 height 19
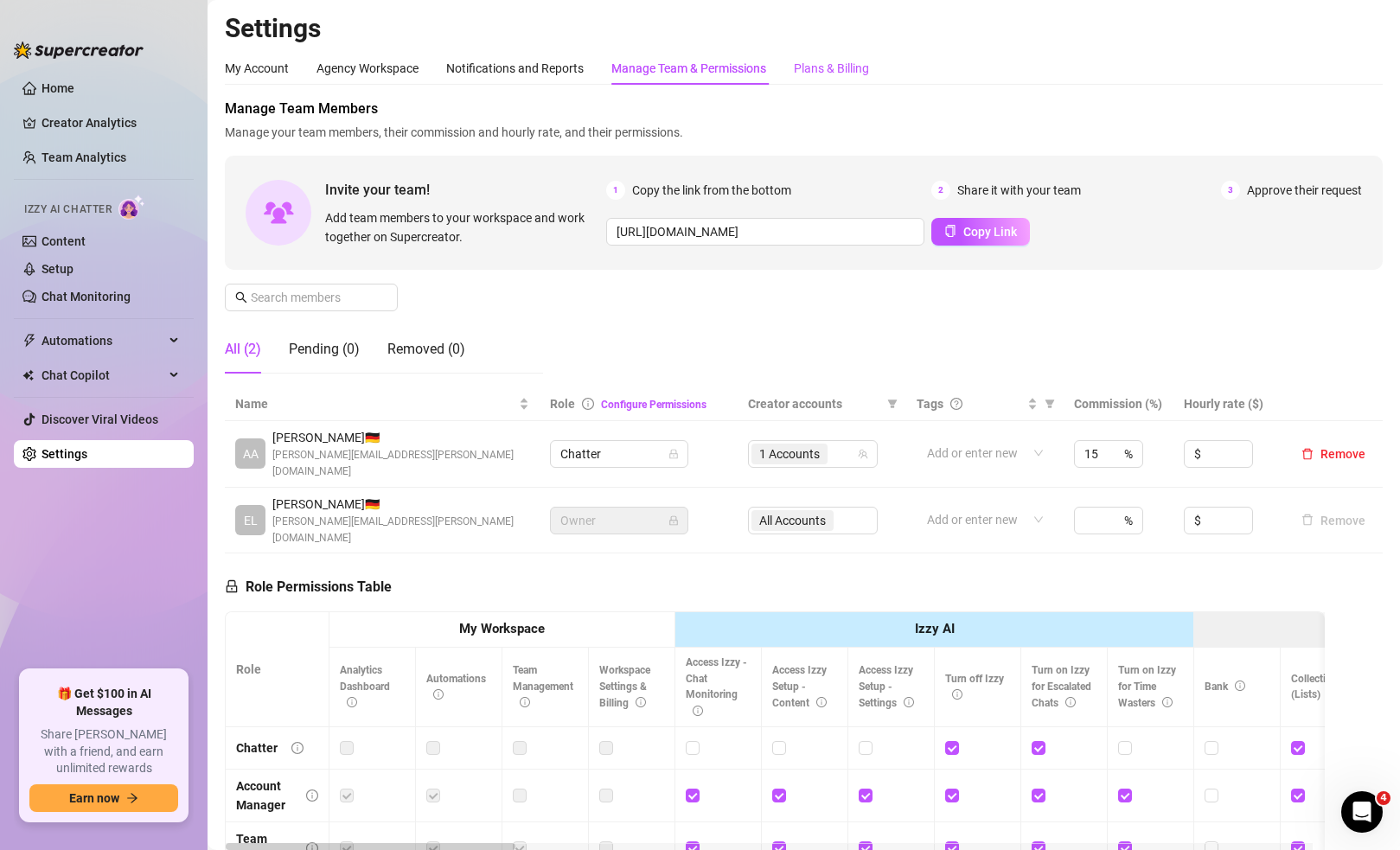
click at [838, 72] on div "Plans & Billing" at bounding box center [831, 68] width 76 height 19
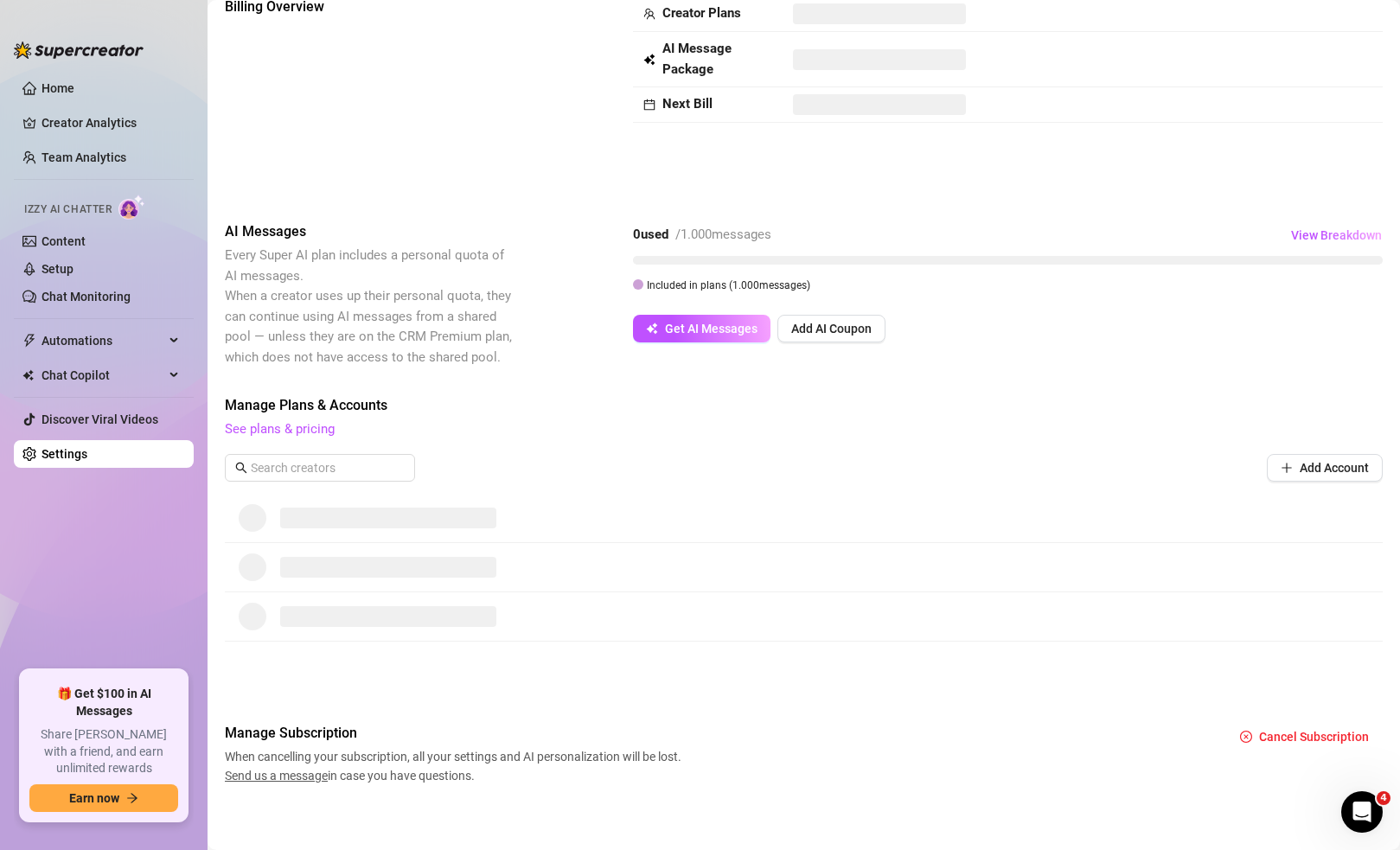
scroll to position [110, 0]
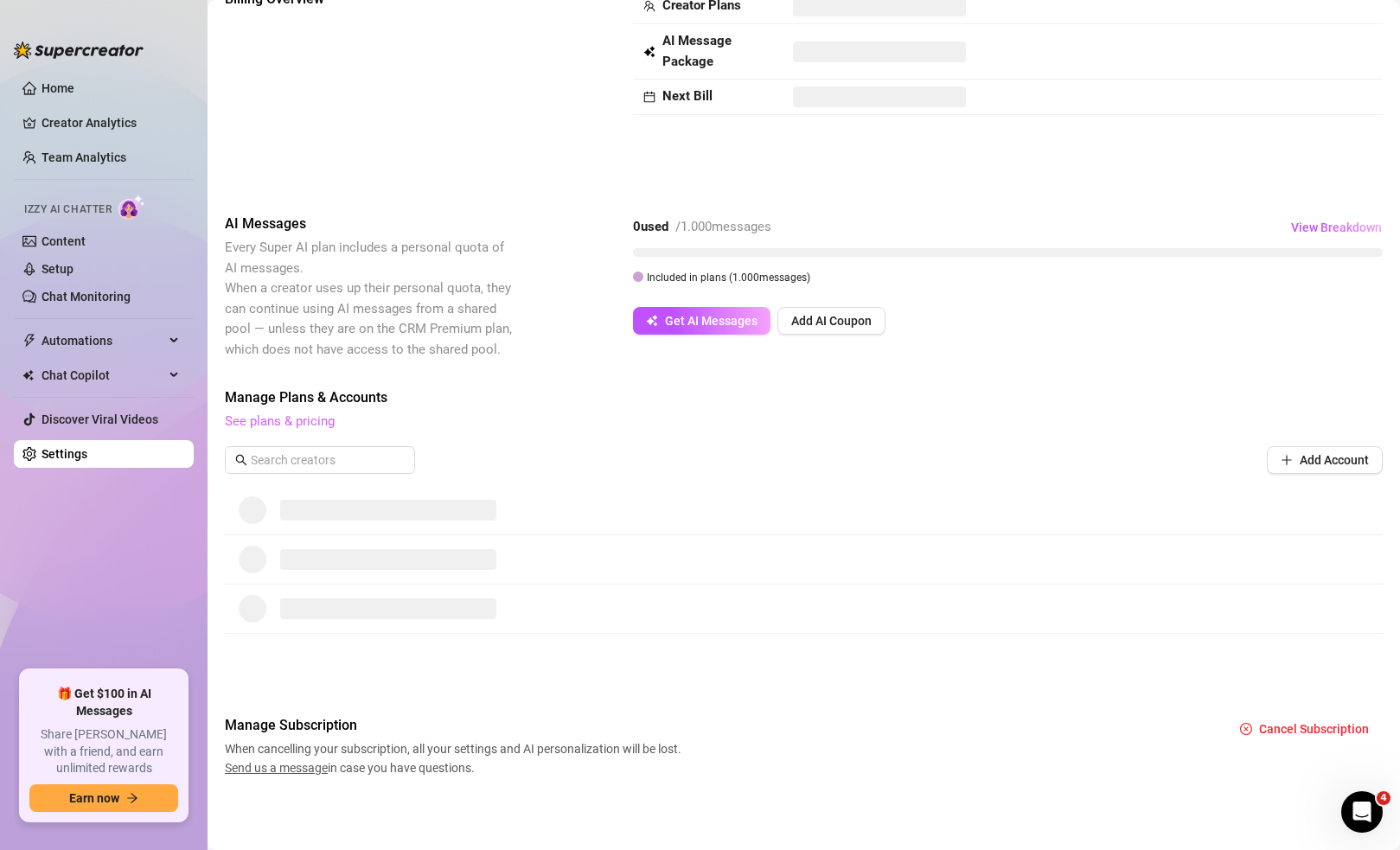
click at [318, 424] on link "See plans & pricing" at bounding box center [279, 421] width 110 height 16
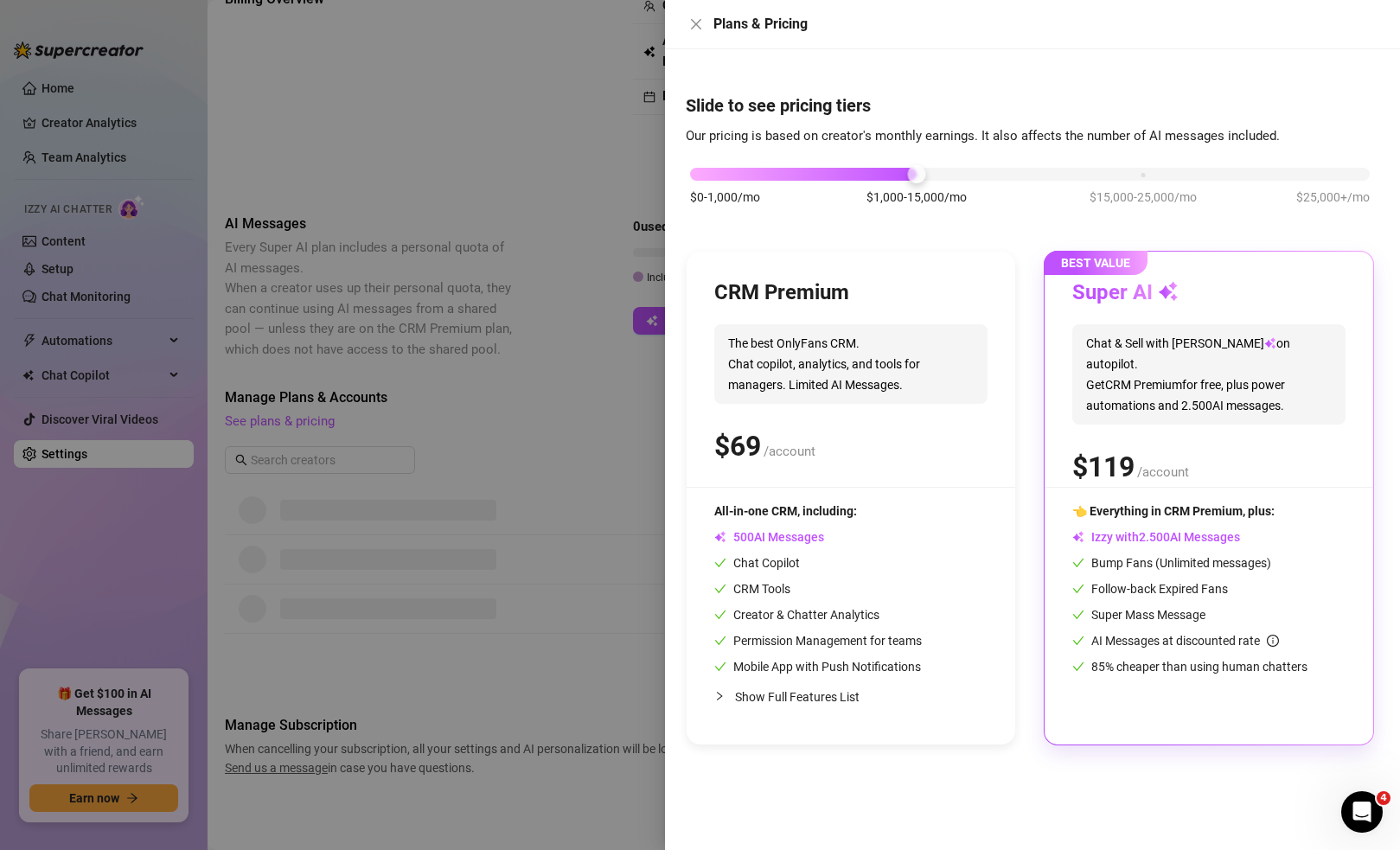
click at [409, 405] on div at bounding box center [700, 425] width 1400 height 850
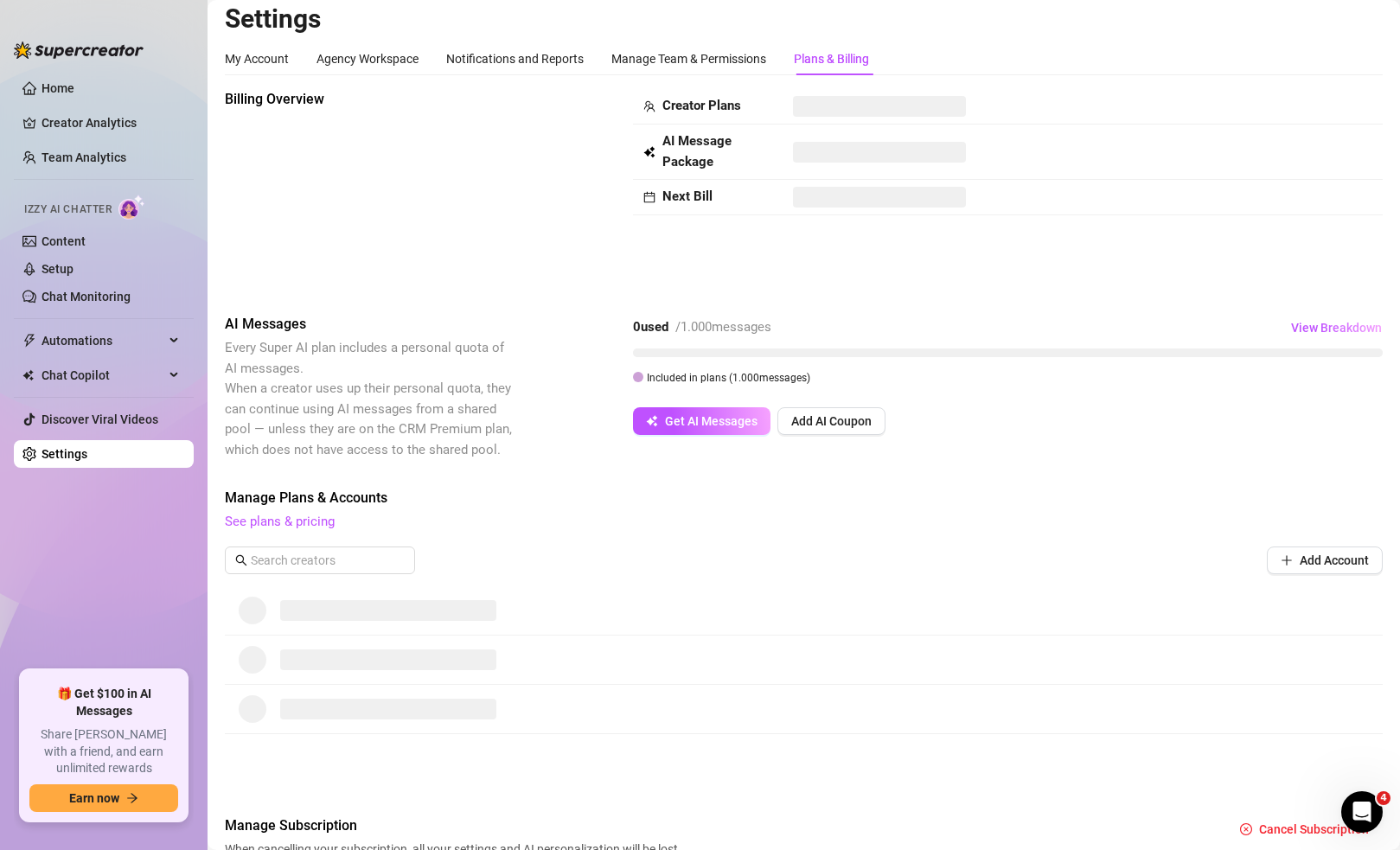
scroll to position [0, 0]
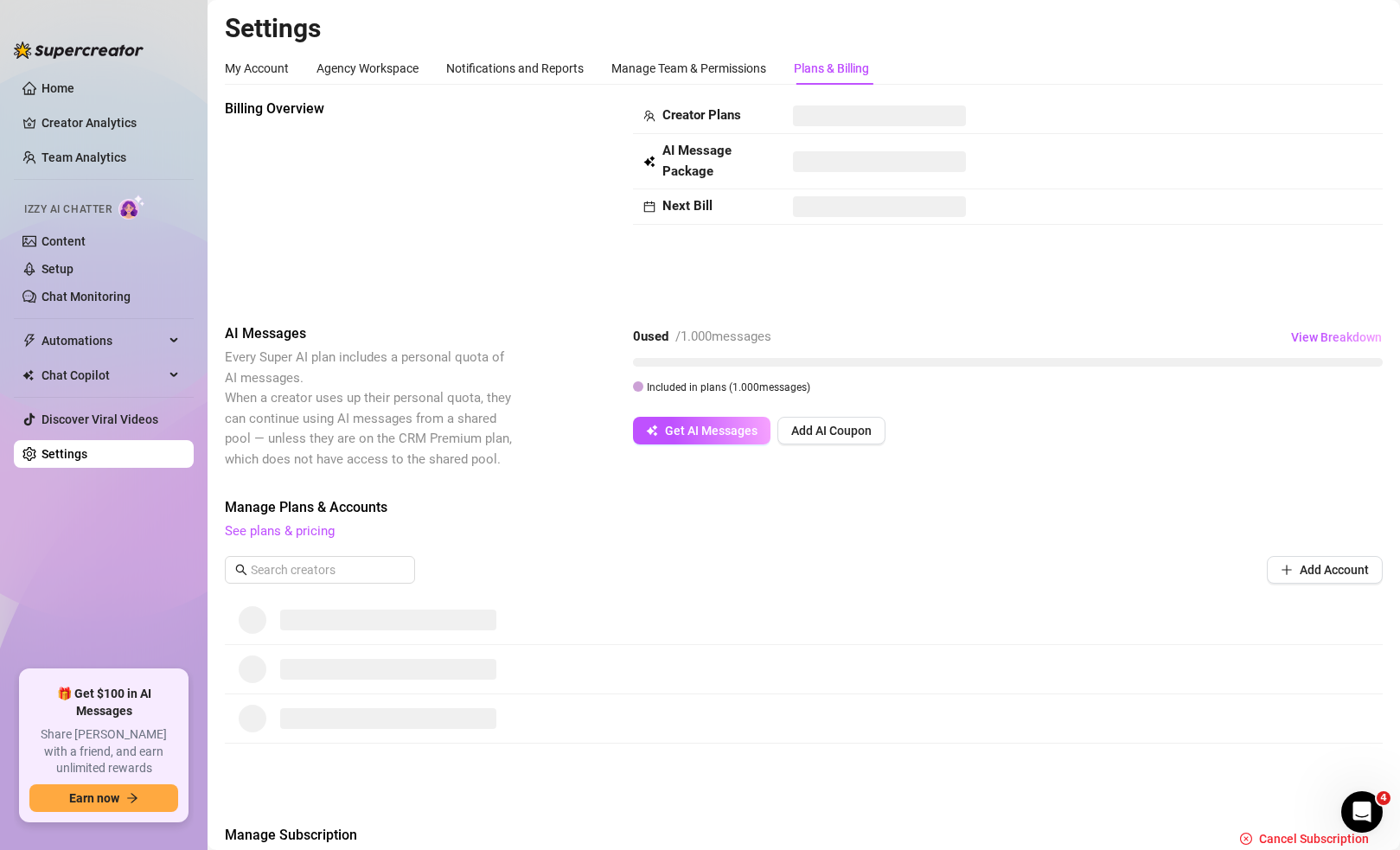
click at [290, 70] on div "My Account Agency Workspace Notifications and Reports Manage Team & Permissions…" at bounding box center [547, 68] width 644 height 33
click at [271, 69] on div "My Account" at bounding box center [256, 68] width 64 height 19
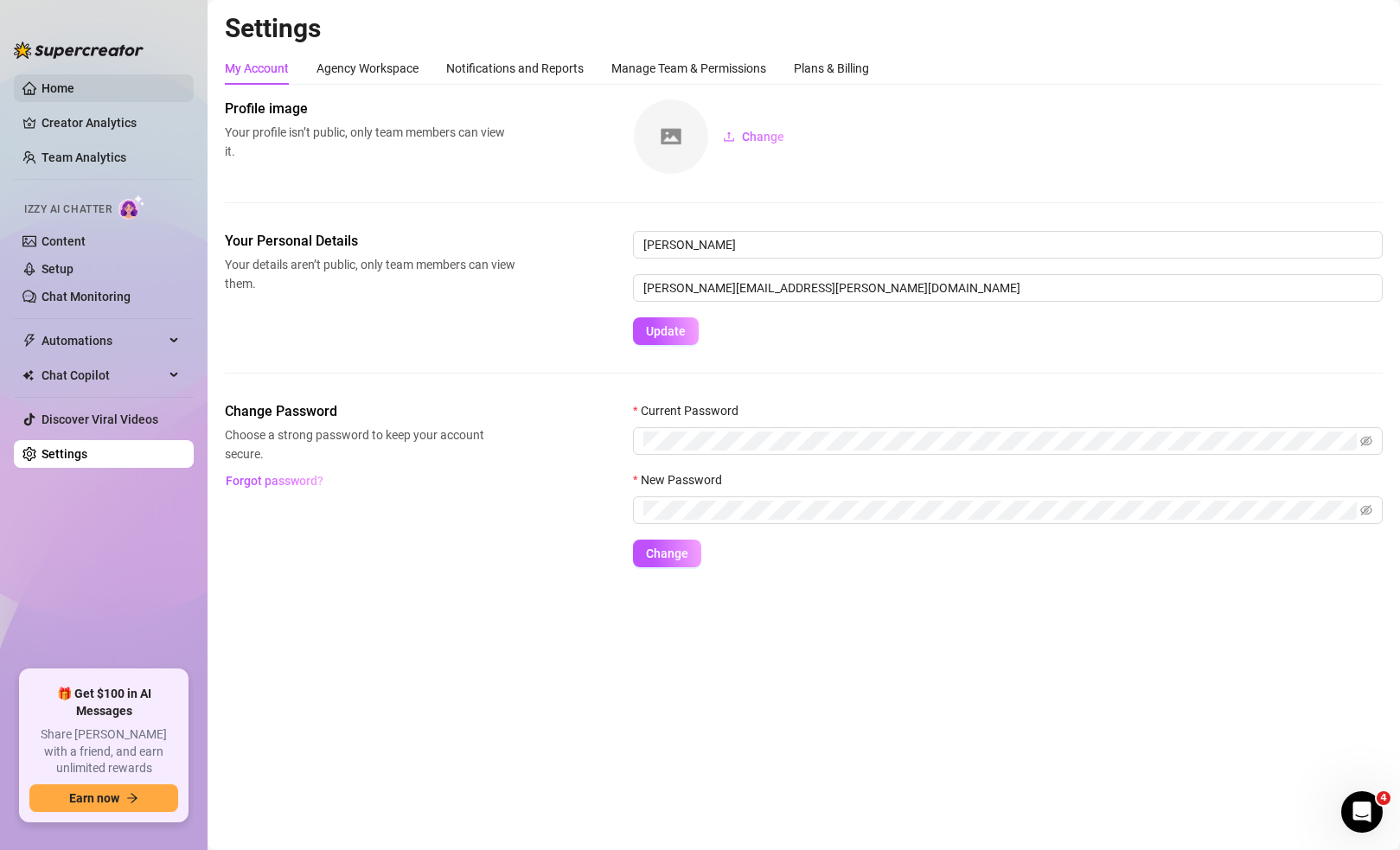
click at [75, 87] on link "Home" at bounding box center [58, 88] width 33 height 14
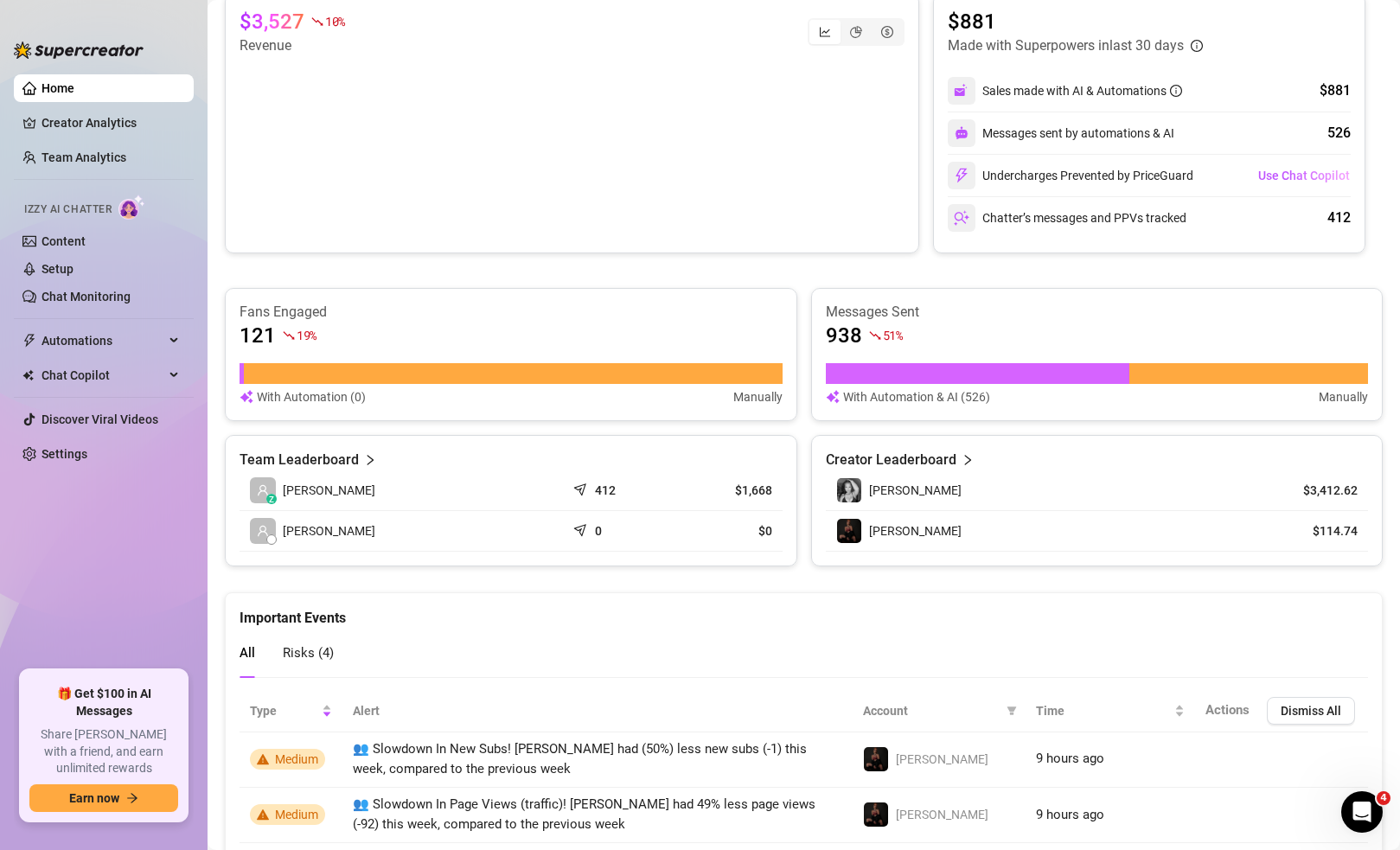
scroll to position [513, 0]
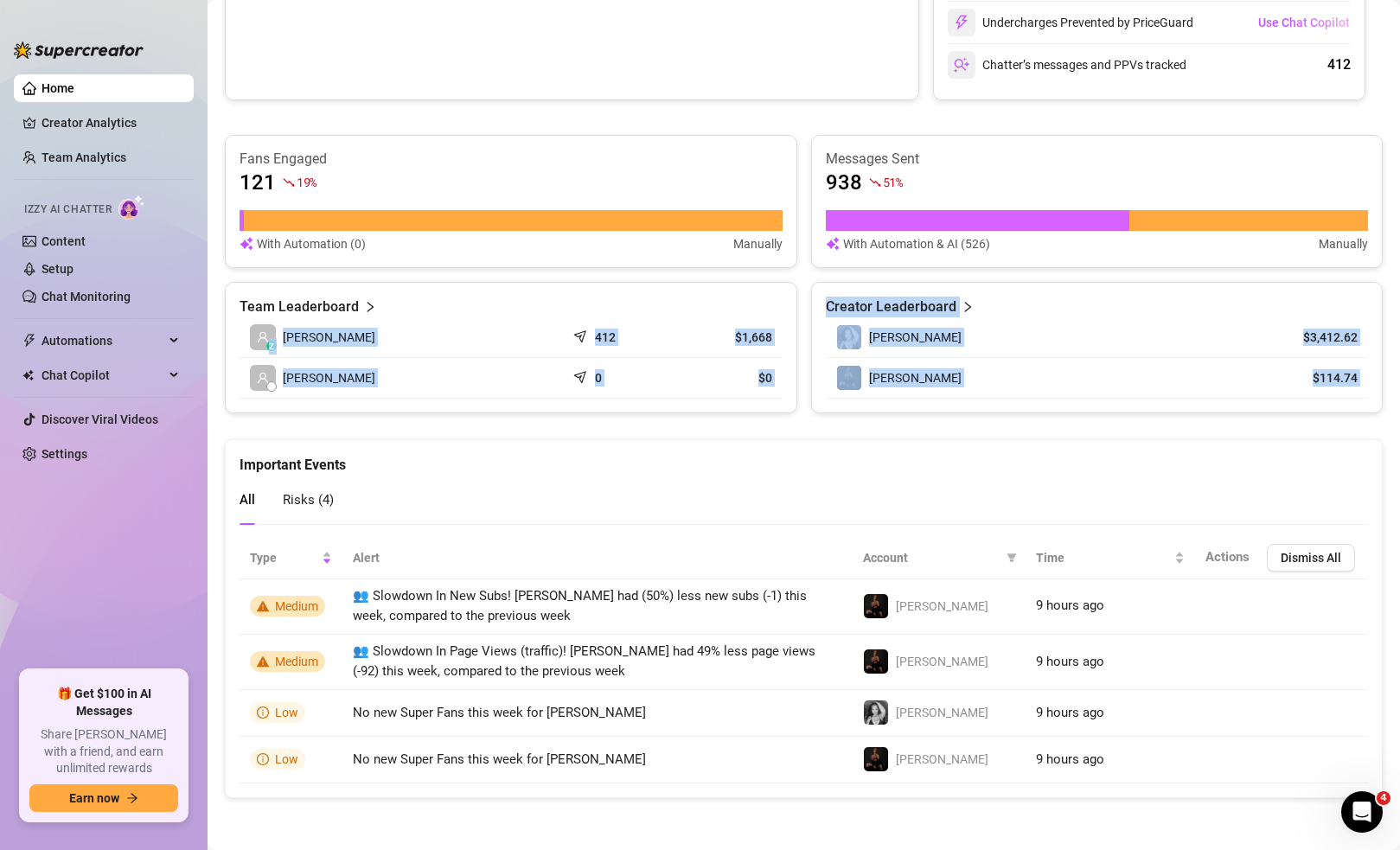
click at [365, 427] on div "👋 Hey, Elias Check B&D Medien UG (haftungsbeschränkt)'s achievements with Super…" at bounding box center [804, 149] width 1159 height 1299
drag, startPoint x: 407, startPoint y: 431, endPoint x: 428, endPoint y: 438, distance: 22.1
click at [409, 432] on div "👋 Hey, Elias Check B&D Medien UG (haftungsbeschränkt)'s achievements with Super…" at bounding box center [804, 149] width 1159 height 1299
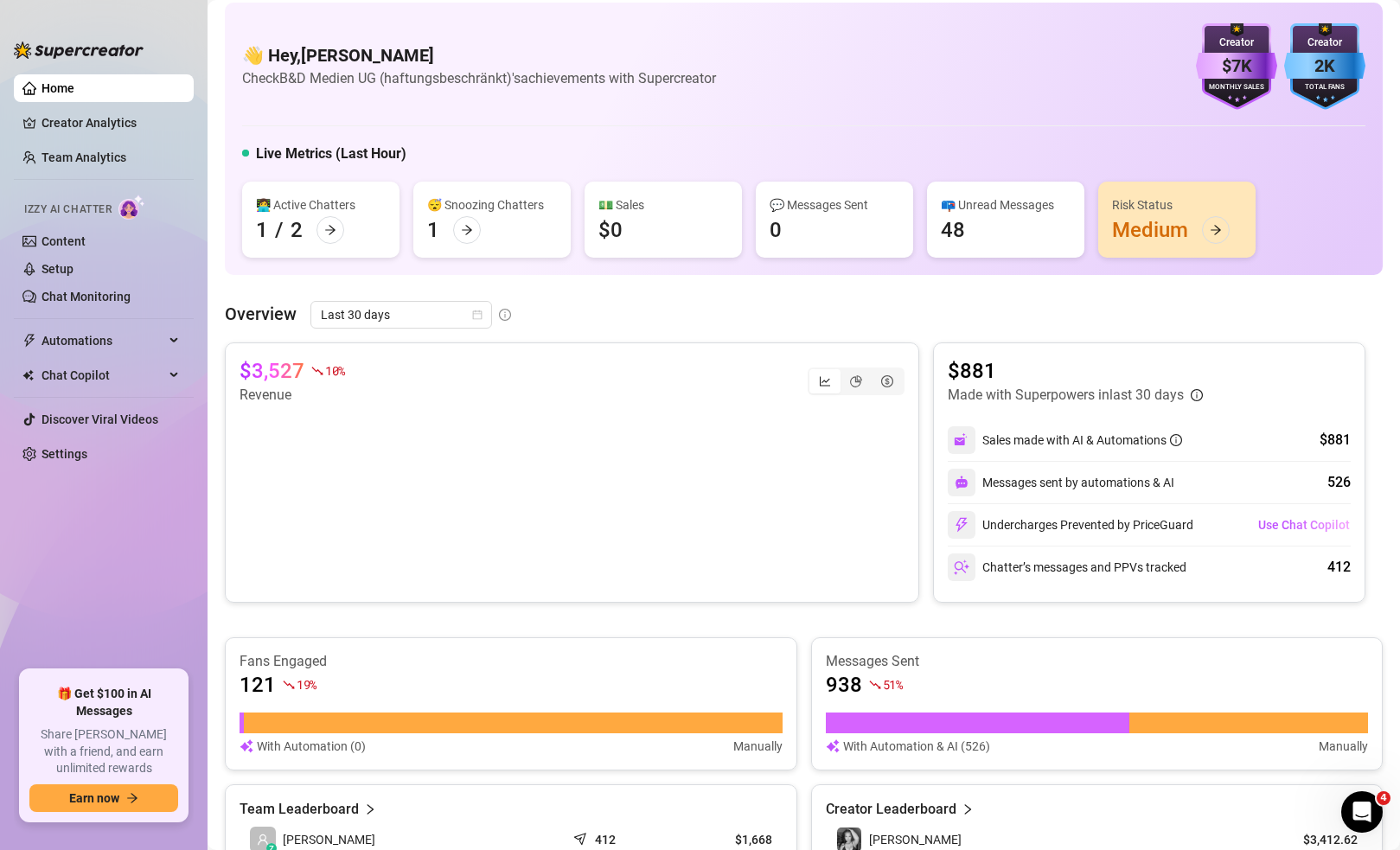
scroll to position [0, 0]
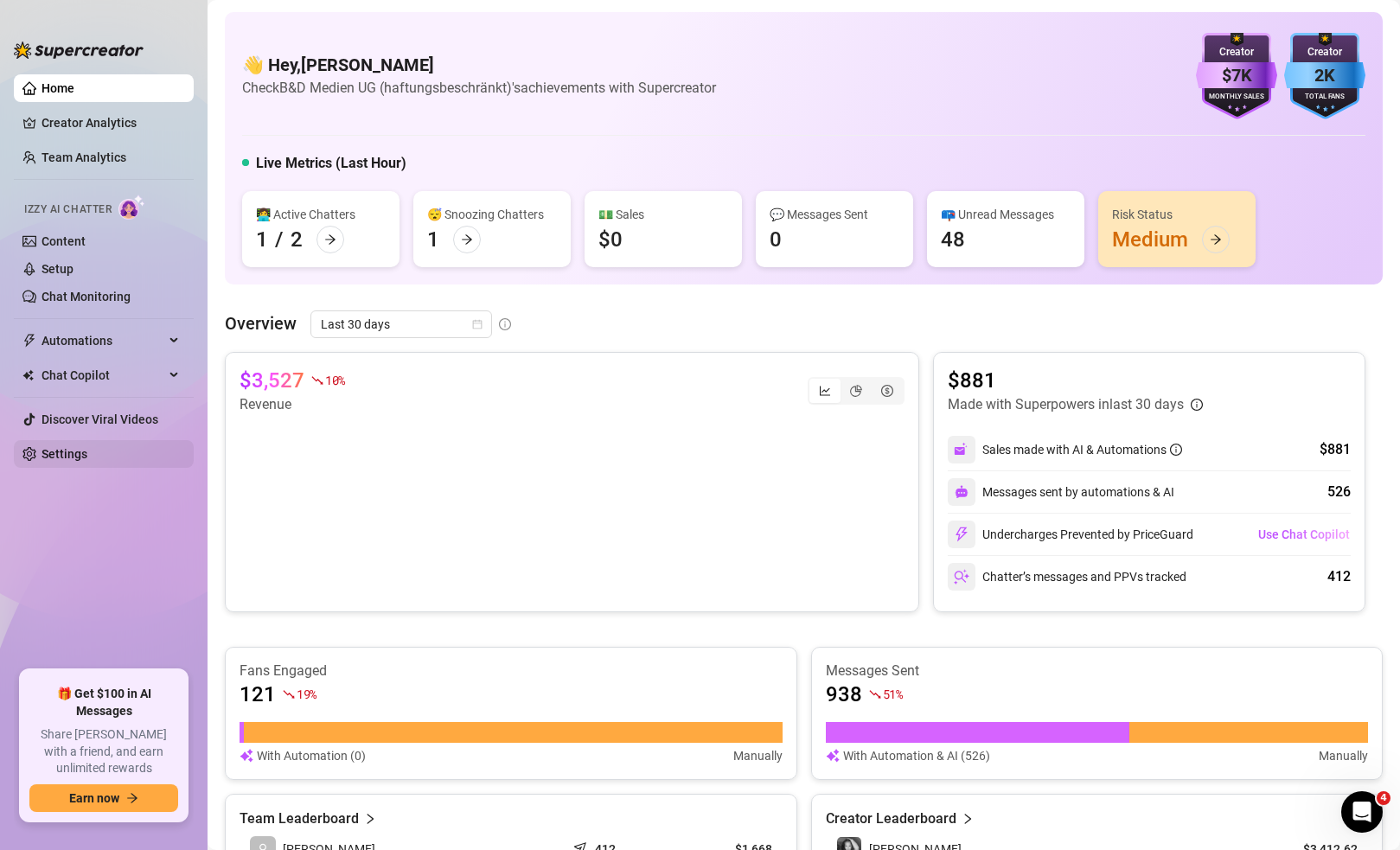
click at [88, 447] on link "Settings" at bounding box center [65, 454] width 46 height 14
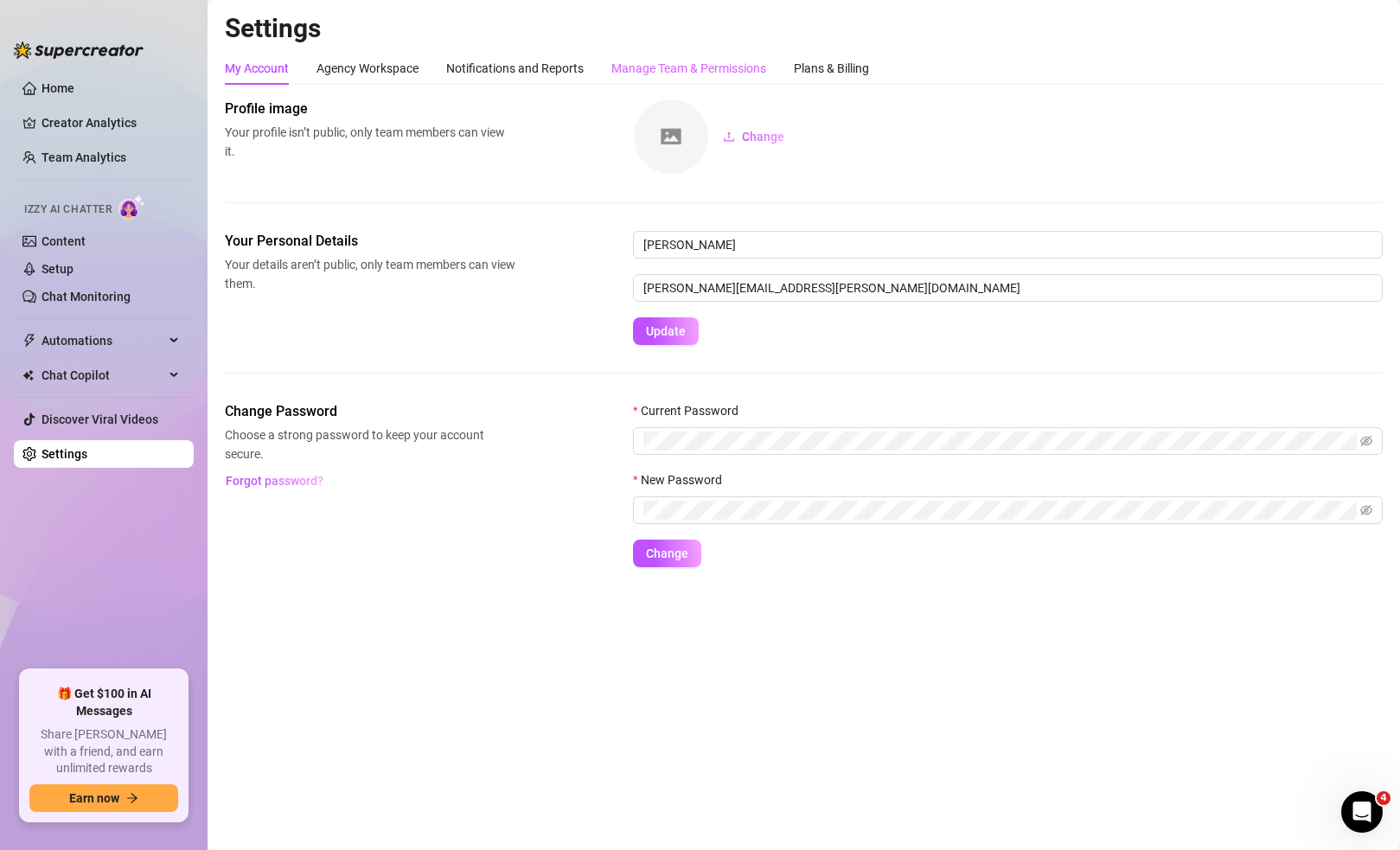
click at [683, 77] on div "Manage Team & Permissions" at bounding box center [688, 68] width 155 height 33
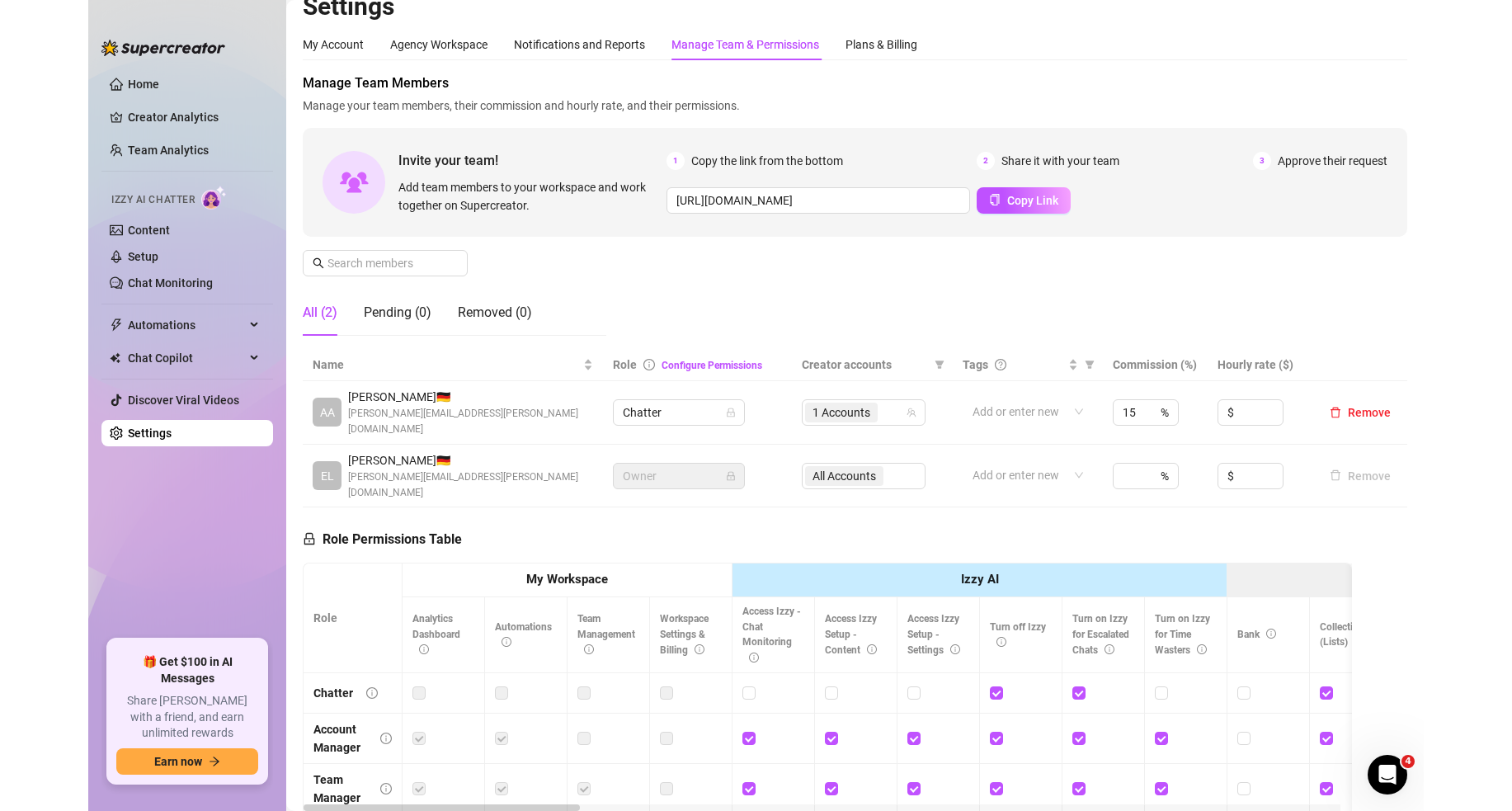
scroll to position [100, 0]
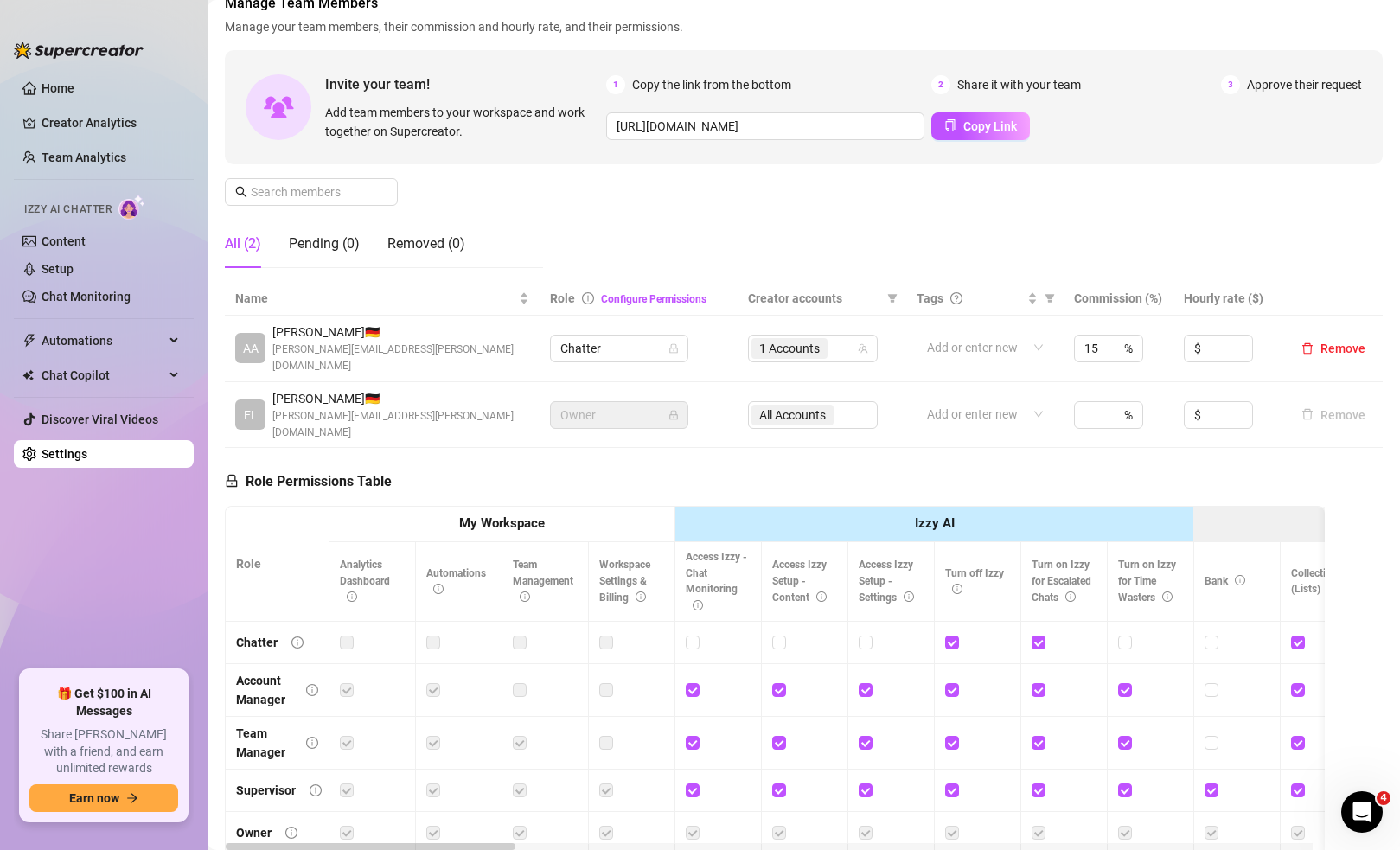
click at [719, 221] on div "Manage Team Members Manage your team members, their commission and hourly rate,…" at bounding box center [804, 136] width 1159 height 289
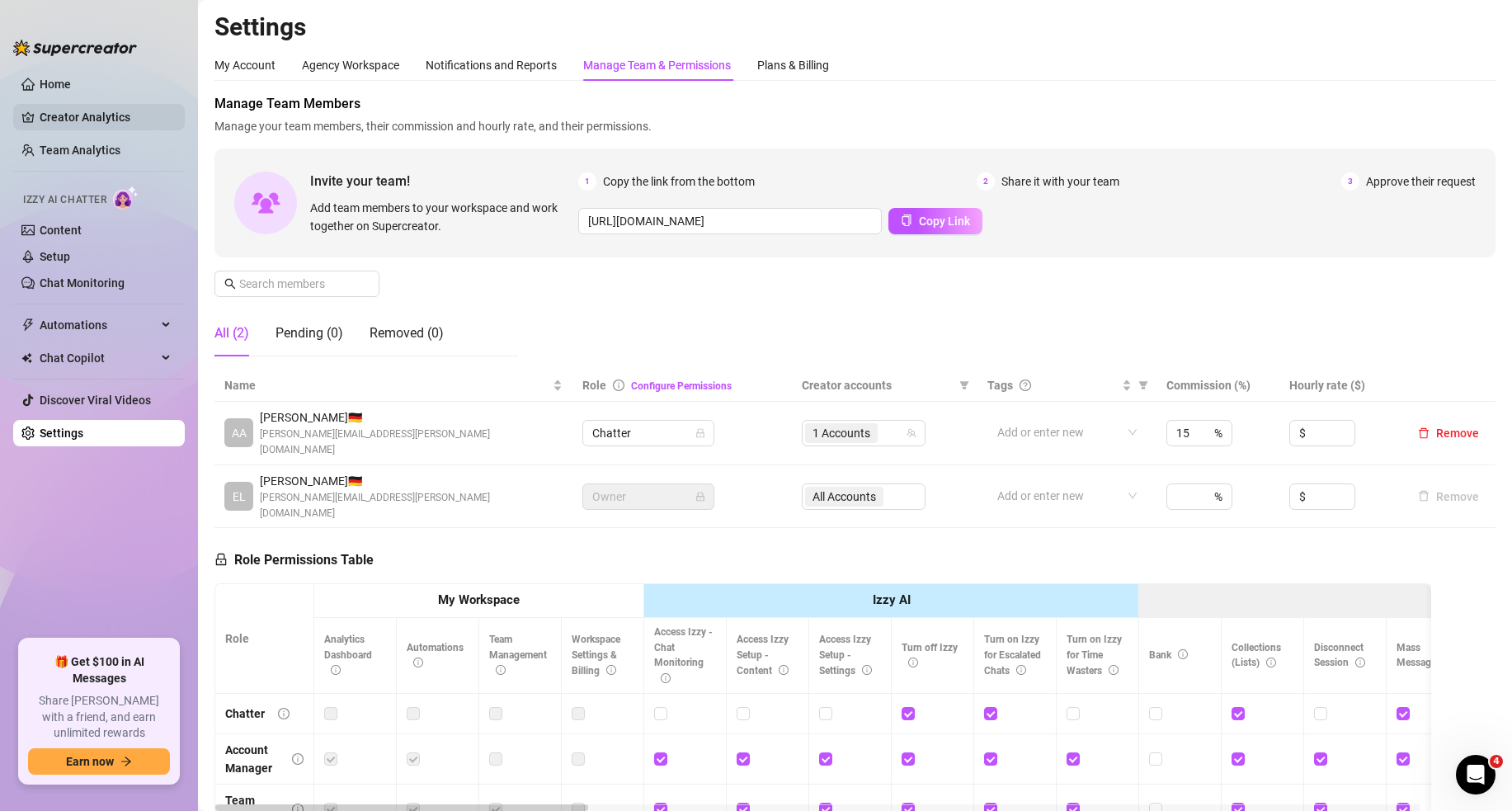
click at [147, 111] on link "Creator Analytics" at bounding box center [105, 117] width 132 height 26
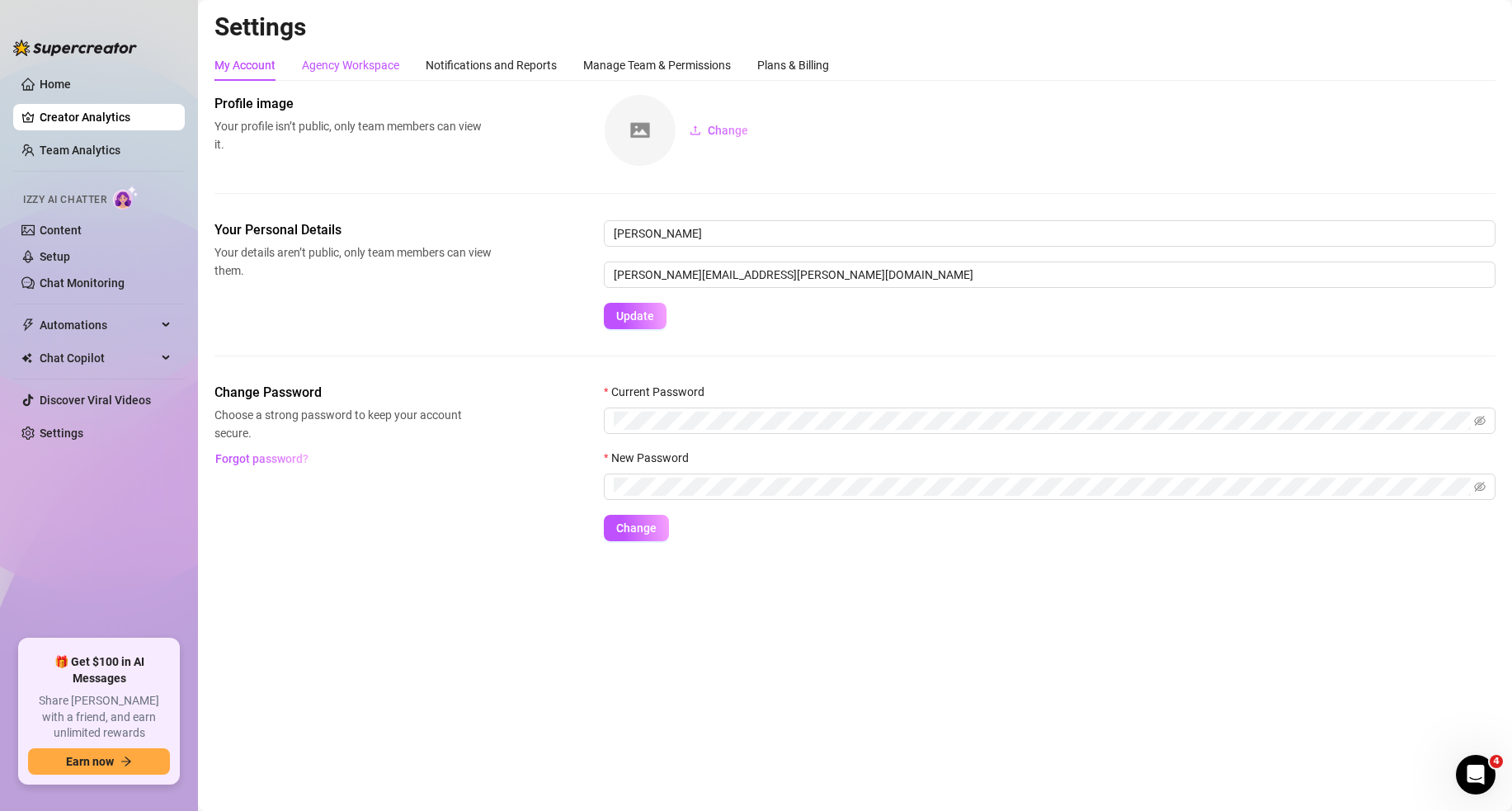
click at [315, 61] on div "Agency Workspace" at bounding box center [350, 65] width 98 height 18
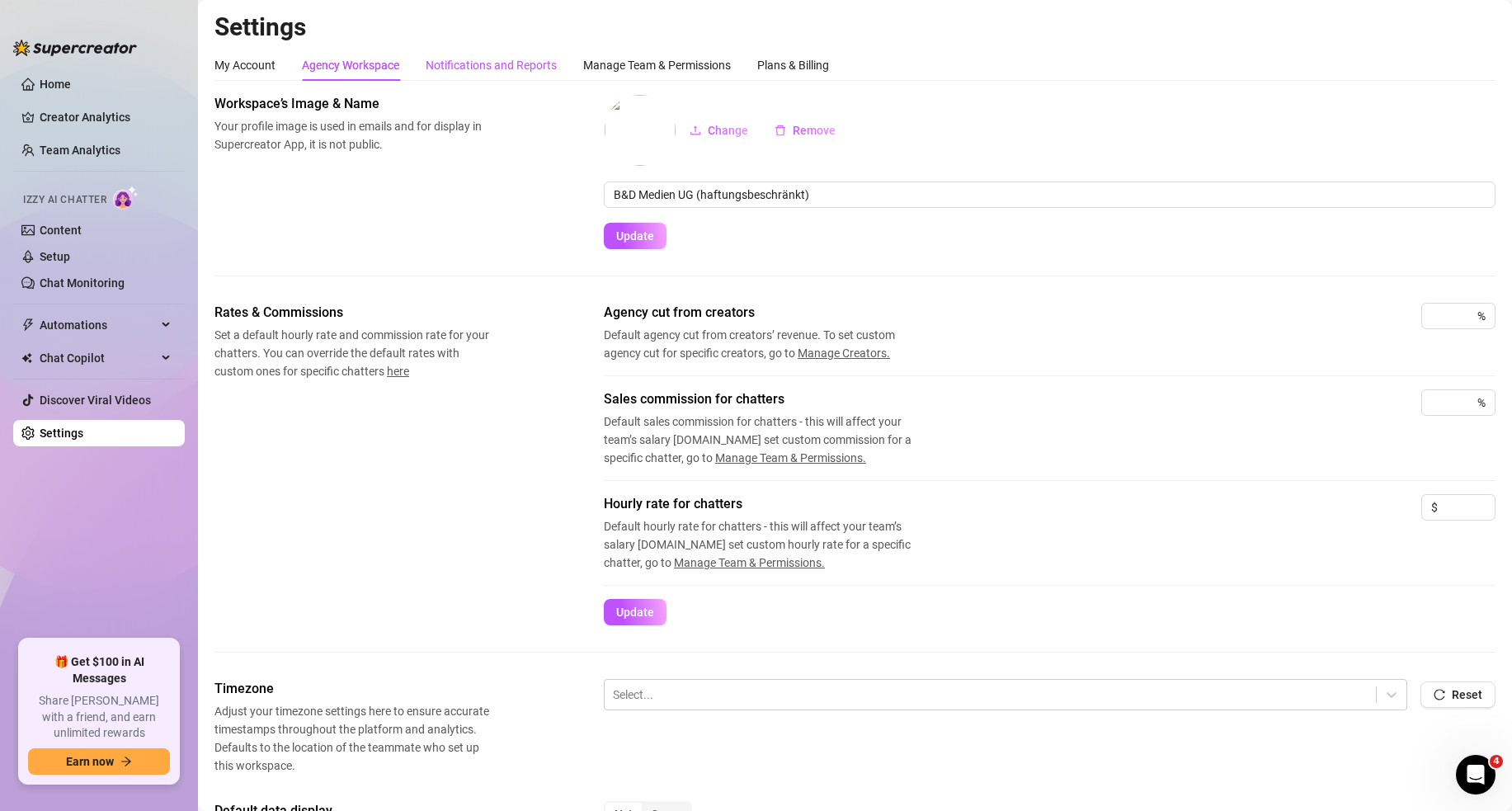
click at [498, 59] on div "Notifications and Reports" at bounding box center [491, 65] width 131 height 18
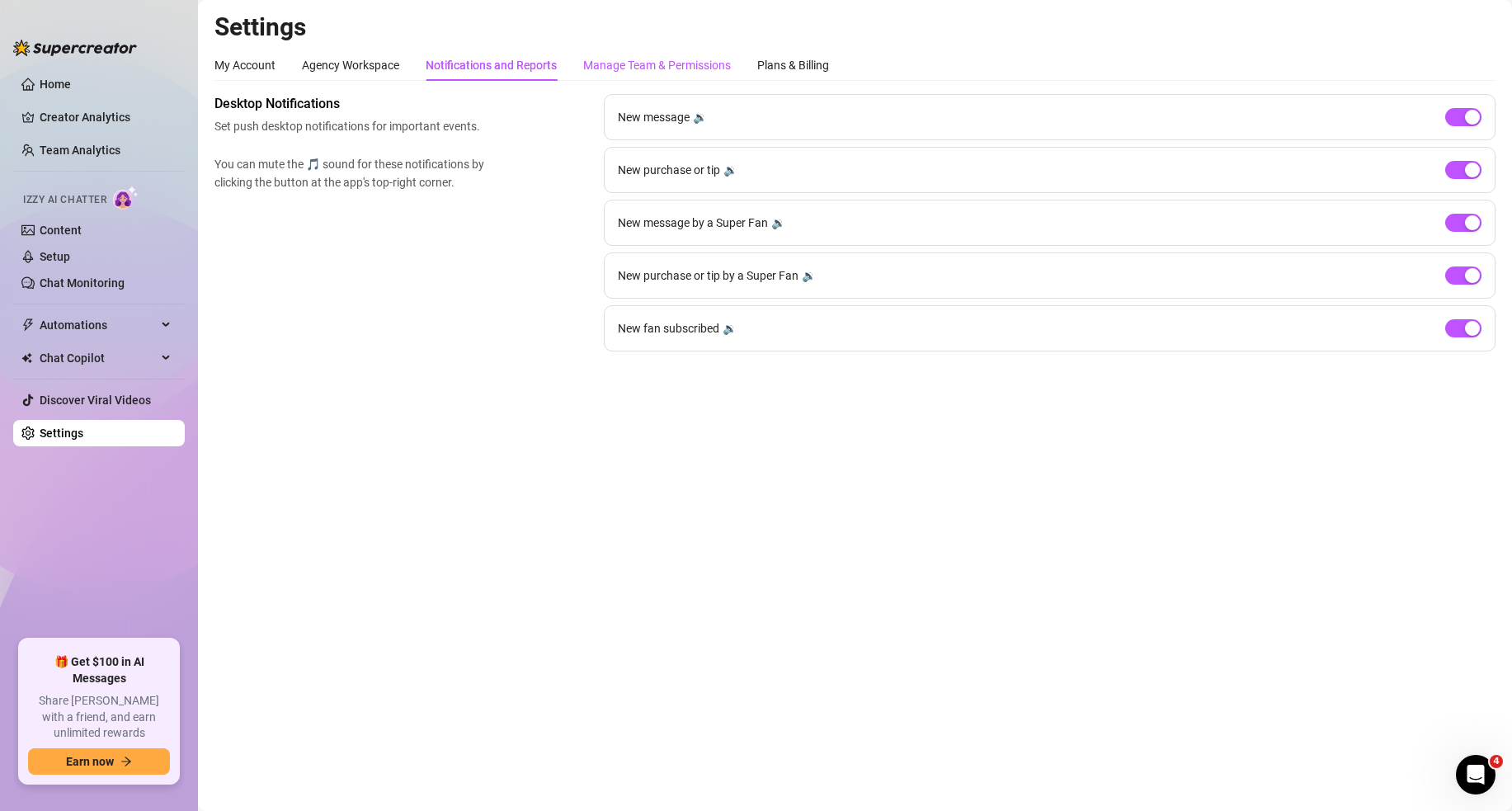
click at [625, 66] on div "Manage Team & Permissions" at bounding box center [657, 65] width 148 height 18
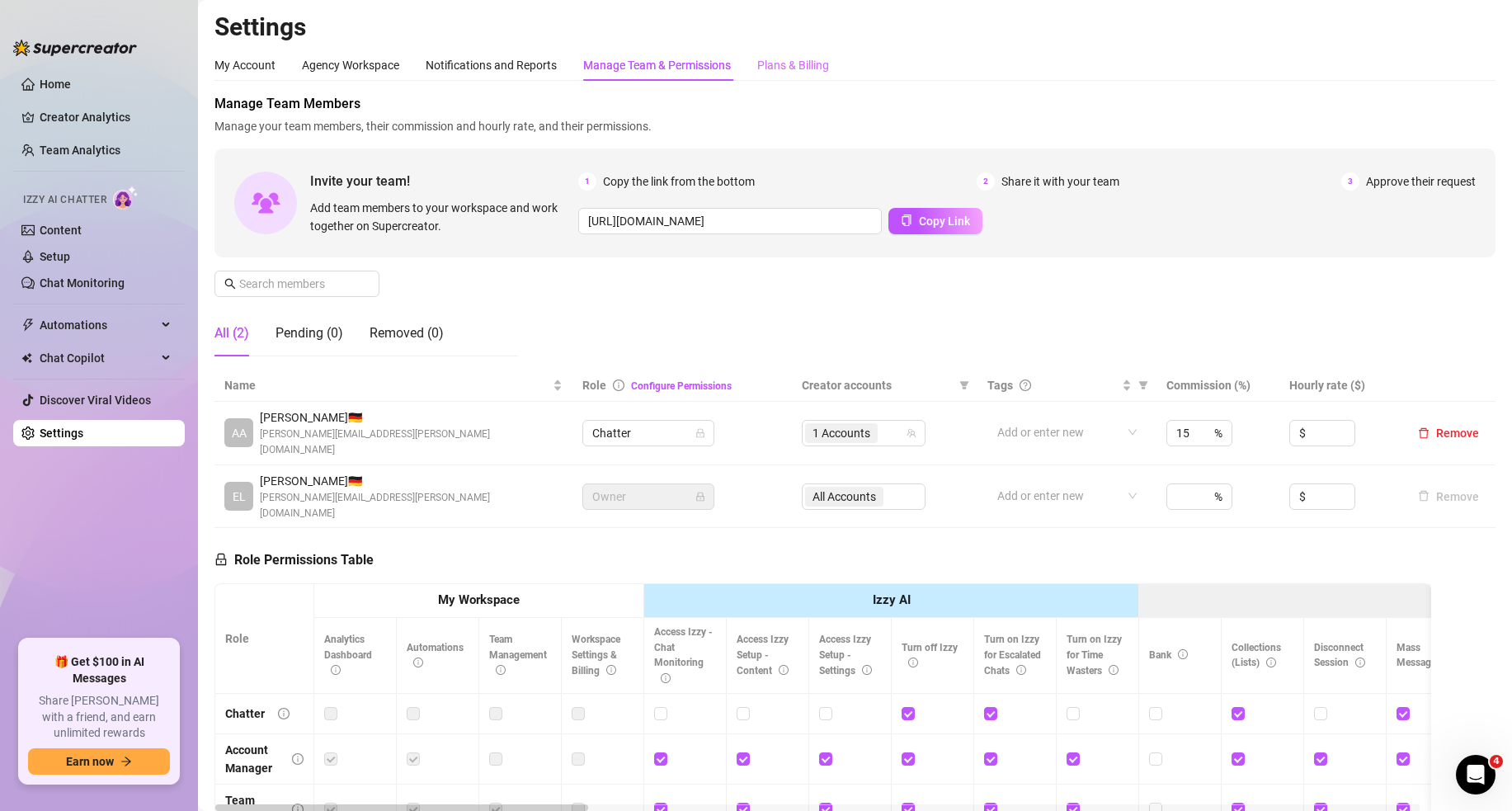
click at [832, 69] on div "My Account Agency Workspace Notifications and Reports Manage Team & Permissions…" at bounding box center [854, 65] width 1281 height 32
click at [819, 61] on div "Plans & Billing" at bounding box center [793, 65] width 72 height 18
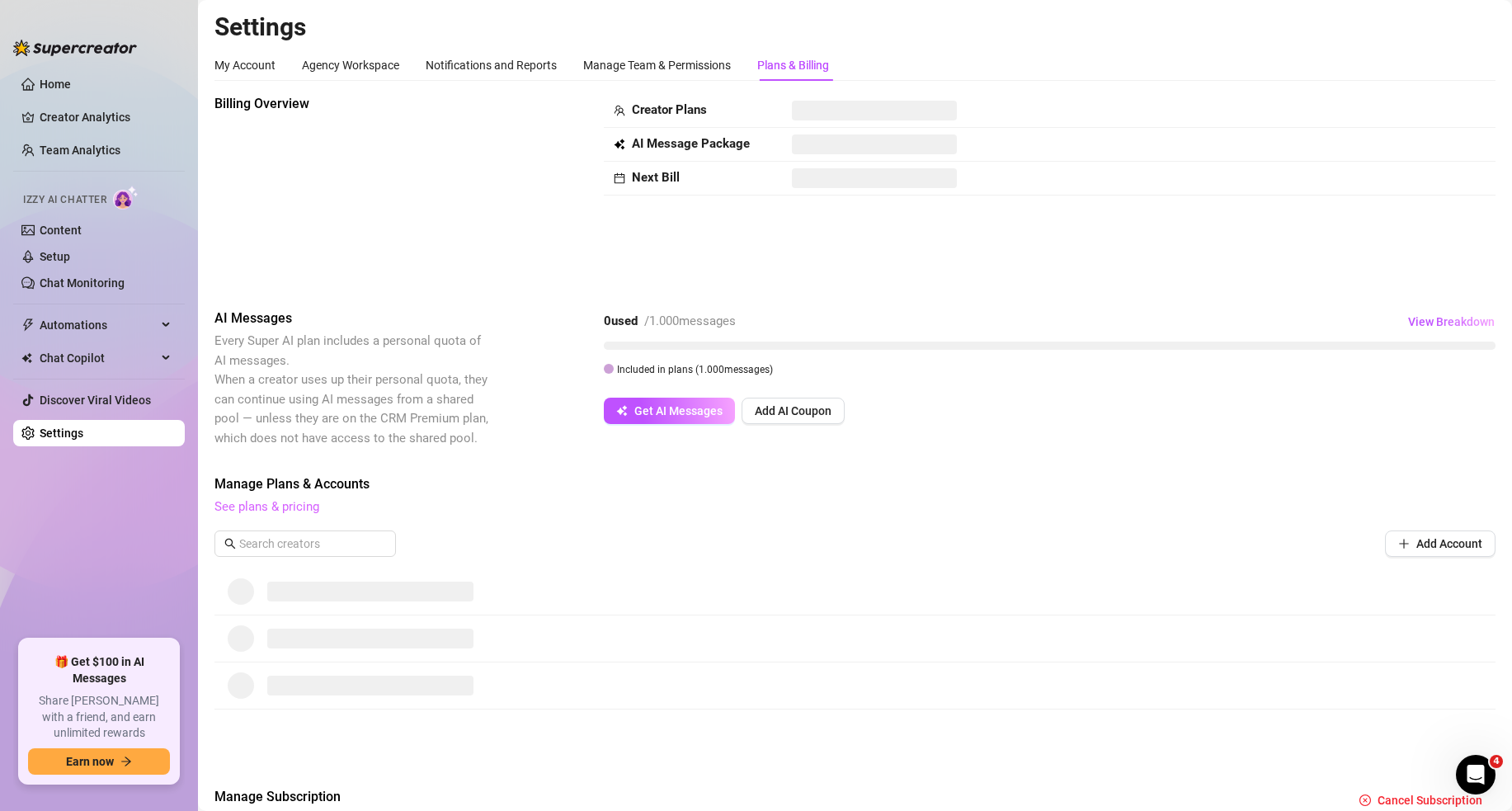
click at [301, 506] on link "See plans & pricing" at bounding box center [266, 507] width 105 height 15
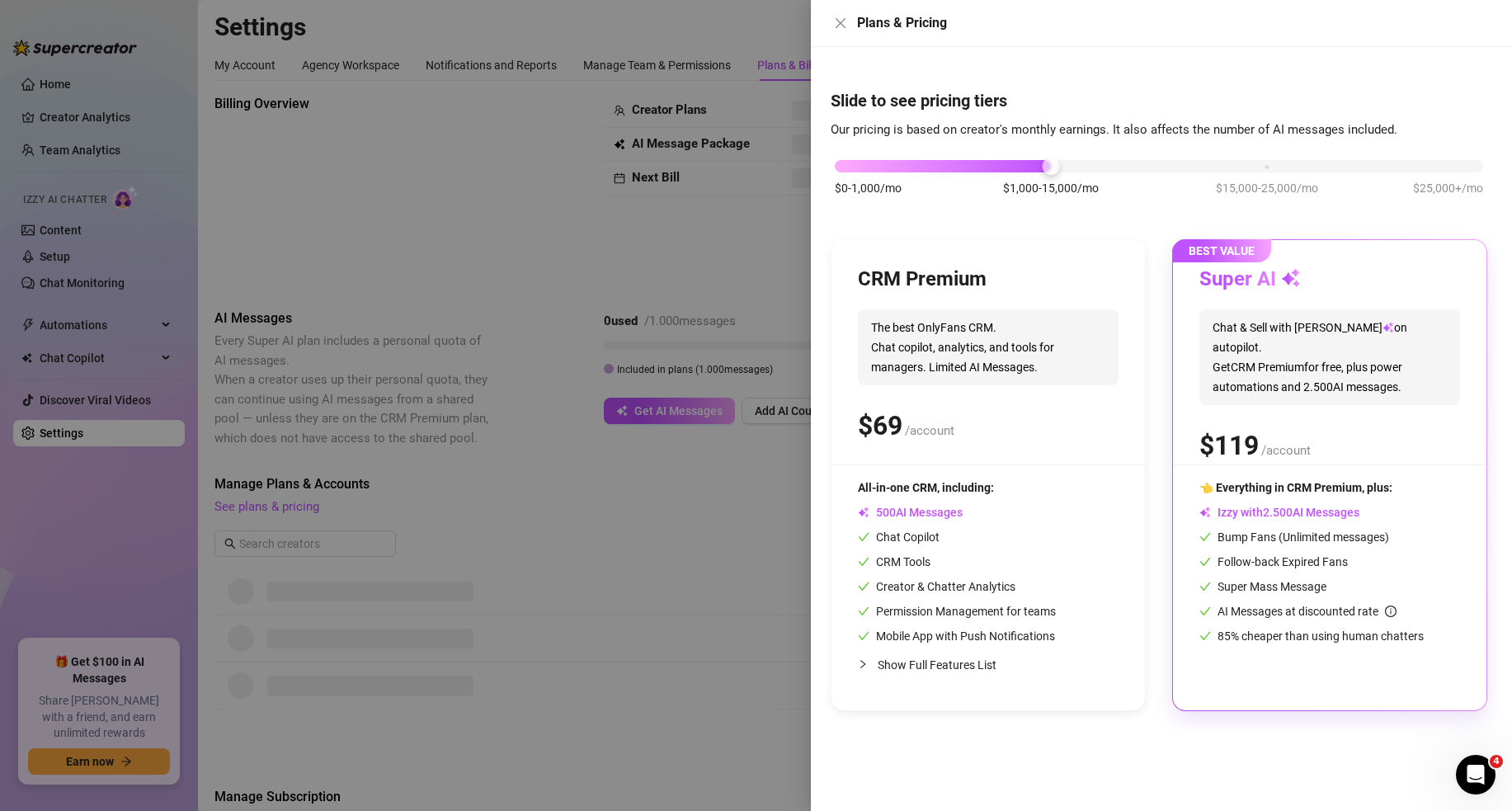
click at [697, 258] on div at bounding box center [756, 406] width 1512 height 811
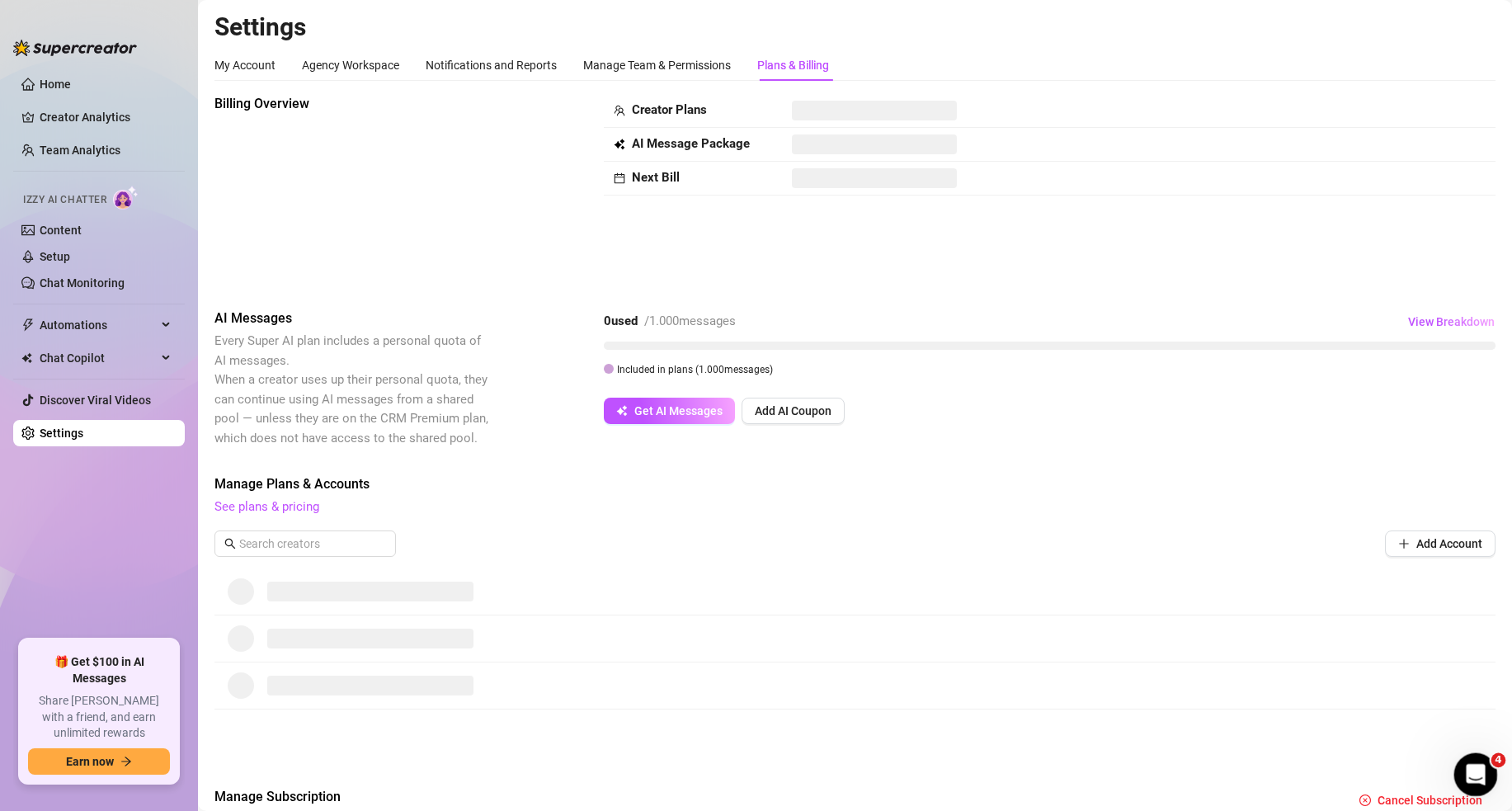
click at [1334, 774] on icon "Open Intercom Messenger" at bounding box center [1472, 772] width 11 height 13
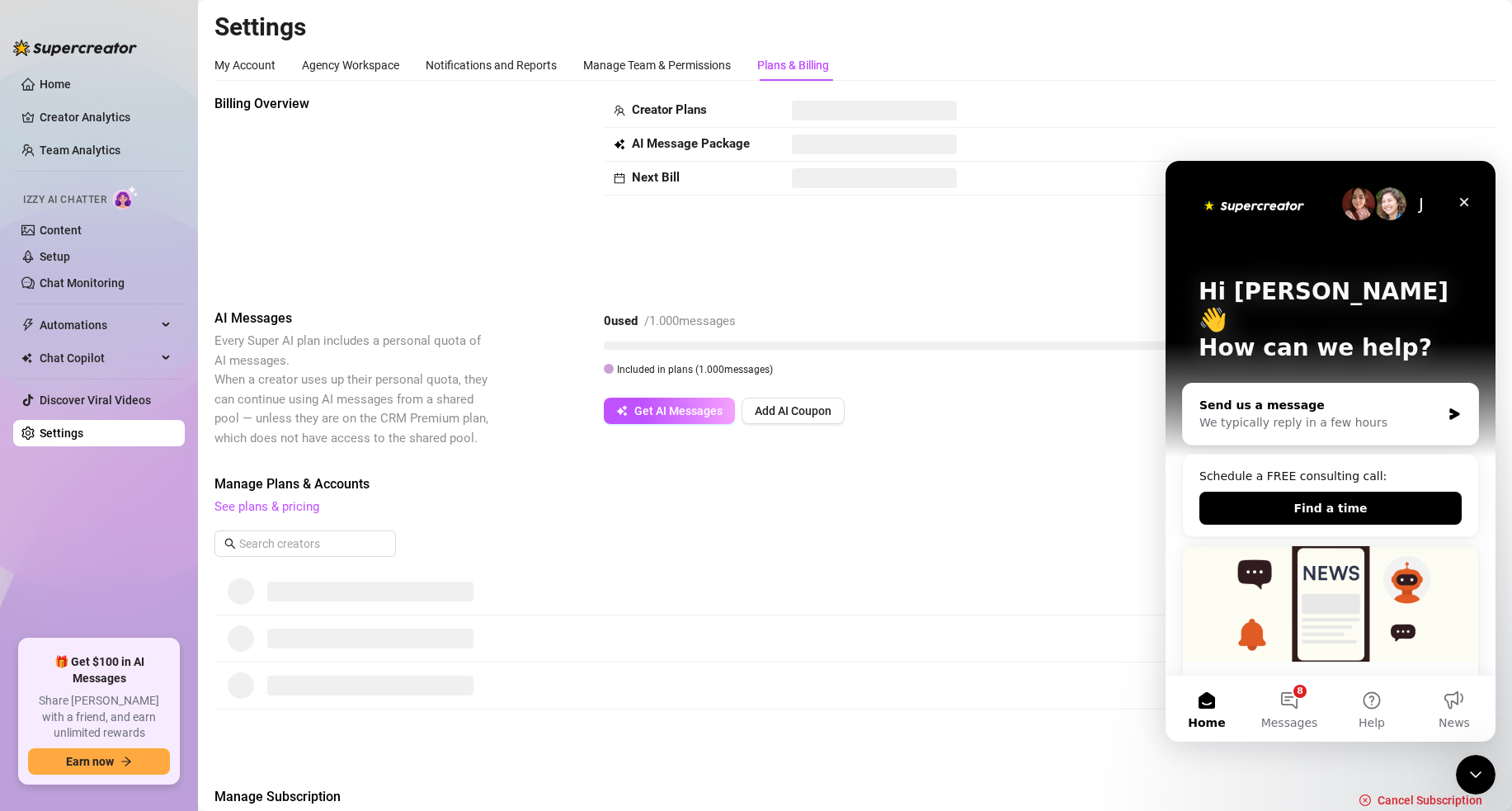
click at [1334, 397] on div "Send us a message" at bounding box center [1320, 406] width 242 height 18
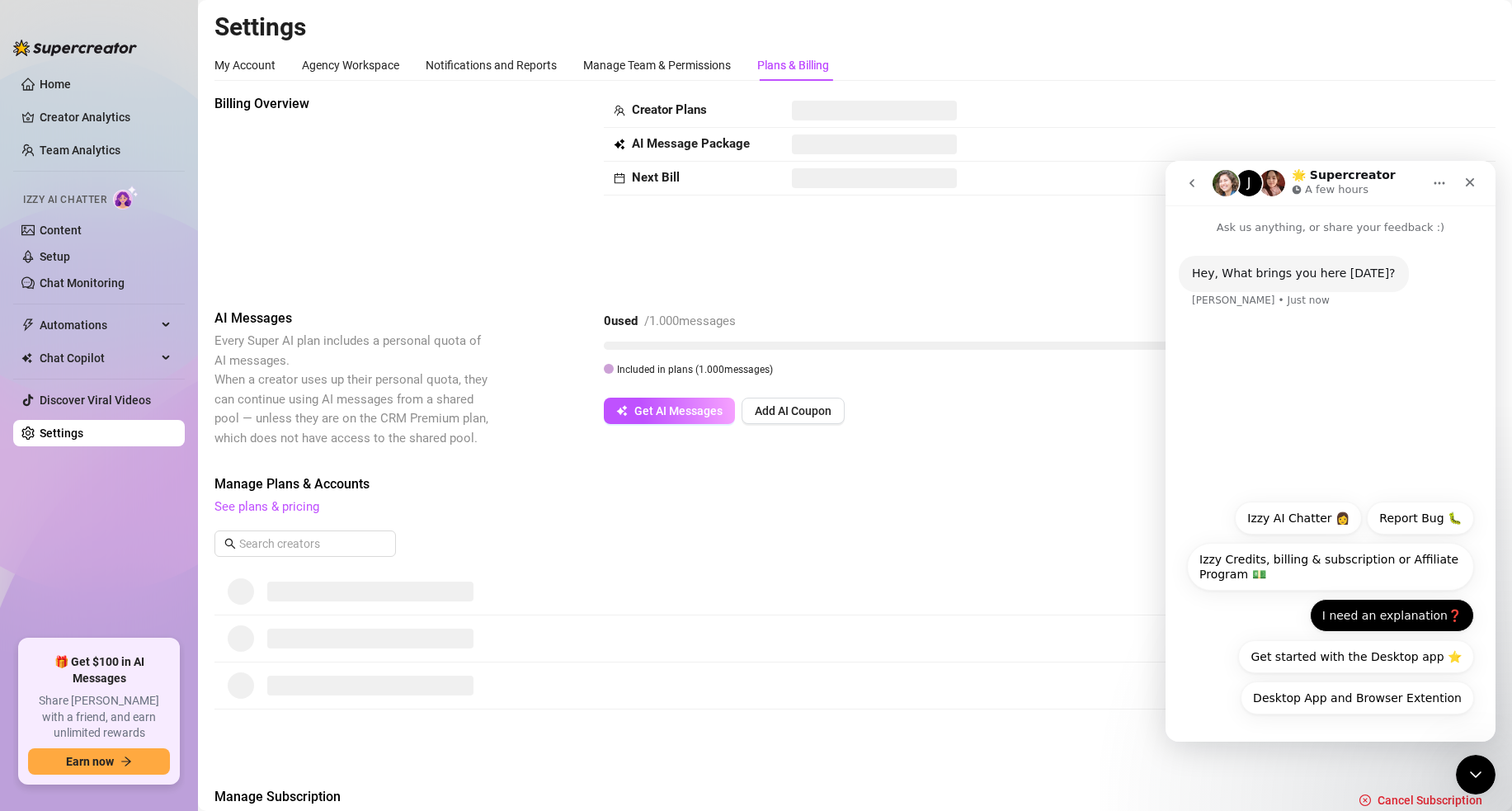
click at [1334, 621] on button "I need an explanation❓" at bounding box center [1392, 616] width 164 height 33
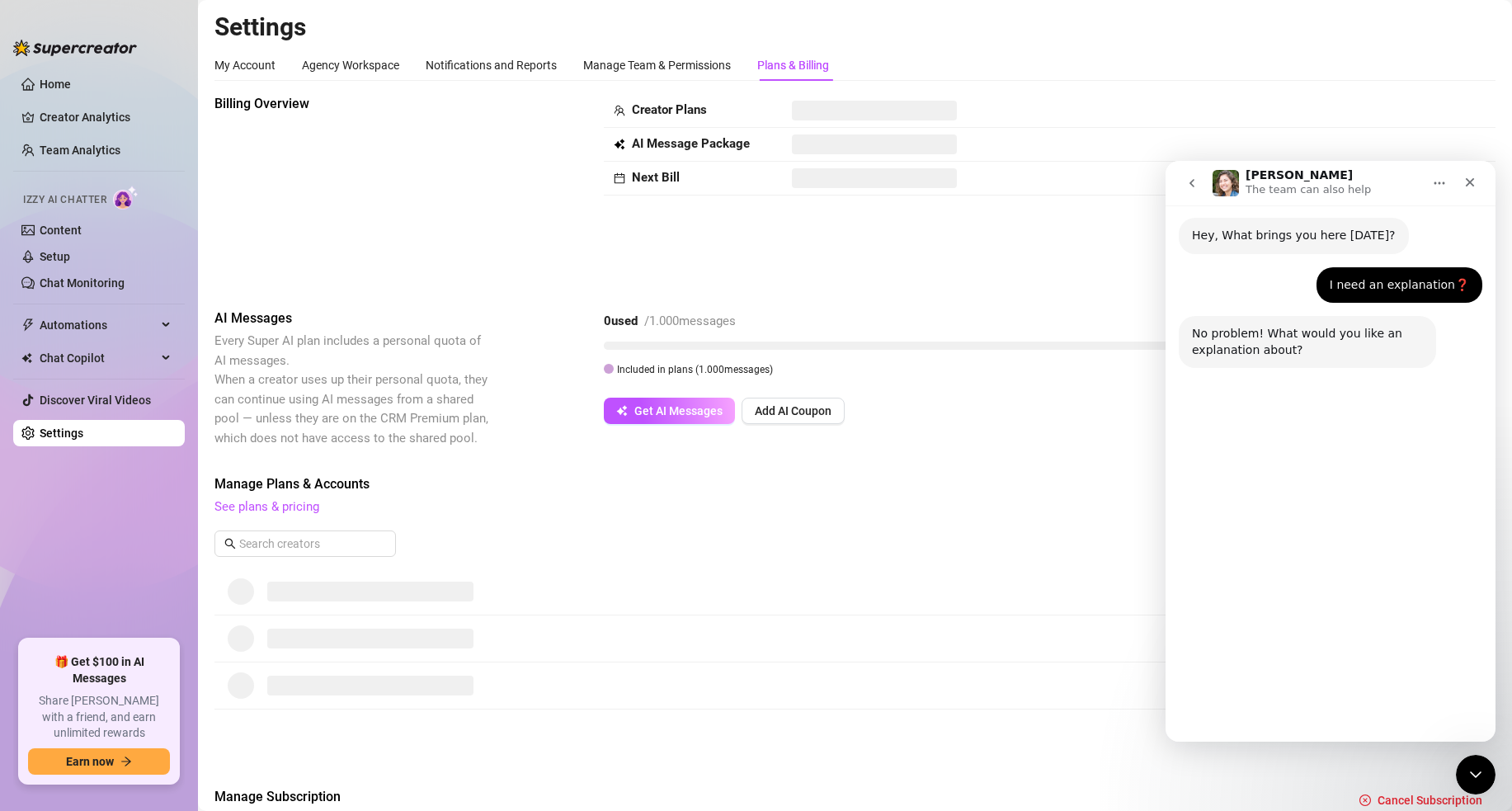
scroll to position [44, 0]
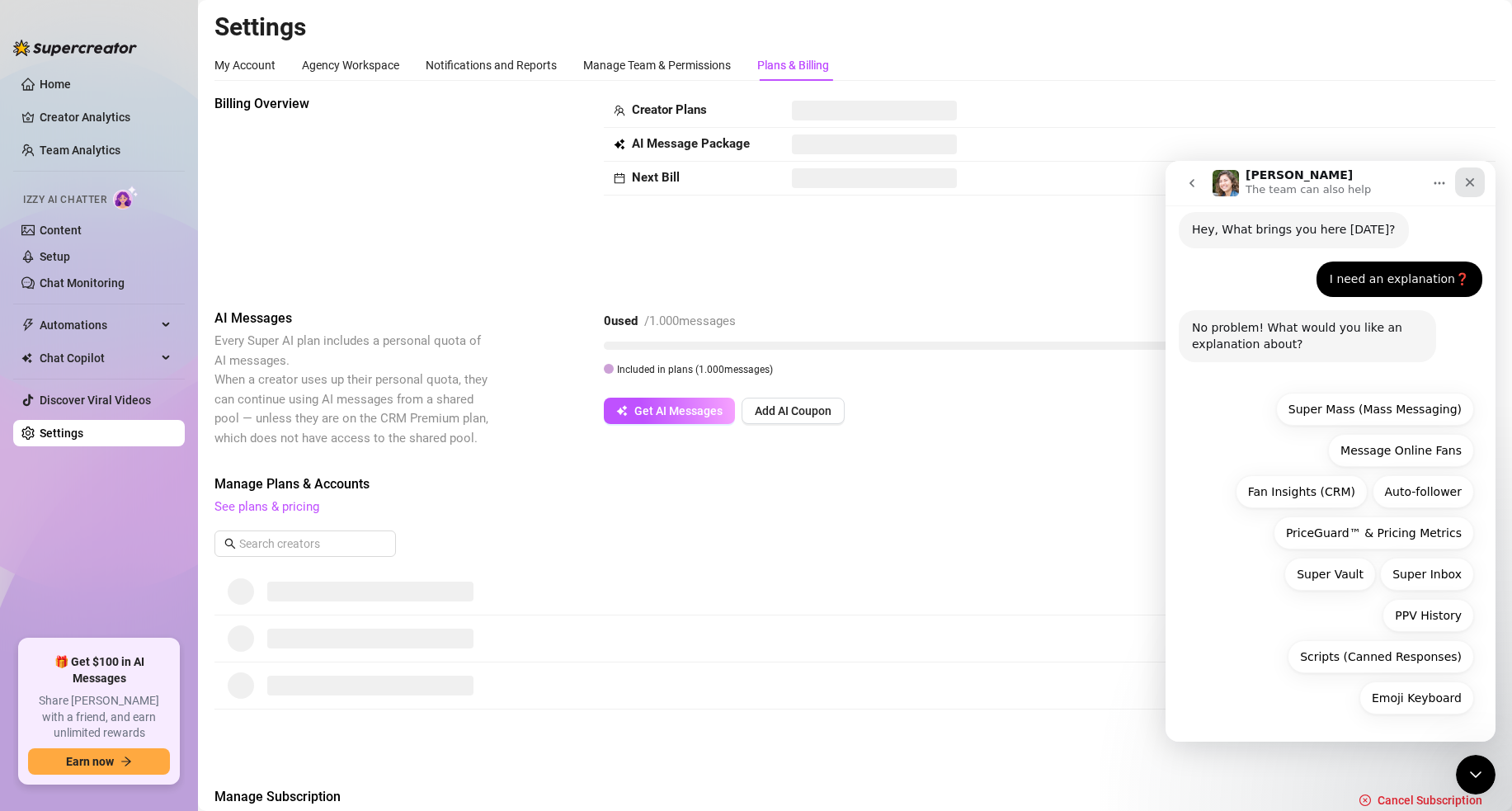
click at [1334, 183] on icon "Close" at bounding box center [1471, 183] width 9 height 9
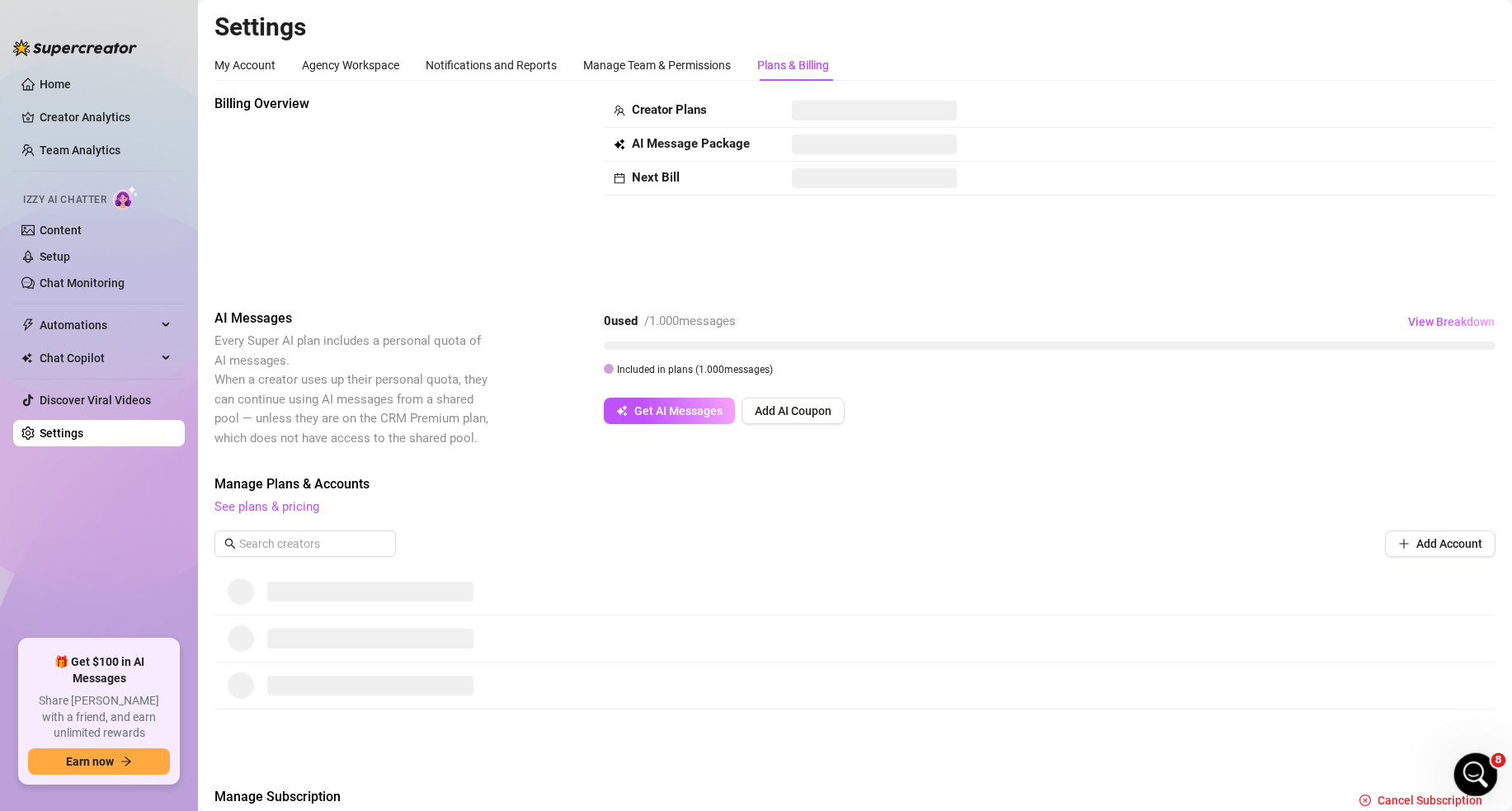
click at [1334, 765] on icon "Open Intercom Messenger" at bounding box center [1473, 772] width 27 height 27
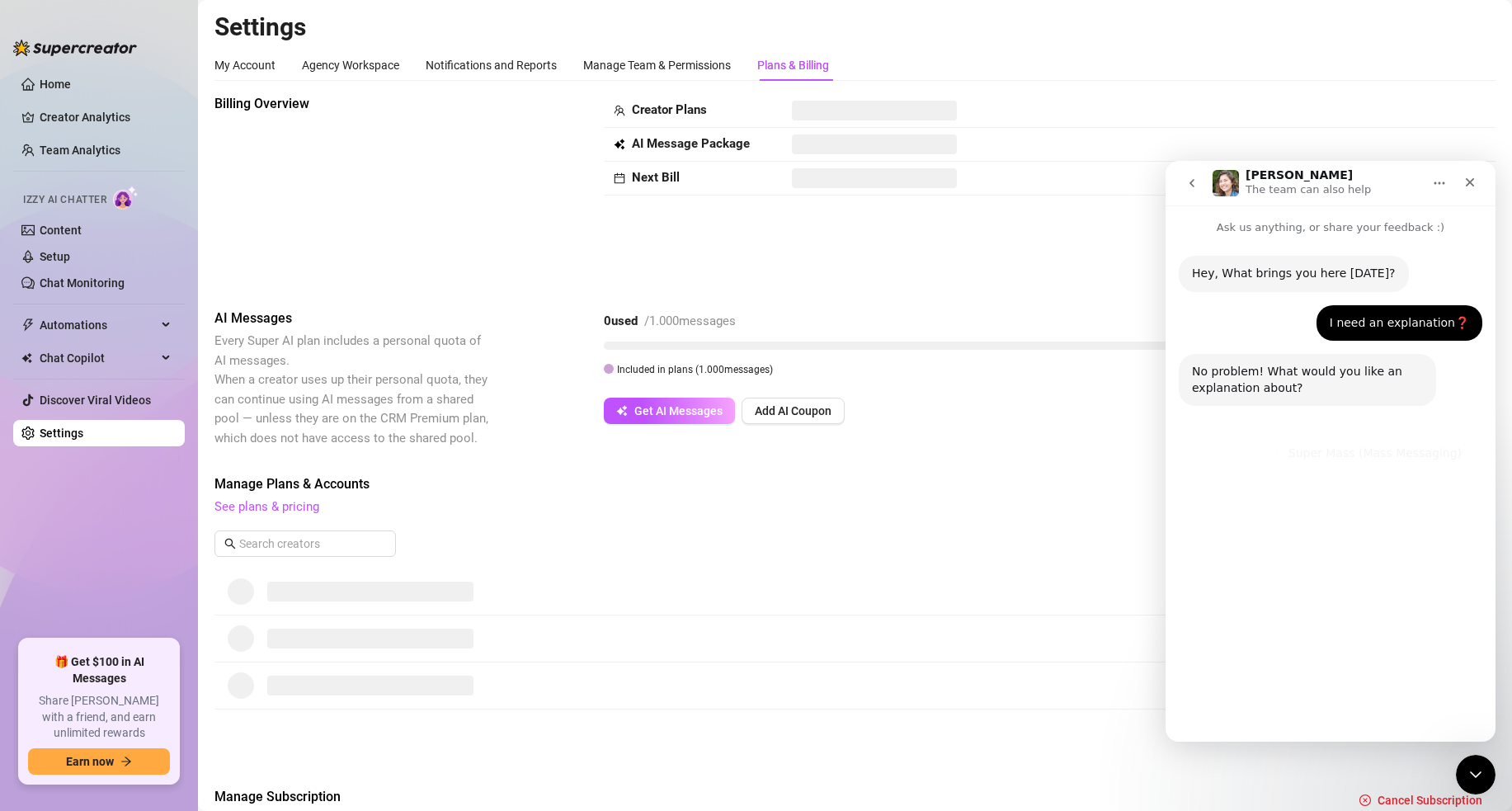
click at [1195, 179] on icon "go back" at bounding box center [1192, 183] width 13 height 13
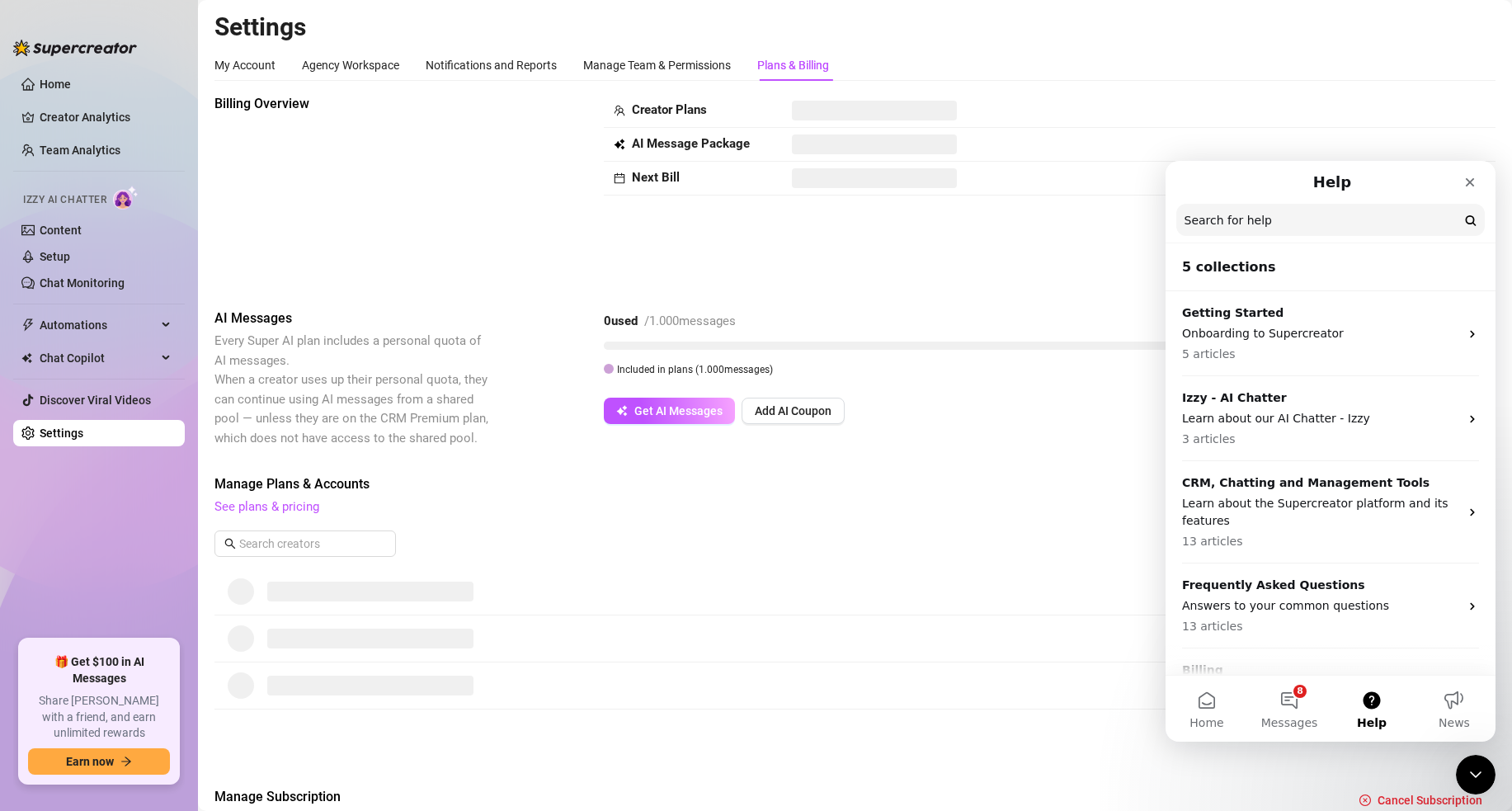
scroll to position [0, 0]
click at [1291, 222] on input "Search for help" at bounding box center [1330, 221] width 307 height 33
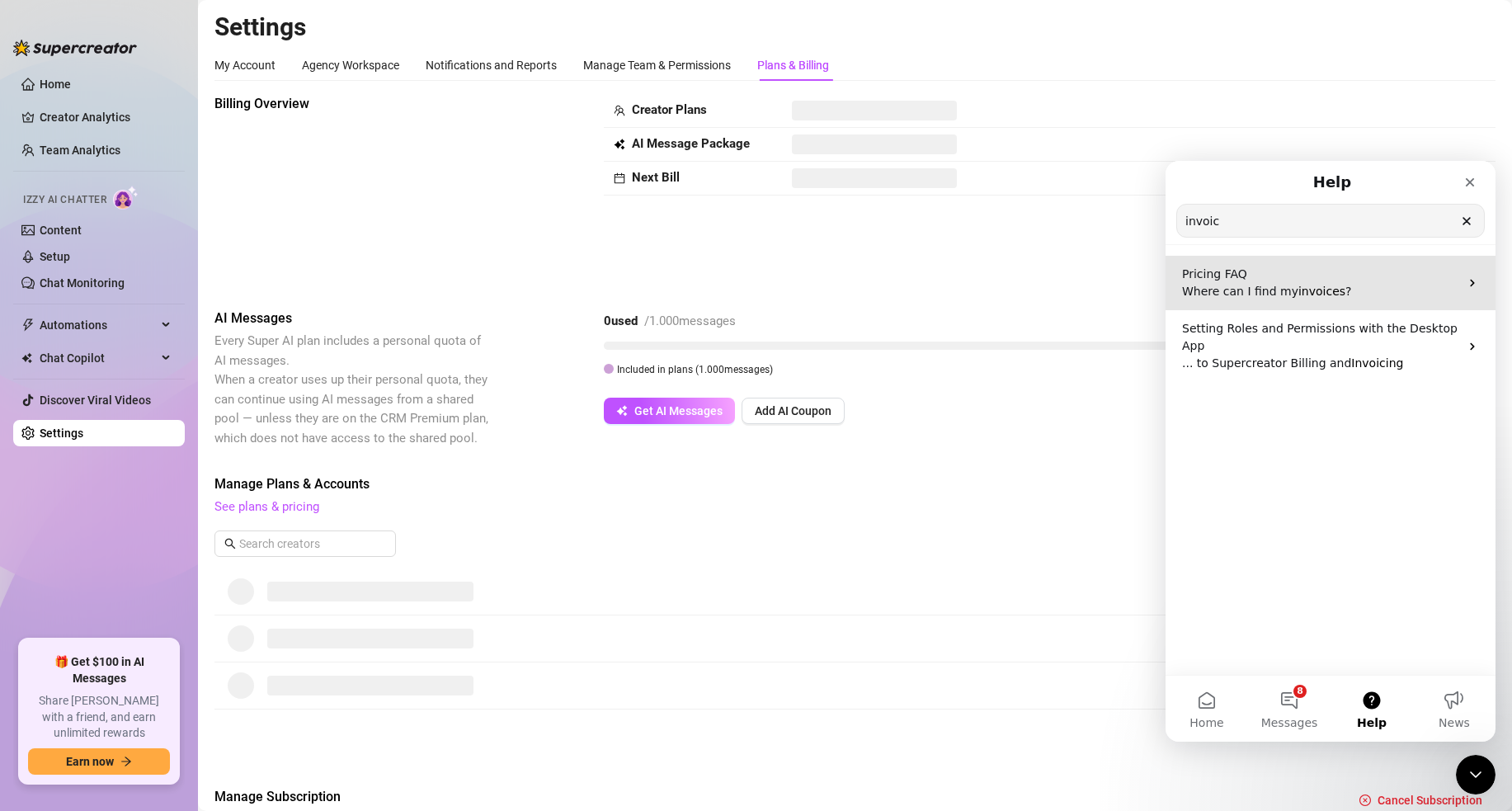
type input "invoic"
click at [1283, 276] on p "Pricing FAQ" at bounding box center [1320, 274] width 277 height 18
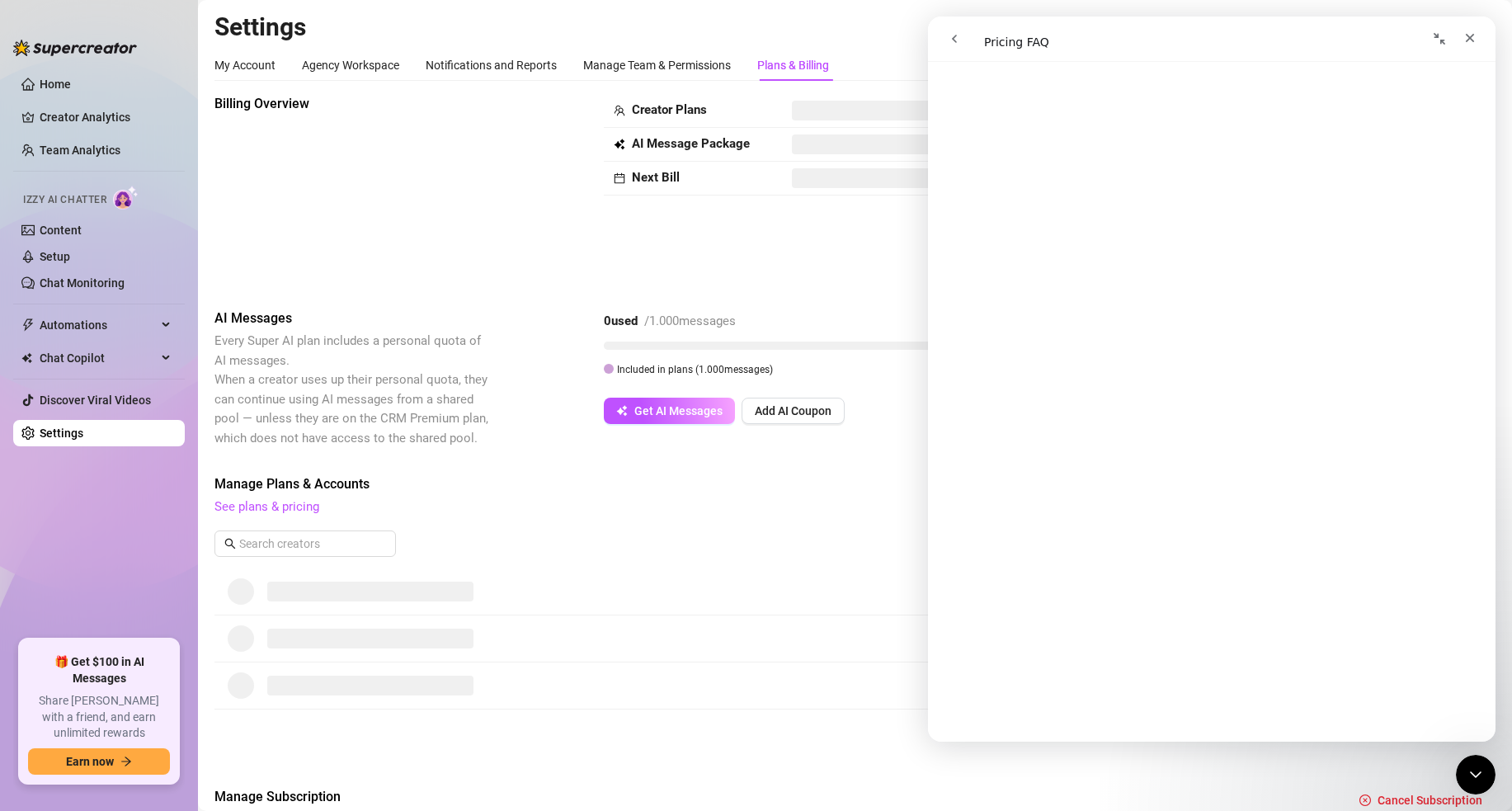
scroll to position [1891, 0]
click at [560, 151] on div "Billing Overview Creator Plans AI Message Package Next Bill" at bounding box center [854, 188] width 1281 height 188
click at [529, 169] on div "Billing Overview Creator Plans AI Message Package Next Bill" at bounding box center [854, 188] width 1281 height 188
click at [1334, 766] on icon "Close Intercom Messenger" at bounding box center [1473, 772] width 20 height 20
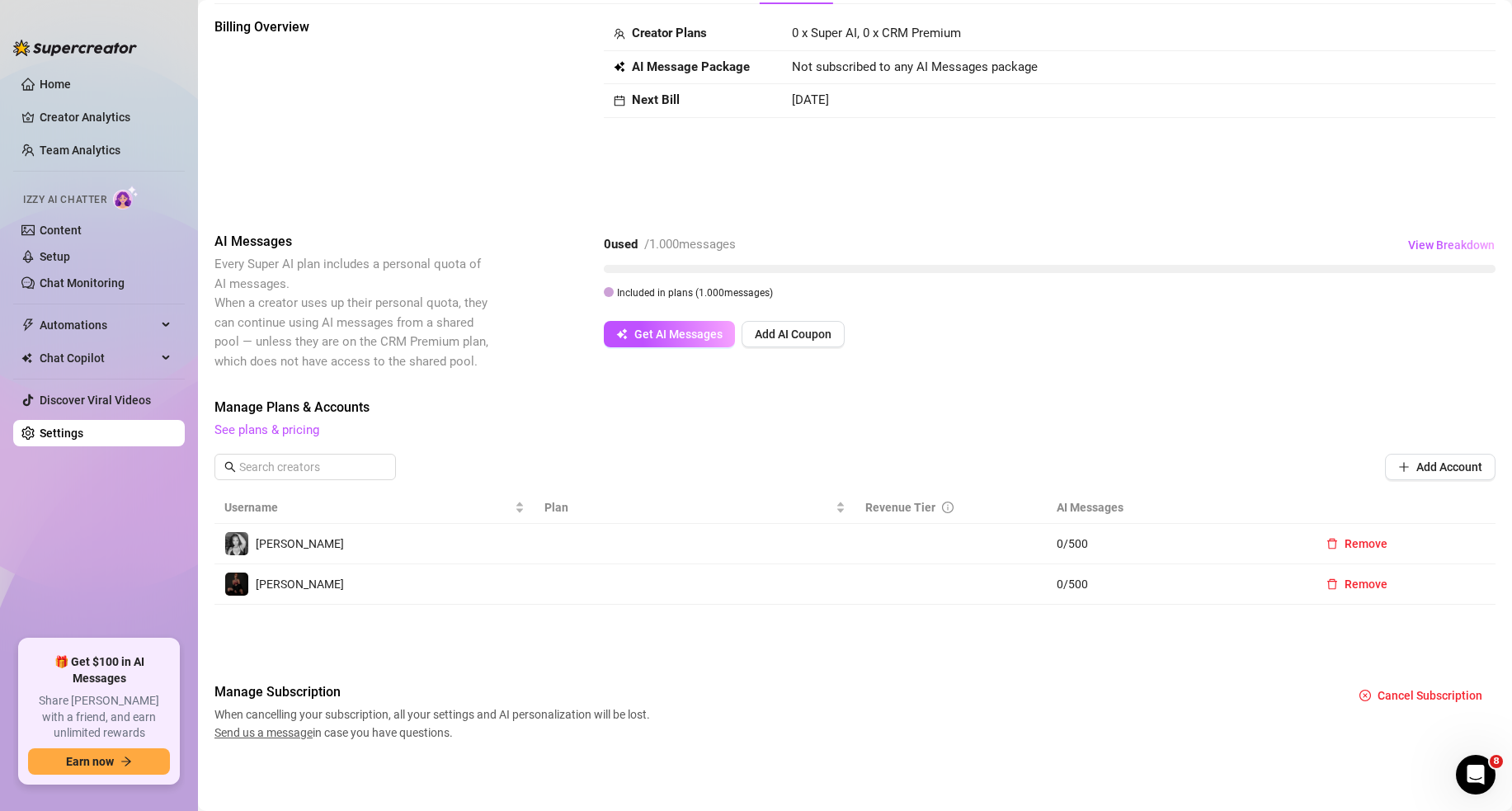
scroll to position [48, 0]
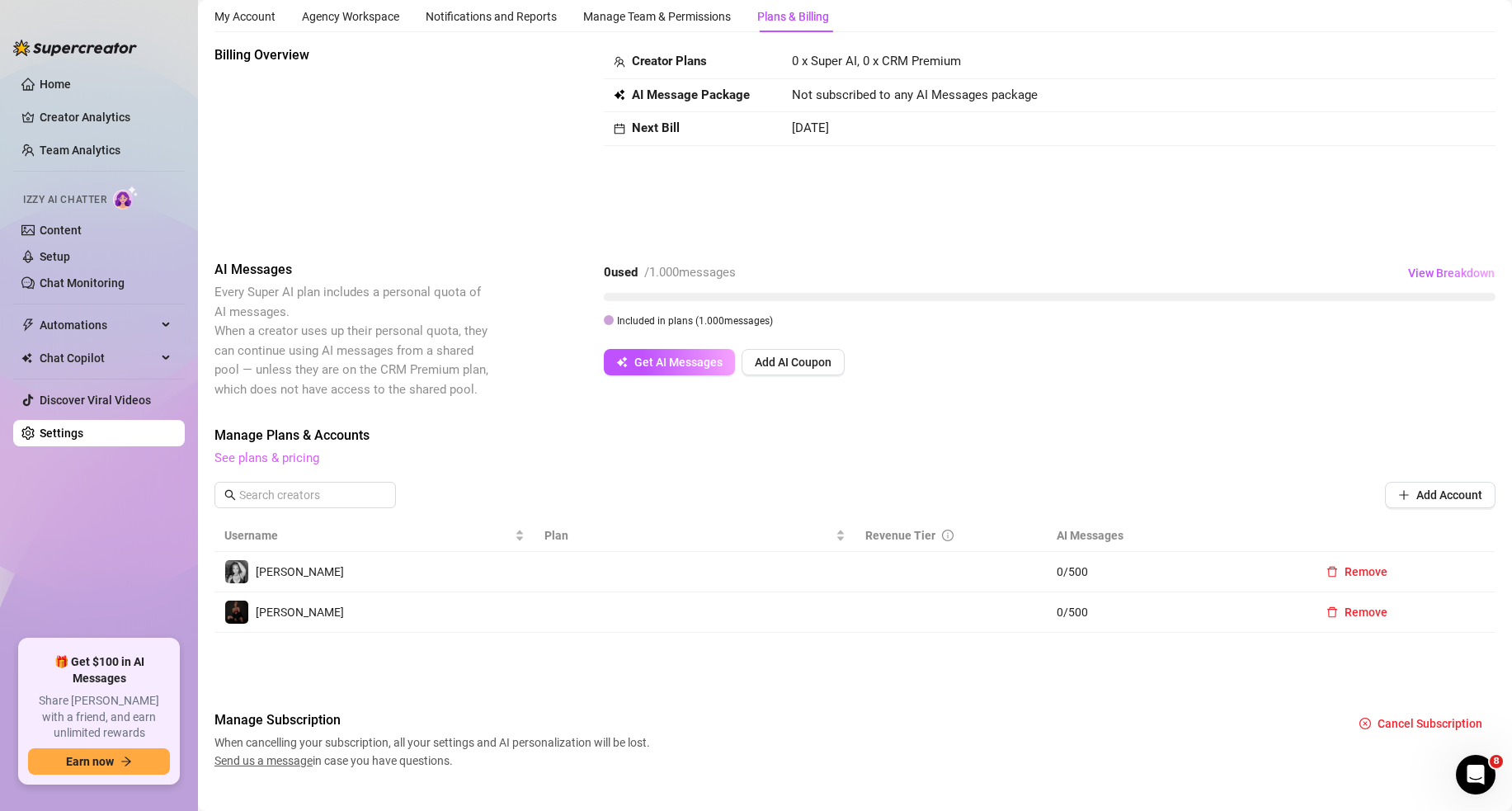
click at [288, 457] on link "See plans & pricing" at bounding box center [266, 457] width 105 height 15
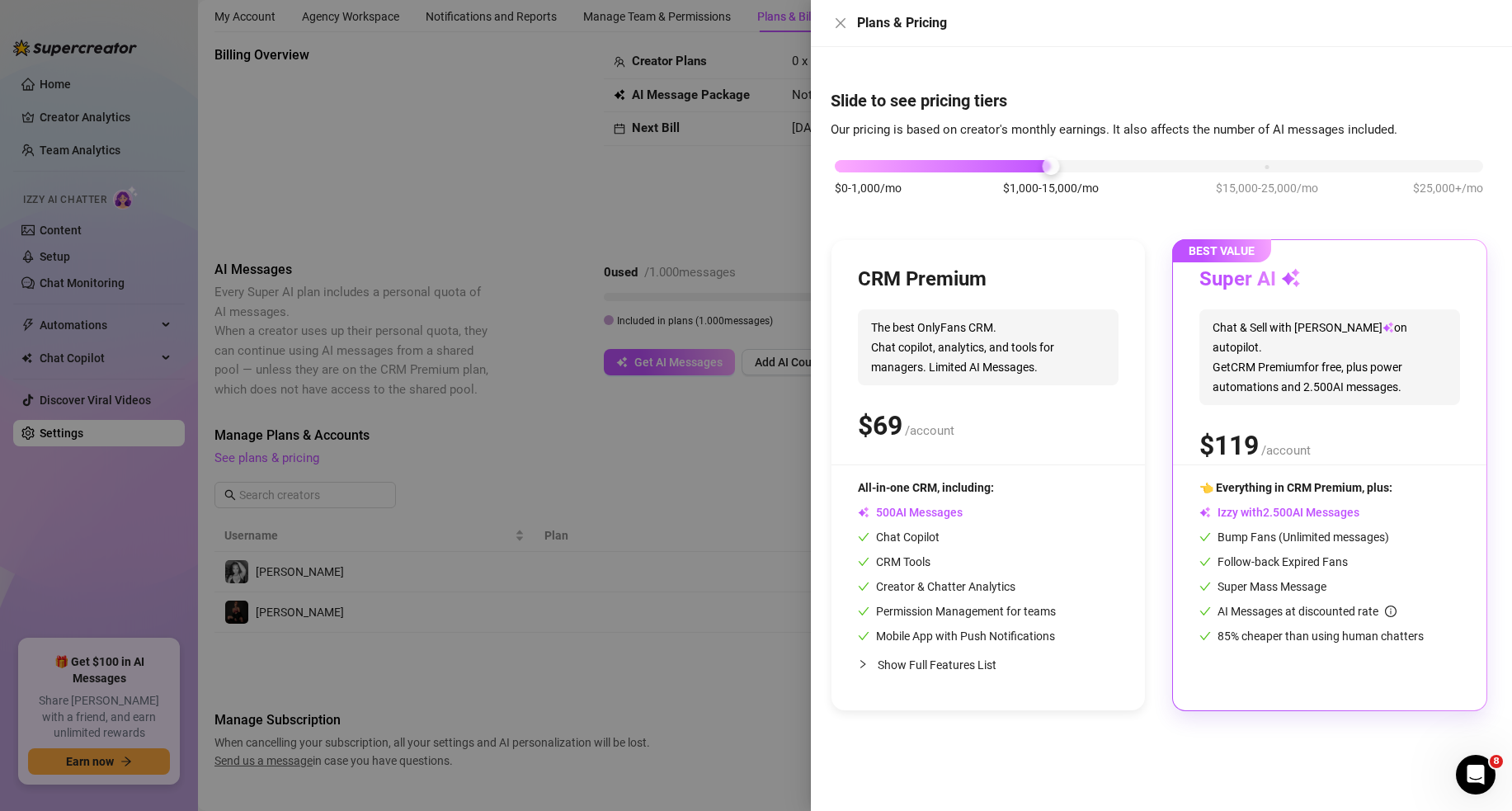
click at [596, 219] on div at bounding box center [756, 406] width 1512 height 811
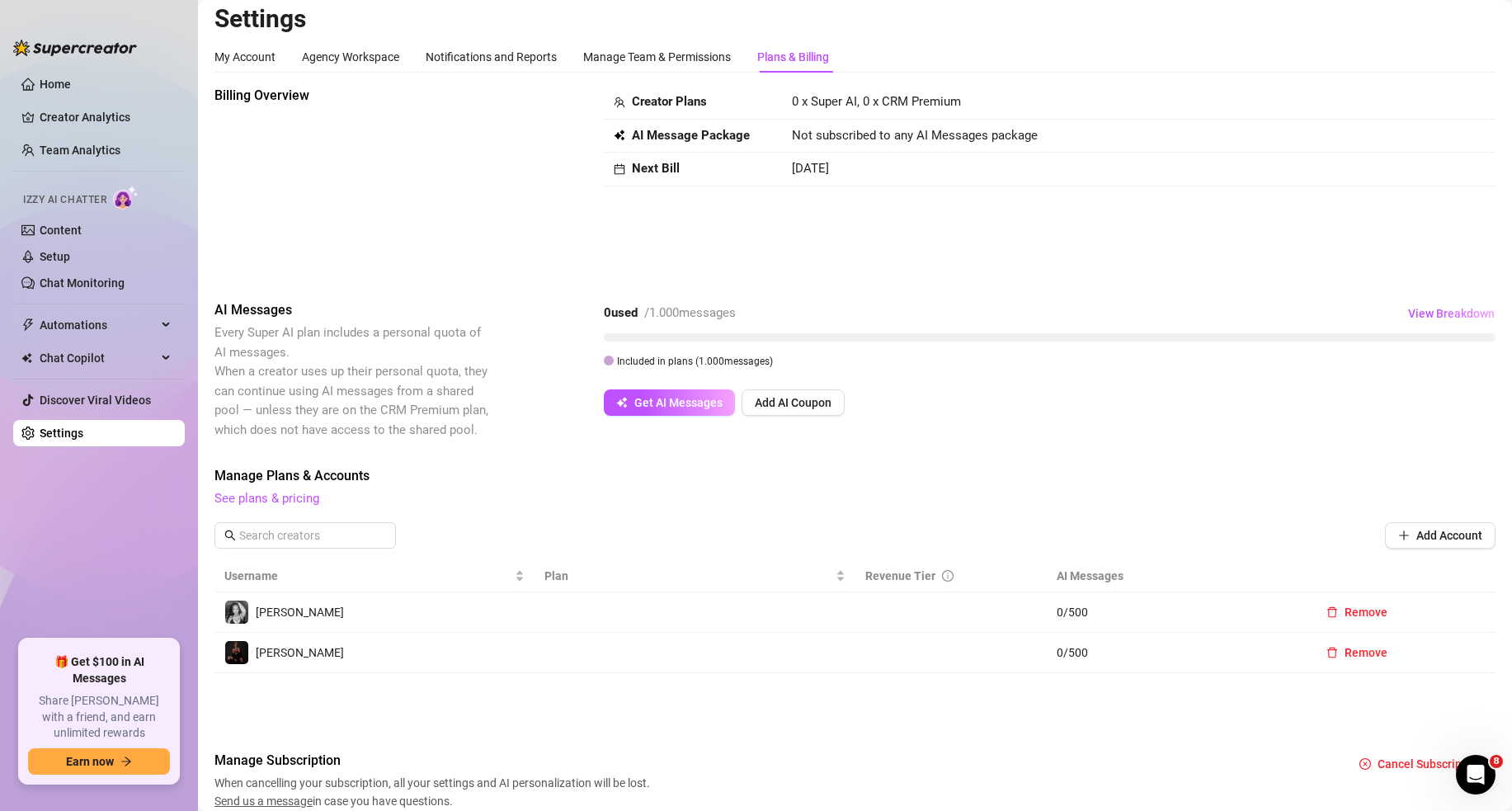
scroll to position [0, 0]
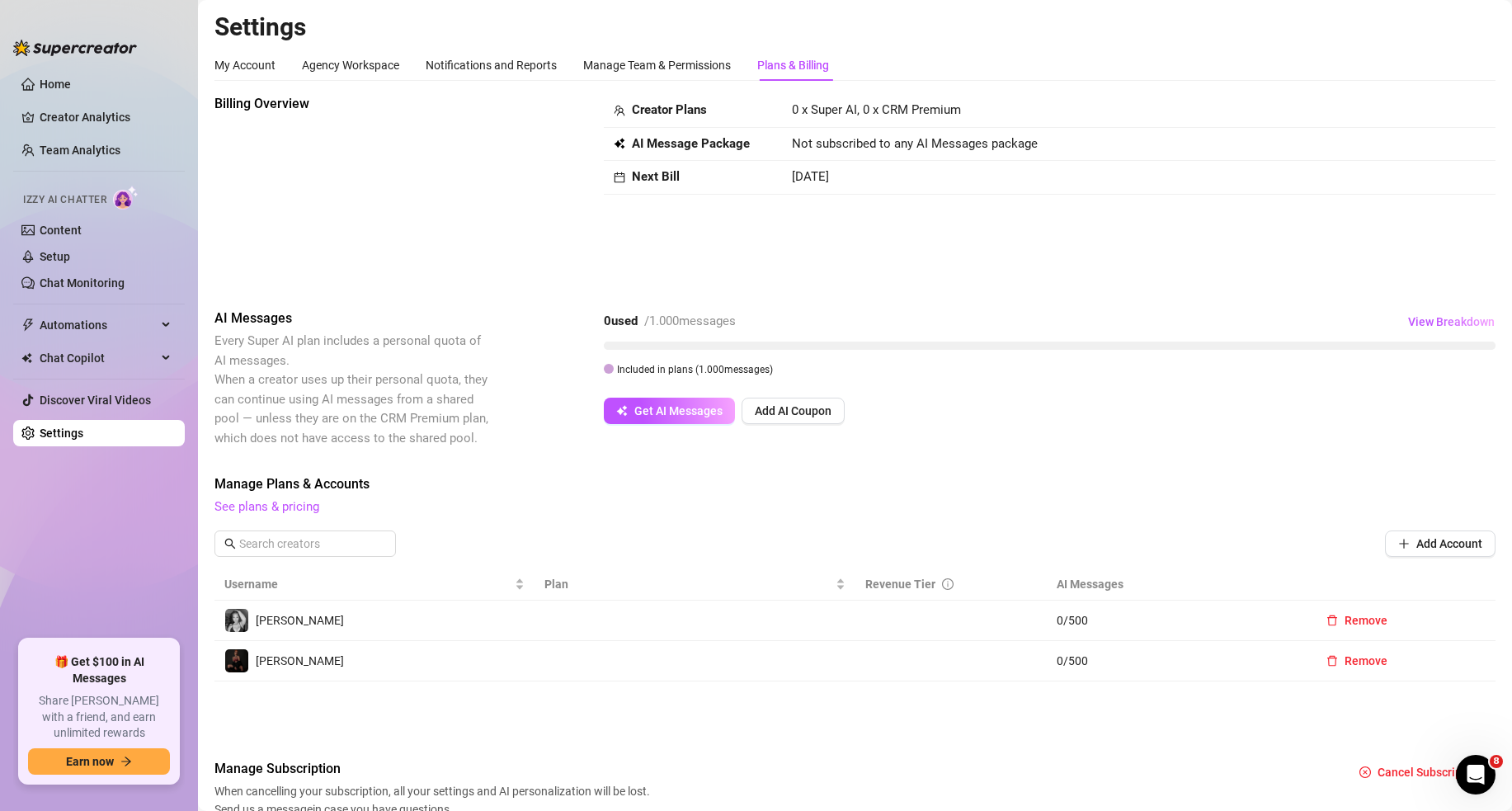
click at [829, 177] on span "Oct 25th, 2025" at bounding box center [811, 176] width 37 height 15
click at [1334, 318] on span "View Breakdown" at bounding box center [1451, 321] width 87 height 13
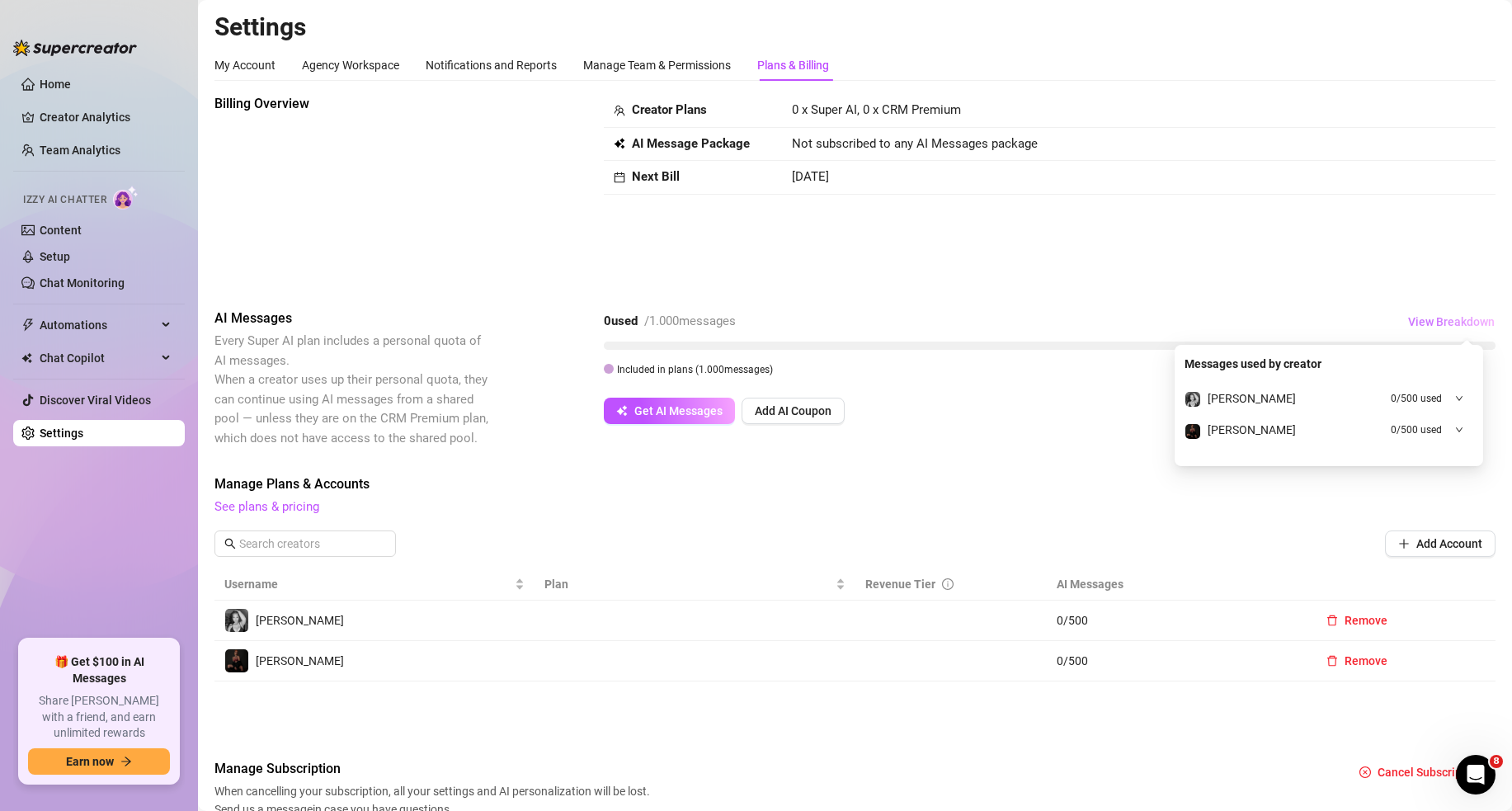
click at [1334, 318] on span "View Breakdown" at bounding box center [1451, 321] width 87 height 13
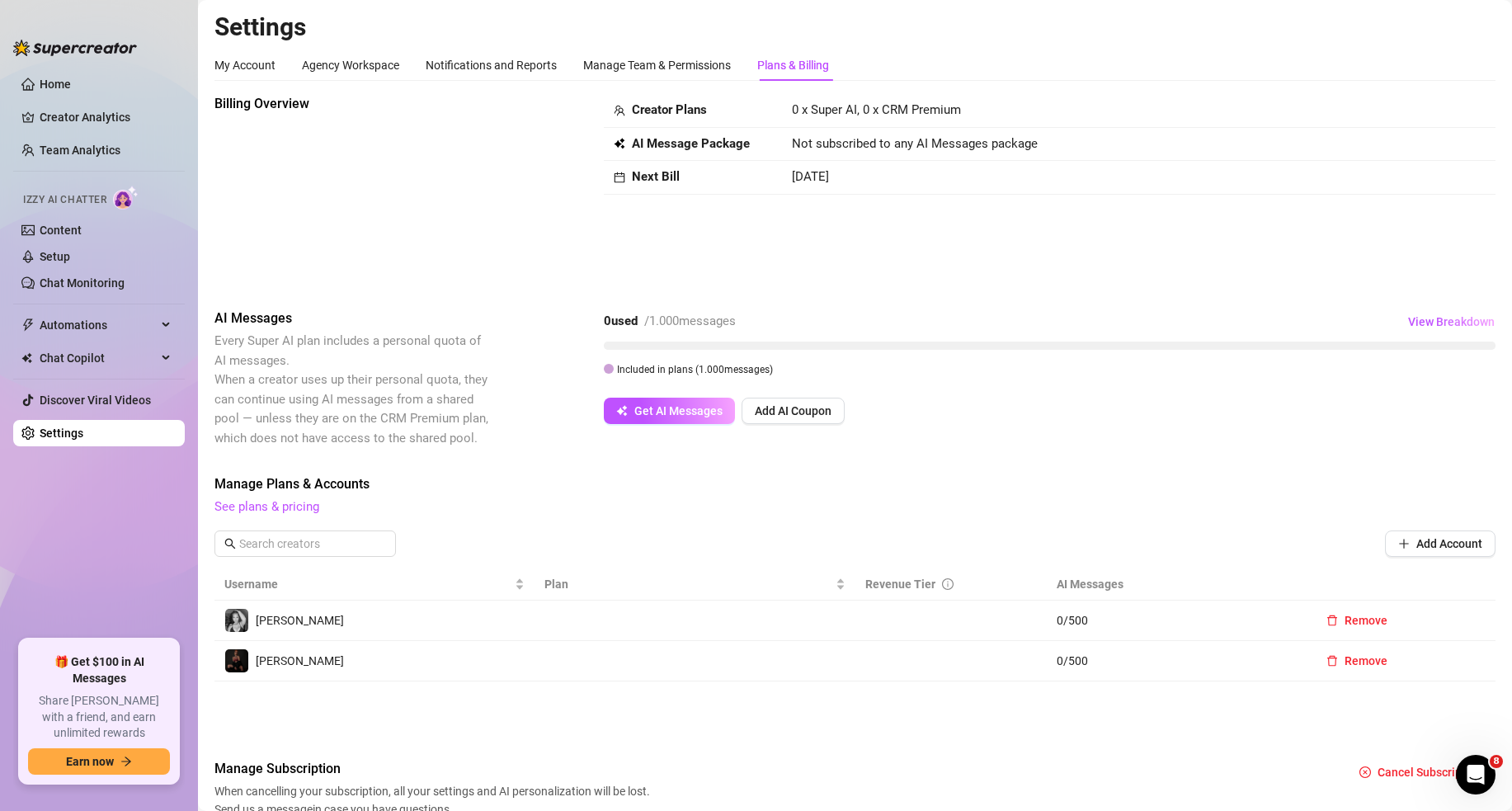
click at [128, 615] on ul "Home Creator Analytics Team Analytics Izzy AI Chatter Content Setup Chat Monito…" at bounding box center [98, 348] width 171 height 569
click at [71, 77] on link "Home" at bounding box center [55, 84] width 32 height 13
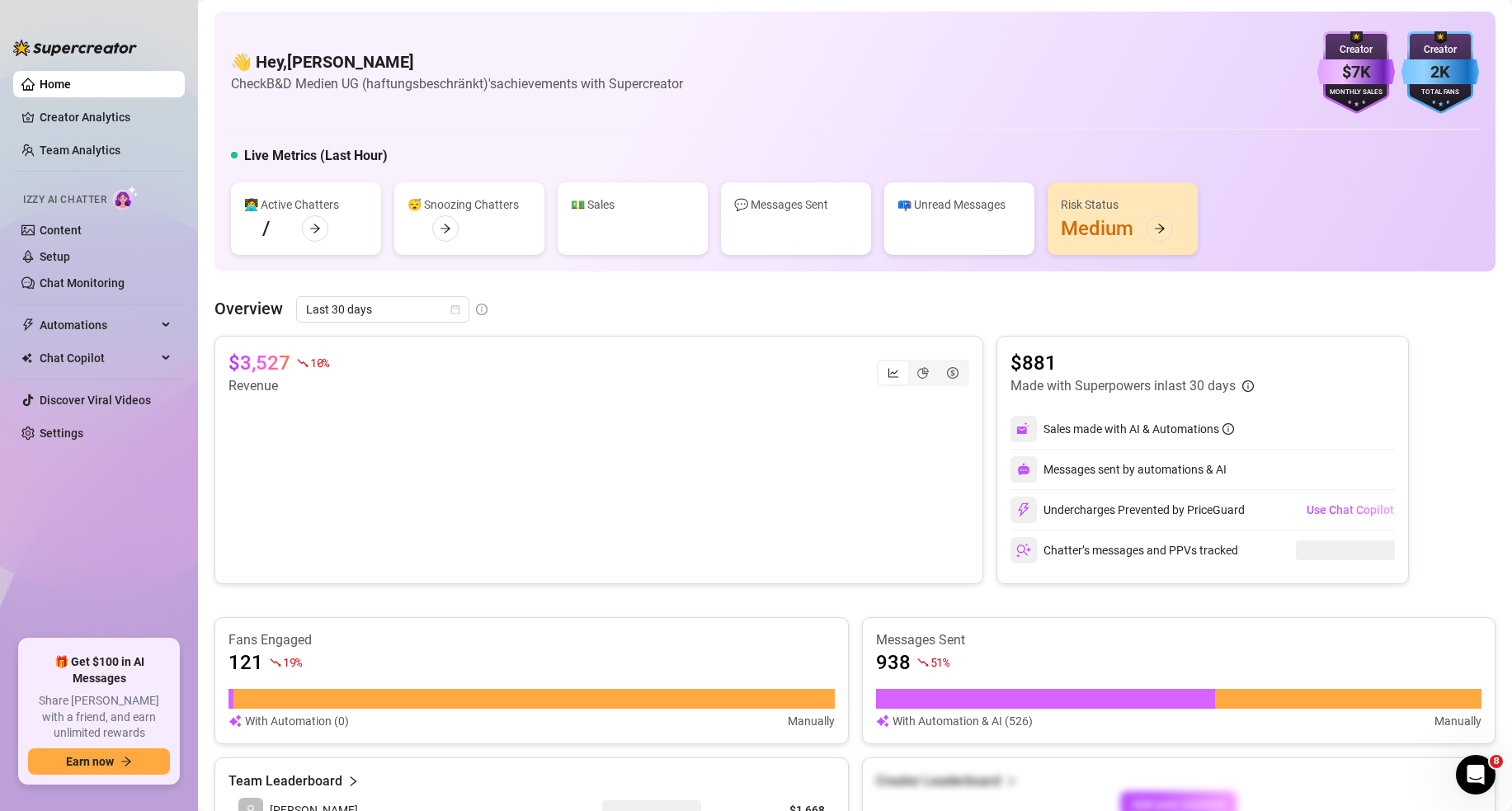
click at [48, 89] on link "Home" at bounding box center [55, 84] width 32 height 13
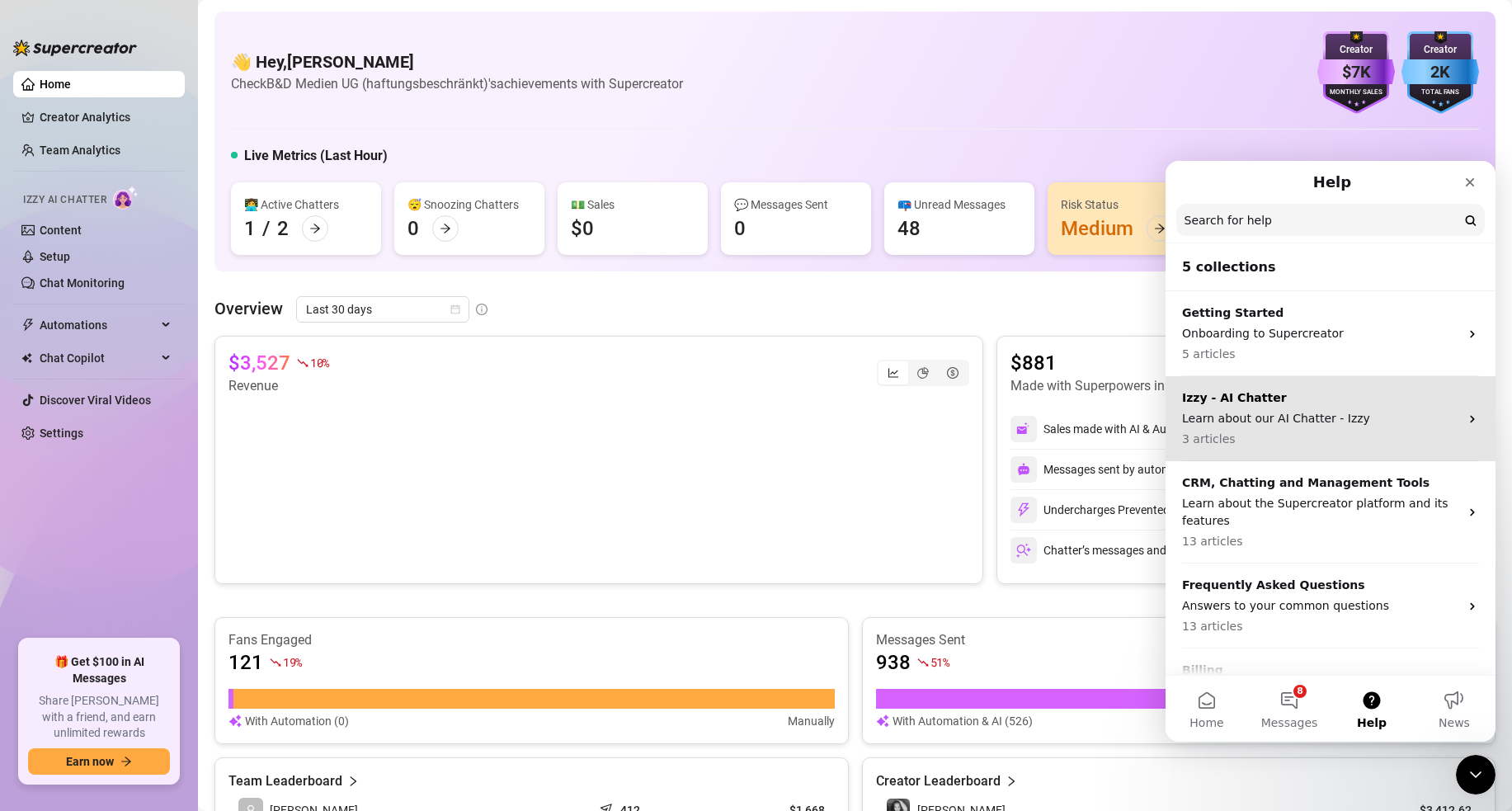
scroll to position [59, 0]
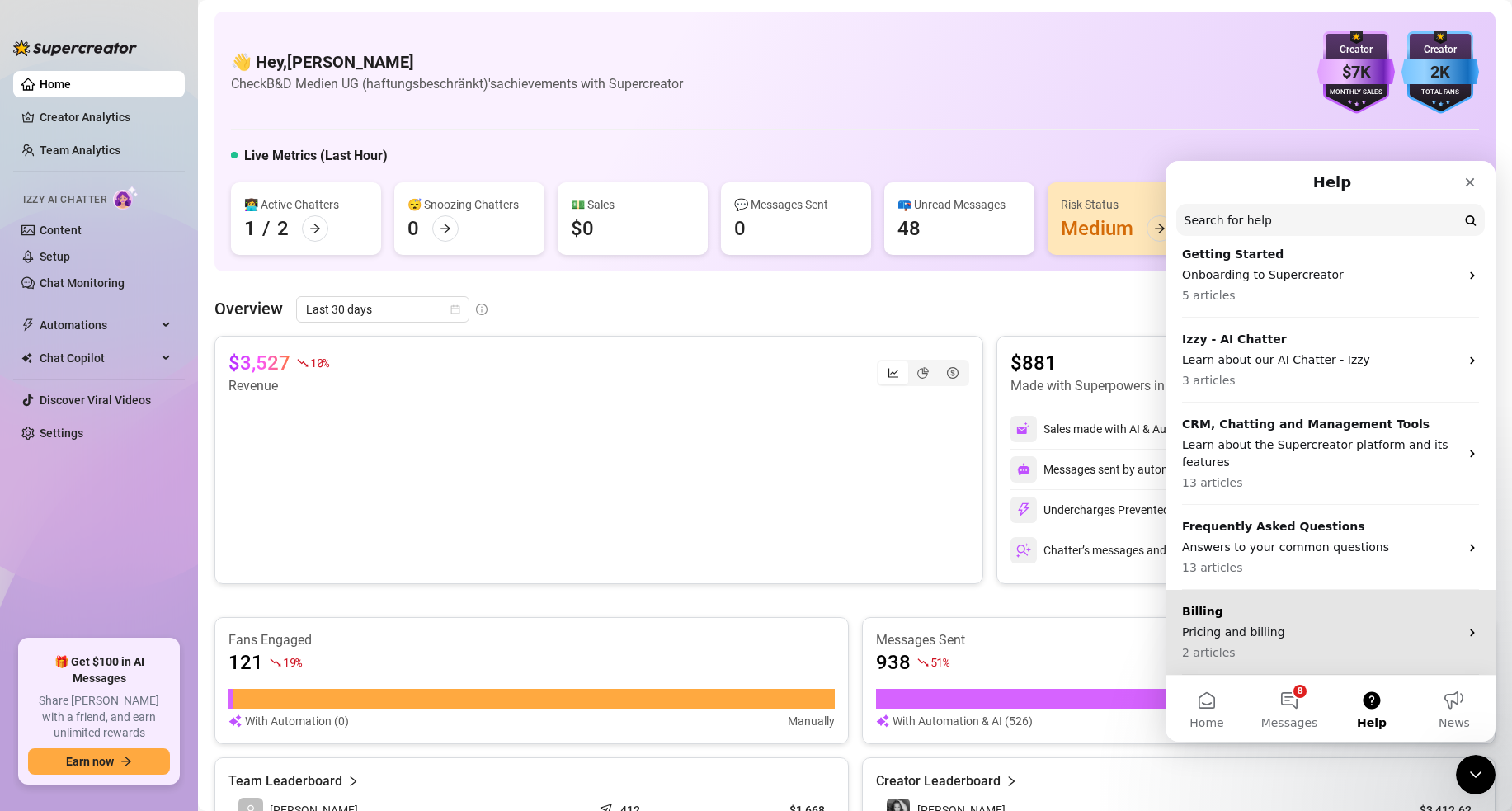
click at [1330, 627] on p "Pricing and billing" at bounding box center [1320, 632] width 277 height 18
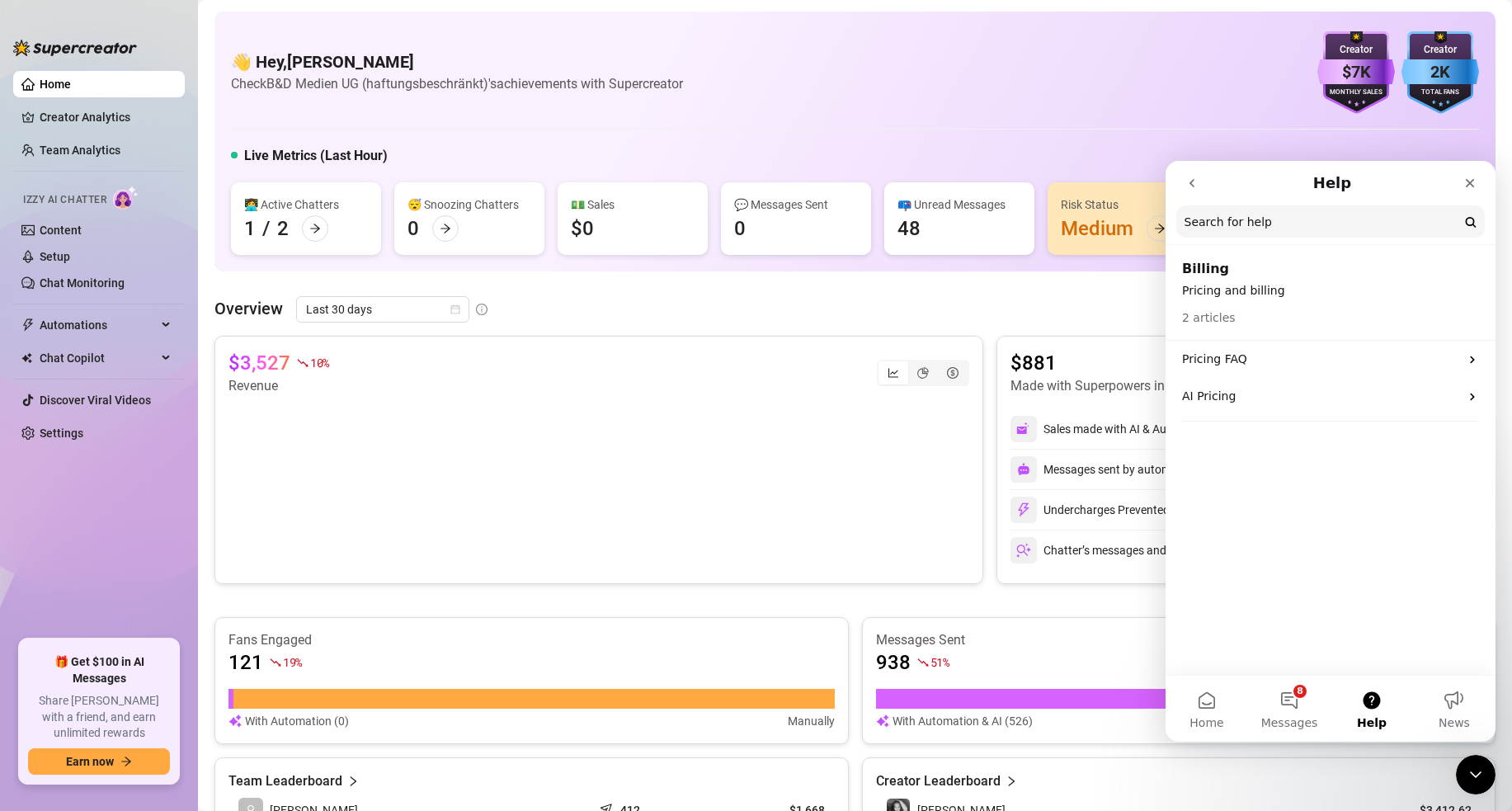
drag, startPoint x: 935, startPoint y: 97, endPoint x: 939, endPoint y: 105, distance: 8.9
click at [937, 100] on div "👋 Hey, Elias Check B&D Medien UG (haftungsbeschränkt)'s achievements with Super…" at bounding box center [855, 73] width 1248 height 83
click at [459, 115] on div "👋 Hey, Elias Check B&D Medien UG (haftungsbeschränkt)'s achievements with Super…" at bounding box center [854, 142] width 1281 height 260
click at [123, 119] on link "Creator Analytics" at bounding box center [105, 117] width 132 height 26
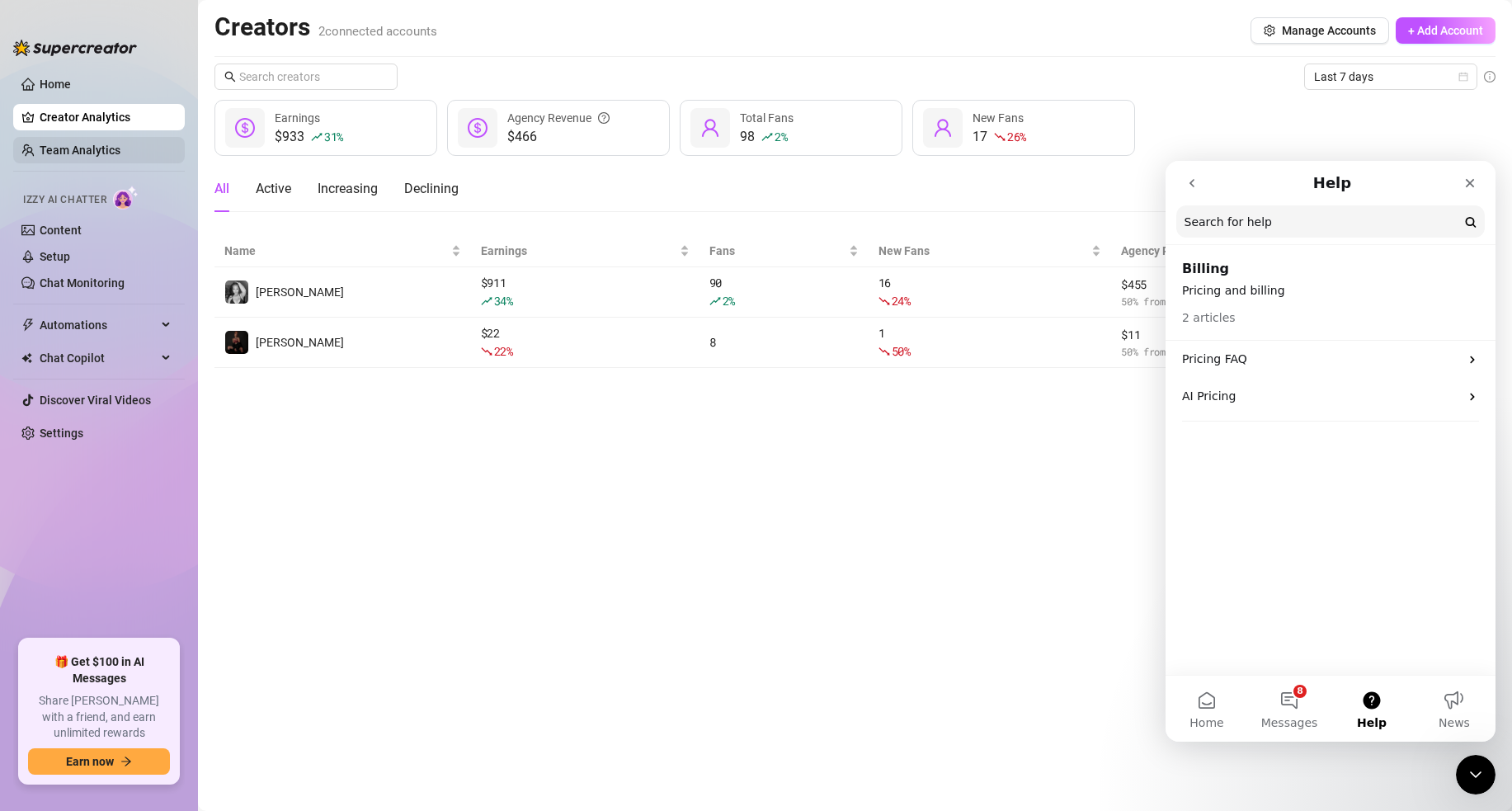
click at [120, 152] on link "Team Analytics" at bounding box center [80, 150] width 81 height 13
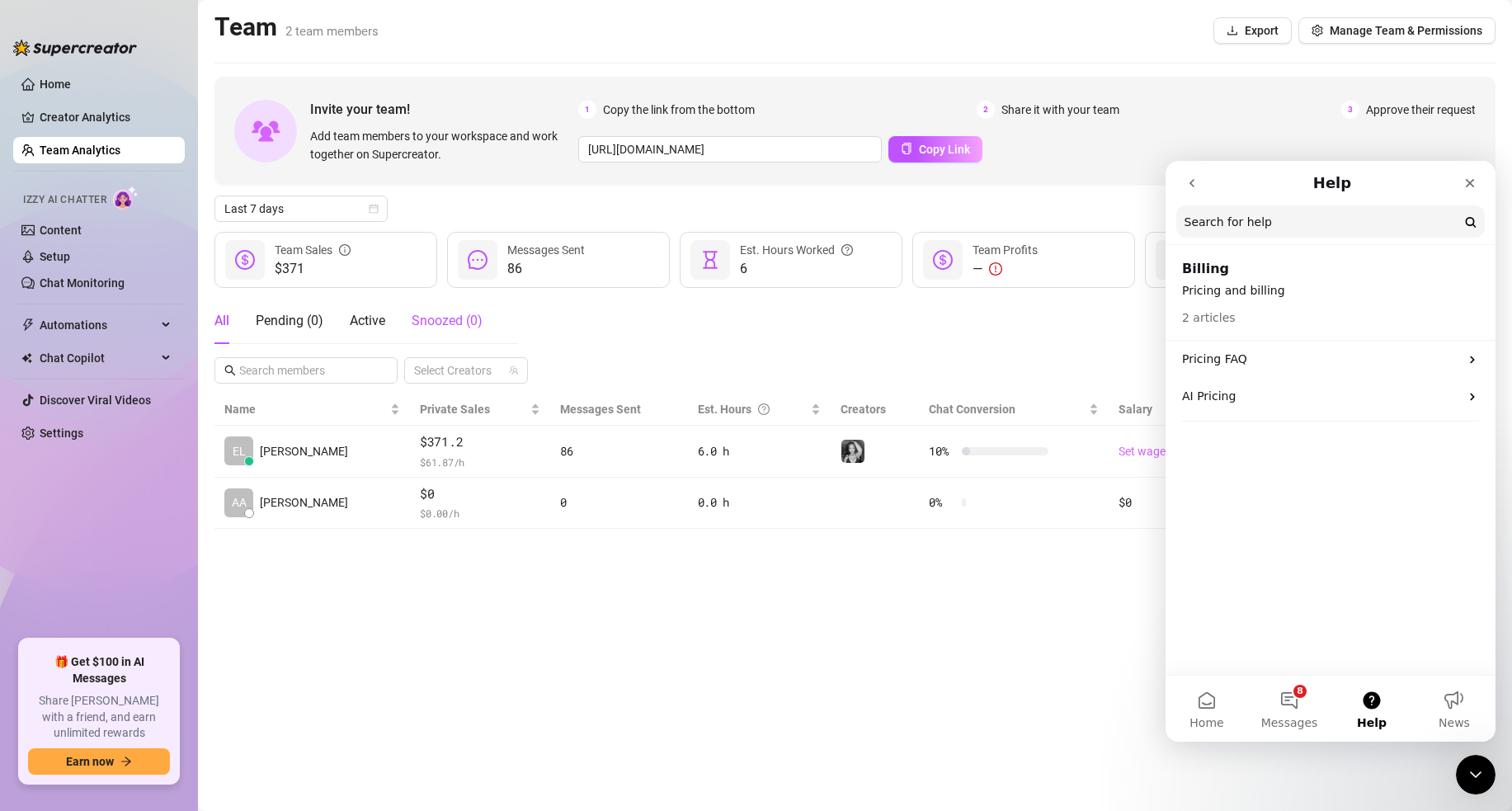
click at [445, 318] on span "Snoozed ( 0 )" at bounding box center [447, 321] width 71 height 16
